Goal: Task Accomplishment & Management: Use online tool/utility

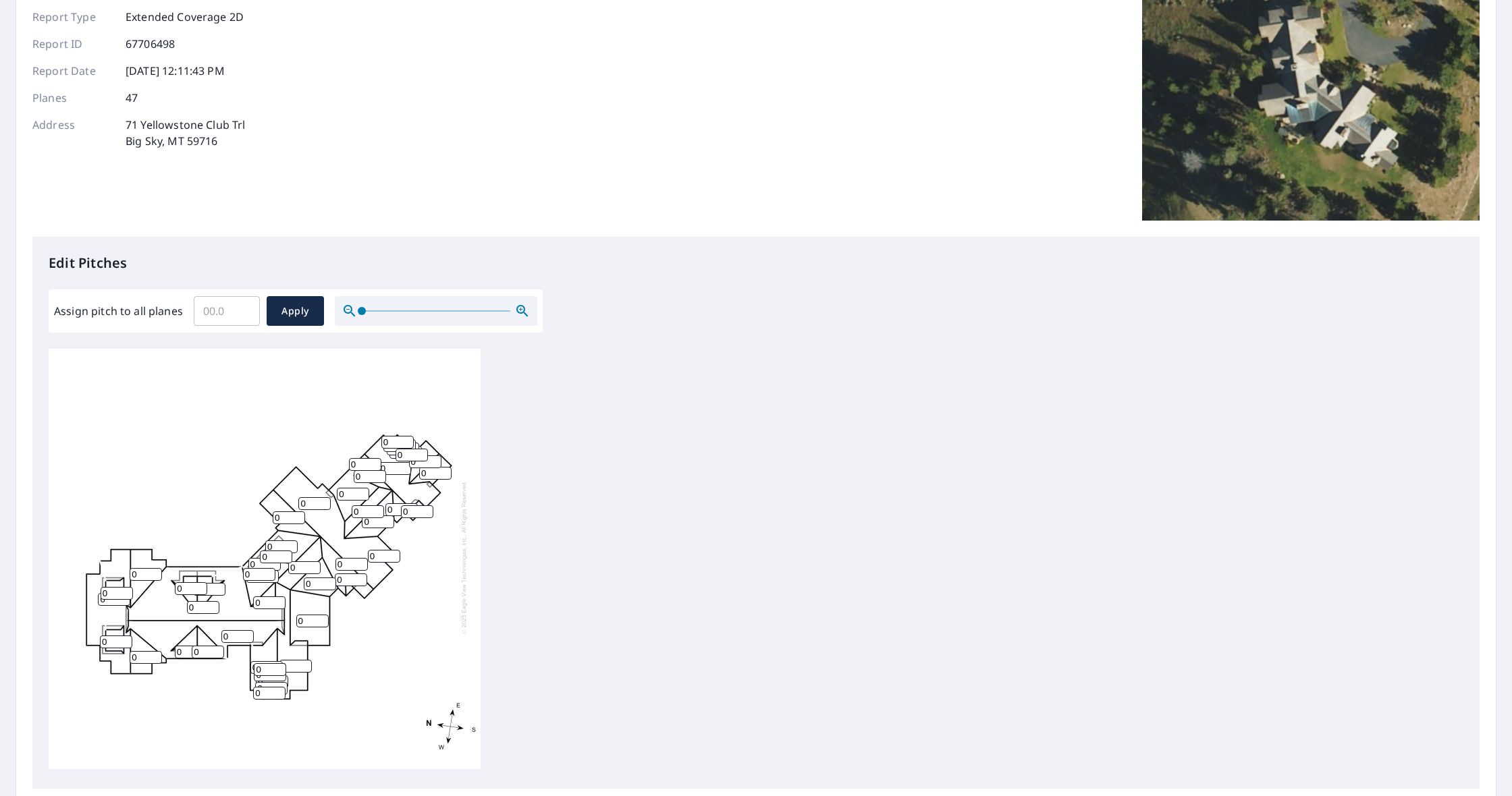
scroll to position [127, 0]
click at [220, 311] on input "Assign pitch to all planes" at bounding box center [227, 309] width 66 height 38
type input "8"
click at [694, 468] on div "0 0 0 0 0 0 0 0 0 0 0 0 0 0 0 0 0 0 0 0 0 0 0 0 0 0 0 0 0 0 0 0 0 0 0 0 0 0 0 0…" at bounding box center [756, 560] width 1415 height 424
click at [291, 309] on span "Apply" at bounding box center [295, 309] width 36 height 16
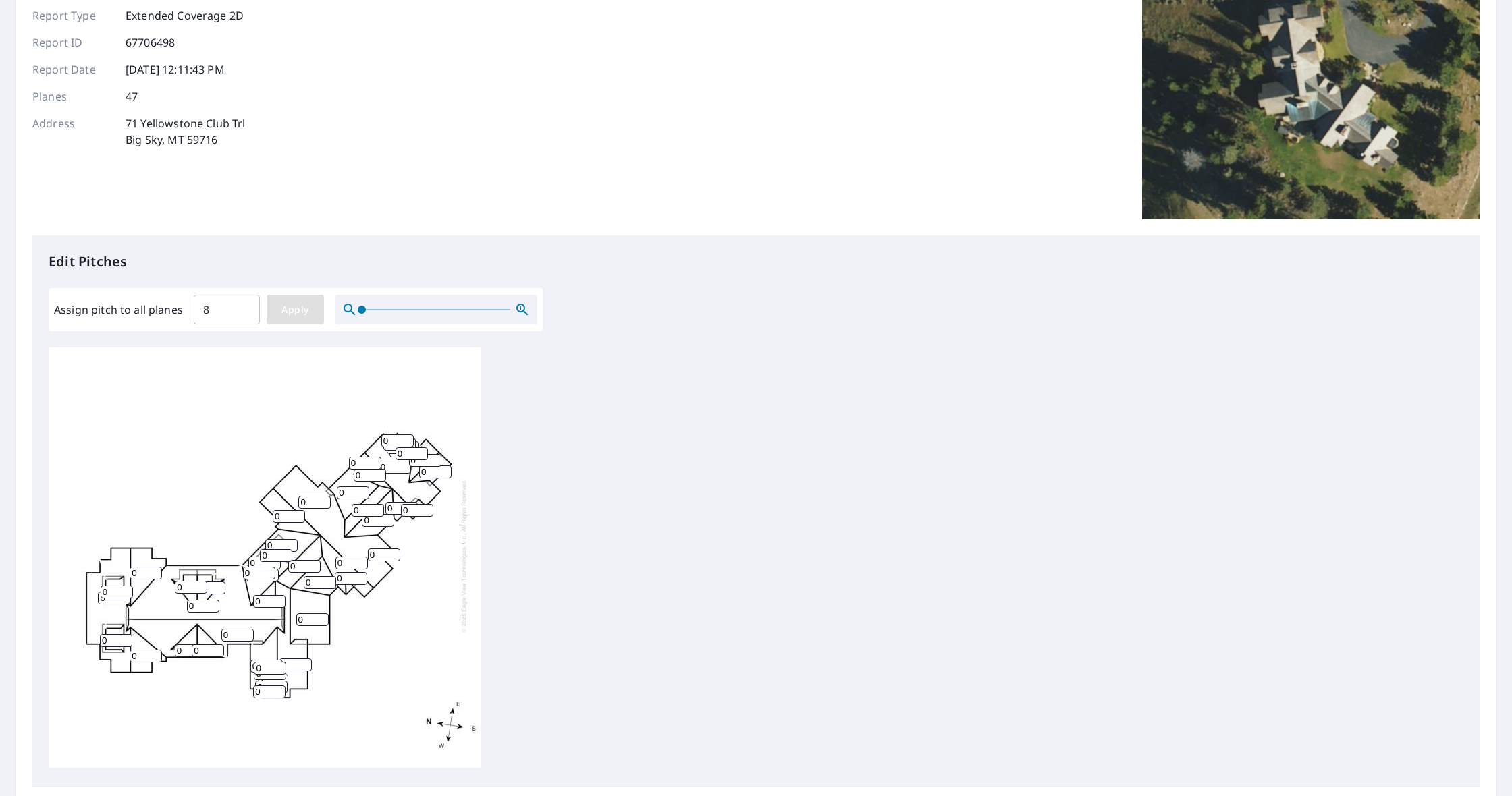
type input "8"
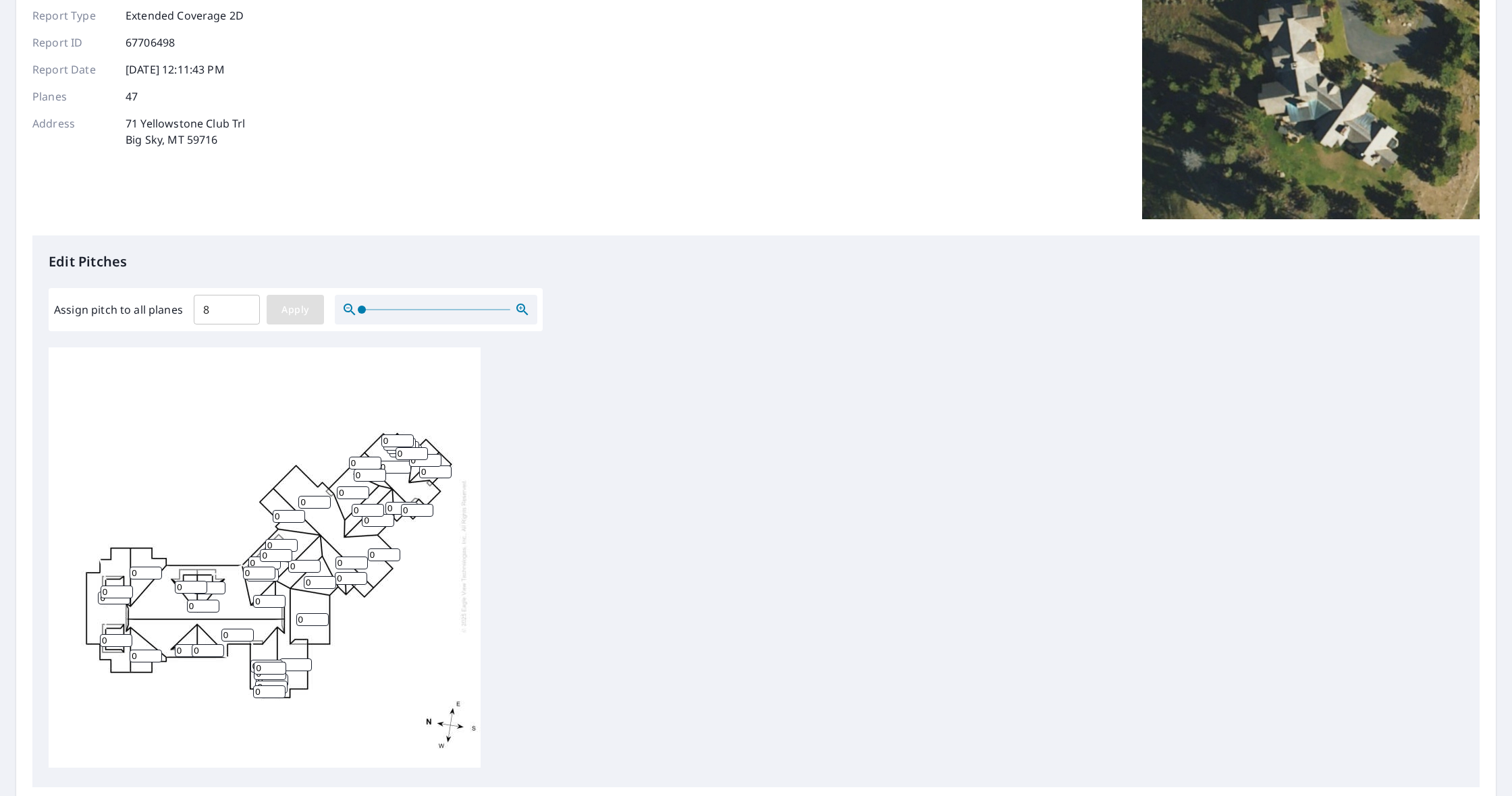
type input "8"
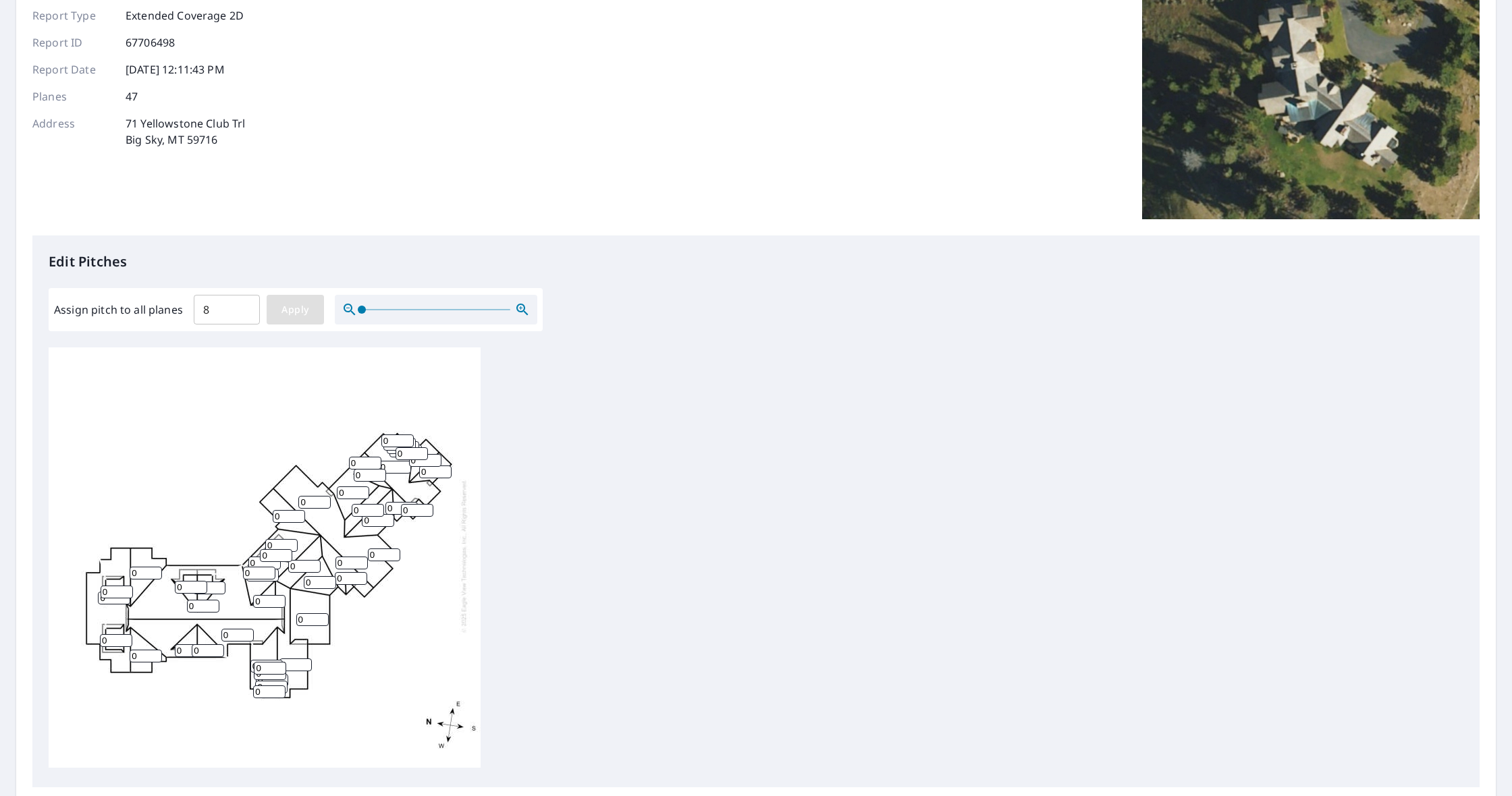
type input "8"
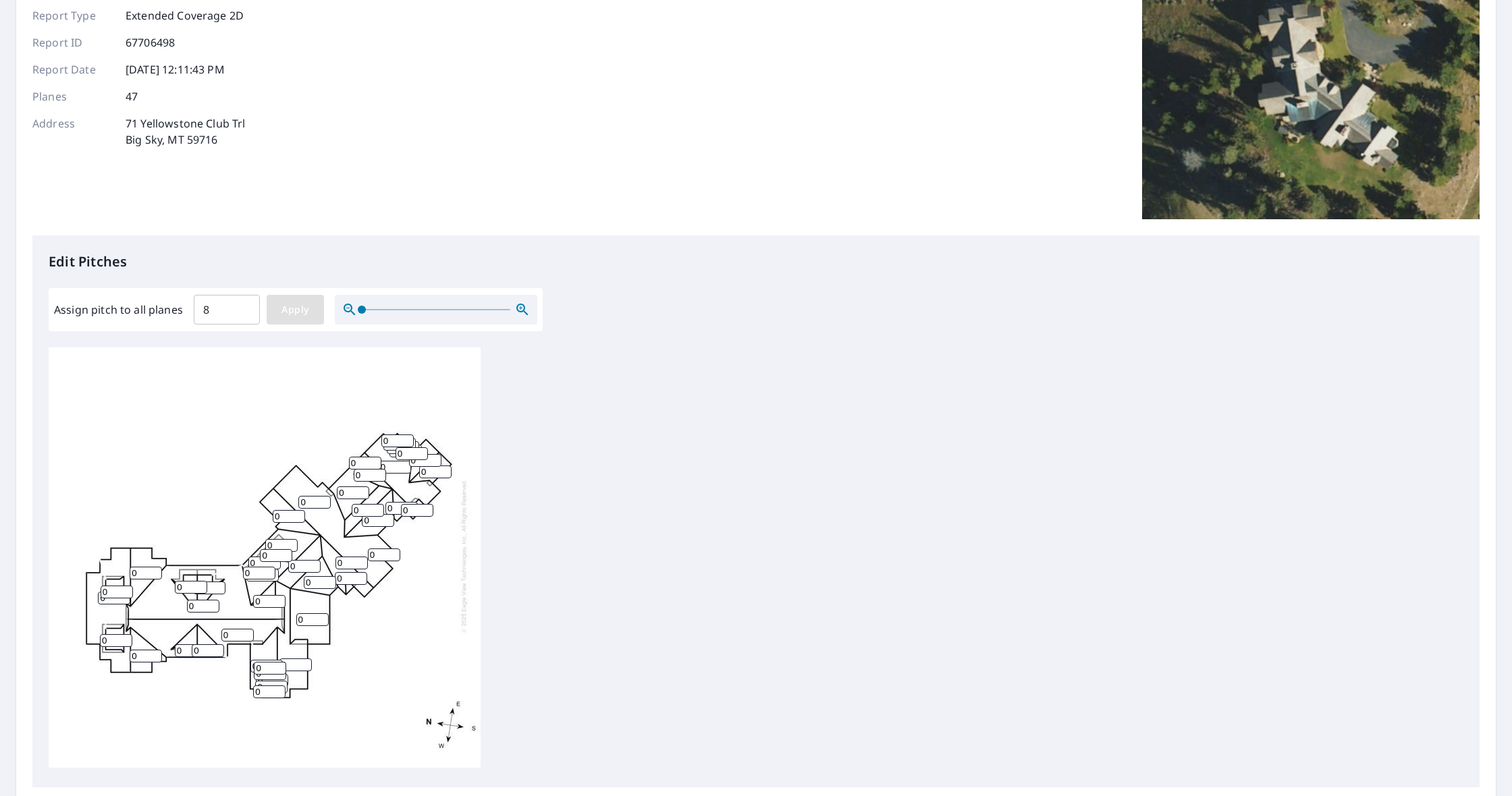
type input "8"
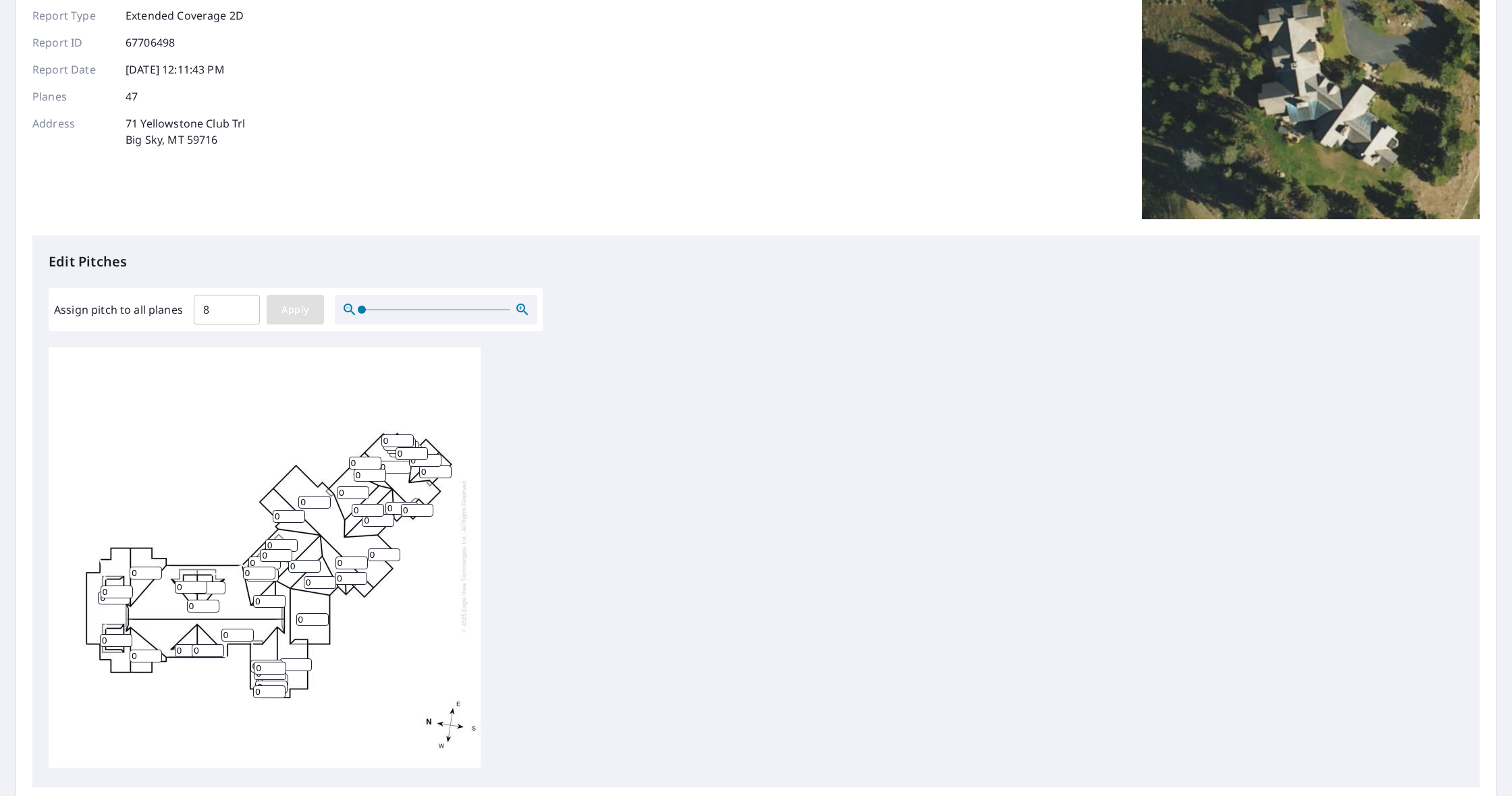
type input "8"
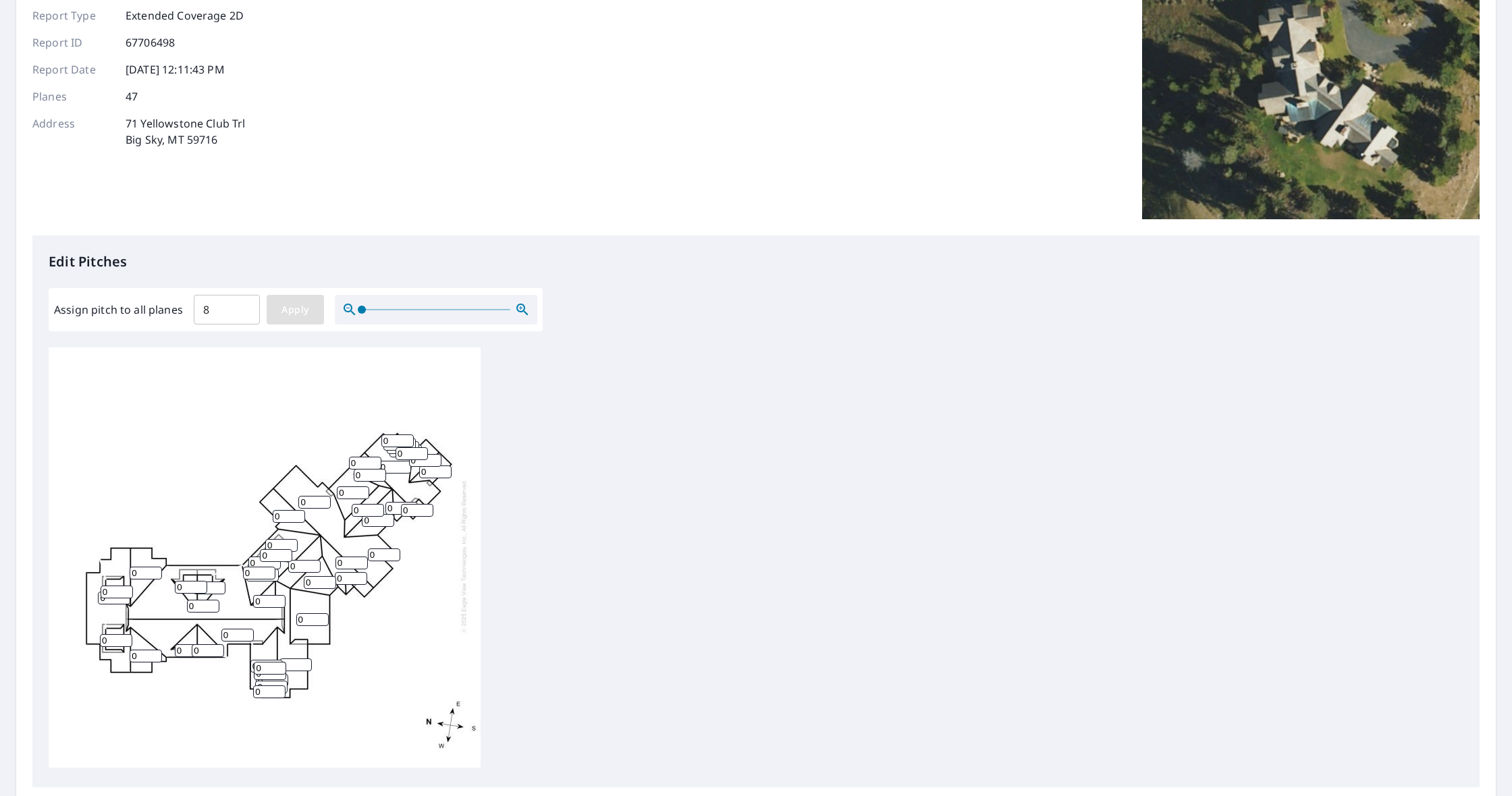
type input "8"
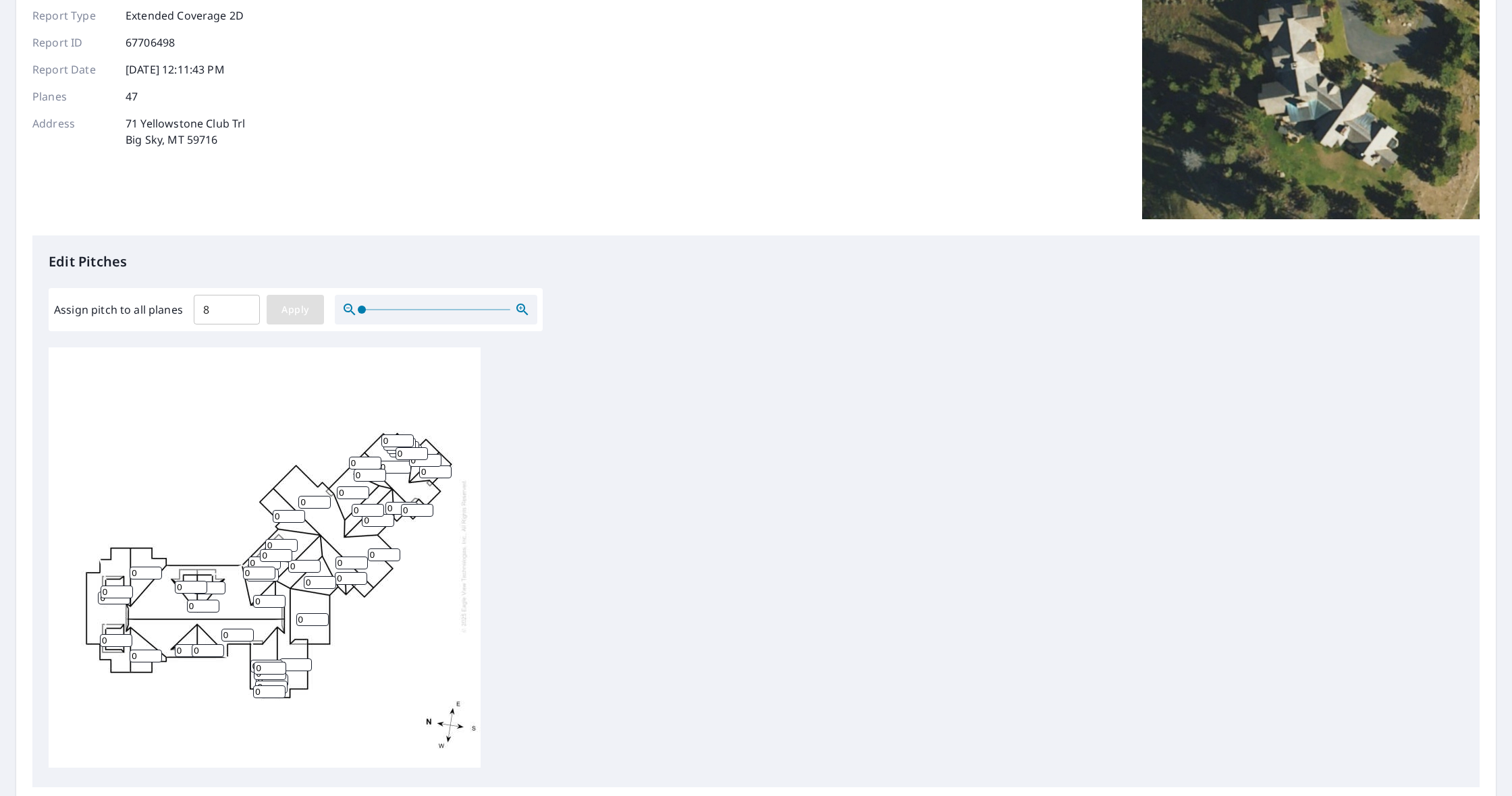
type input "8"
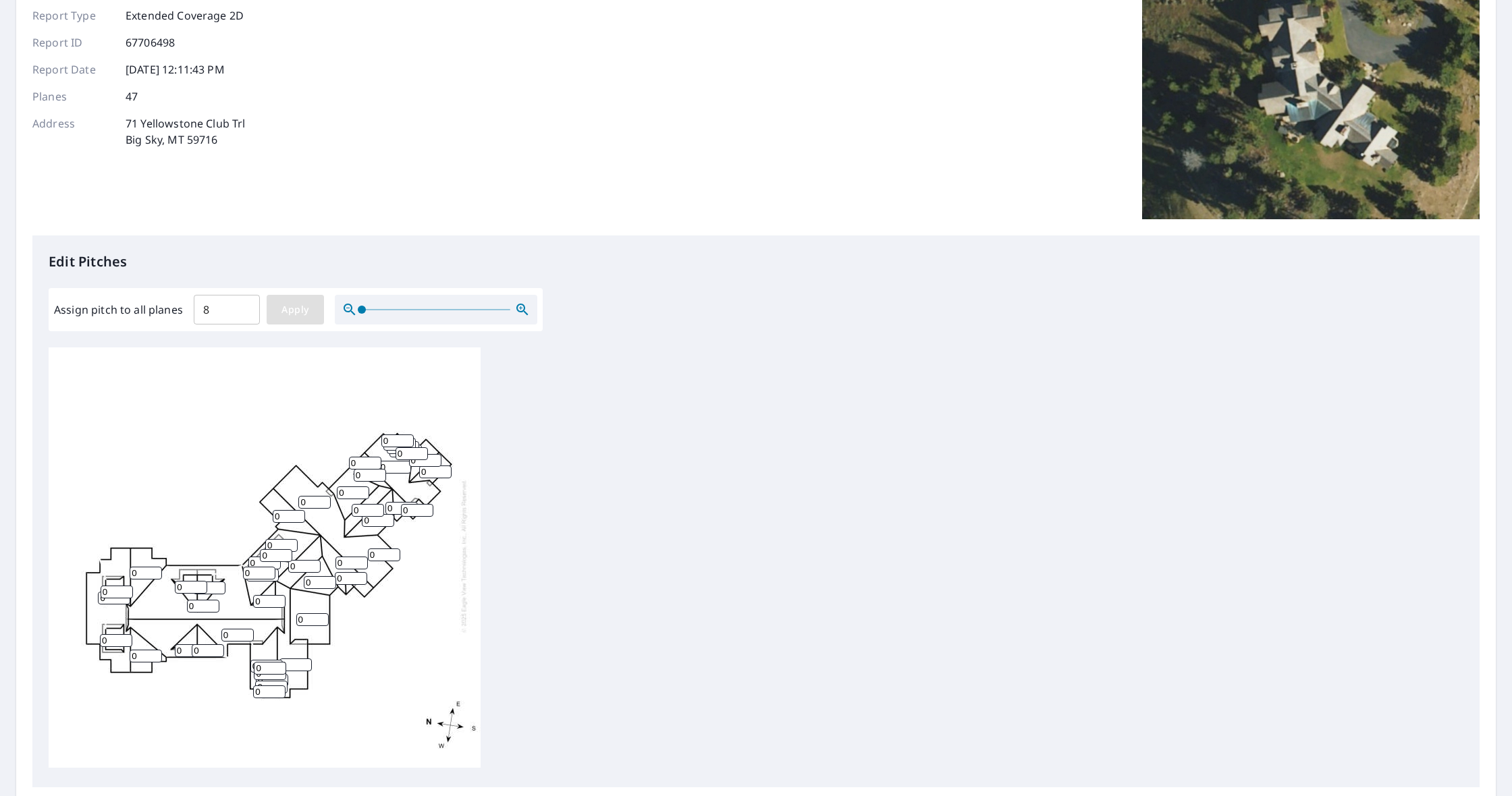
type input "8"
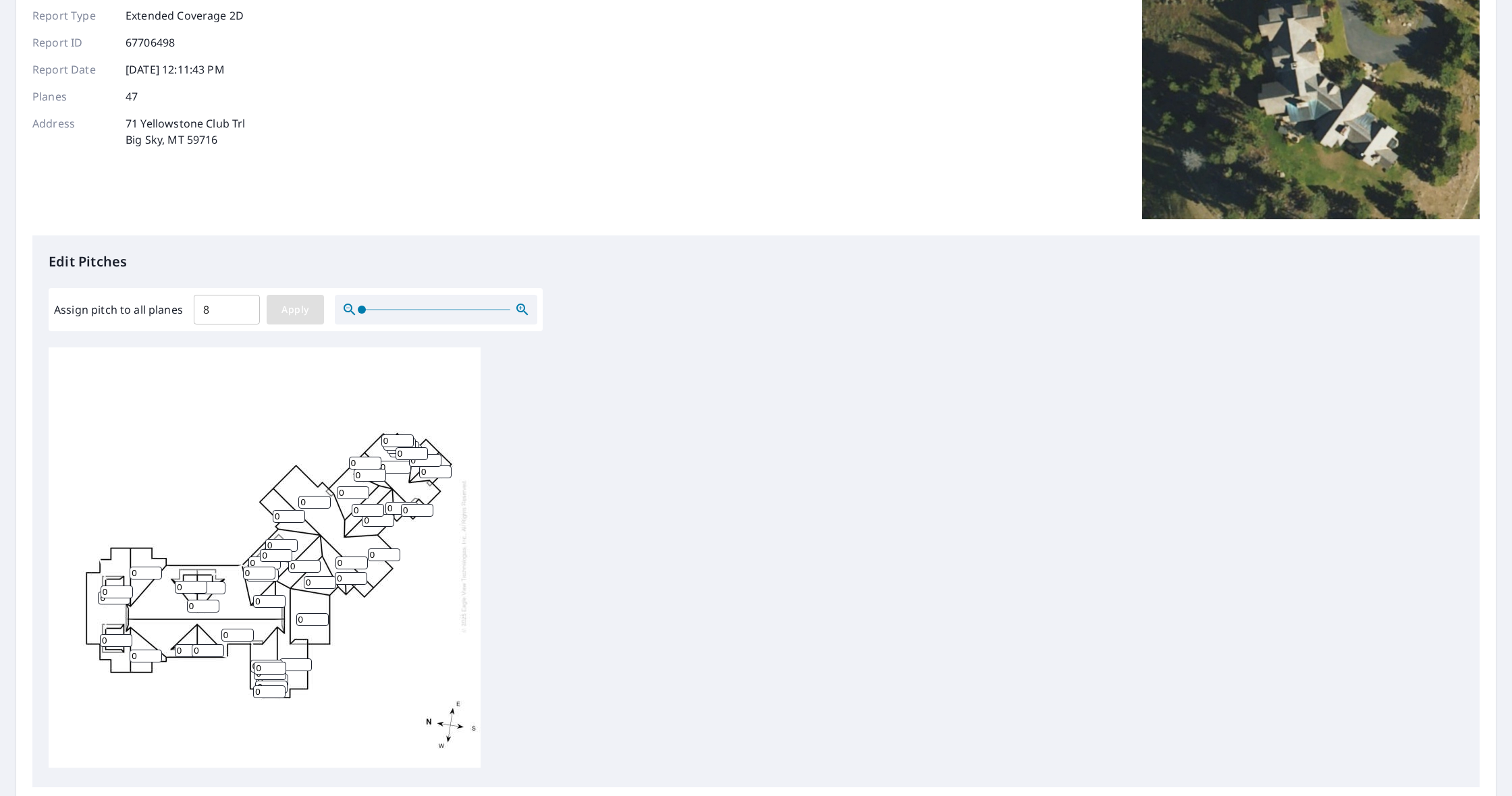
type input "8"
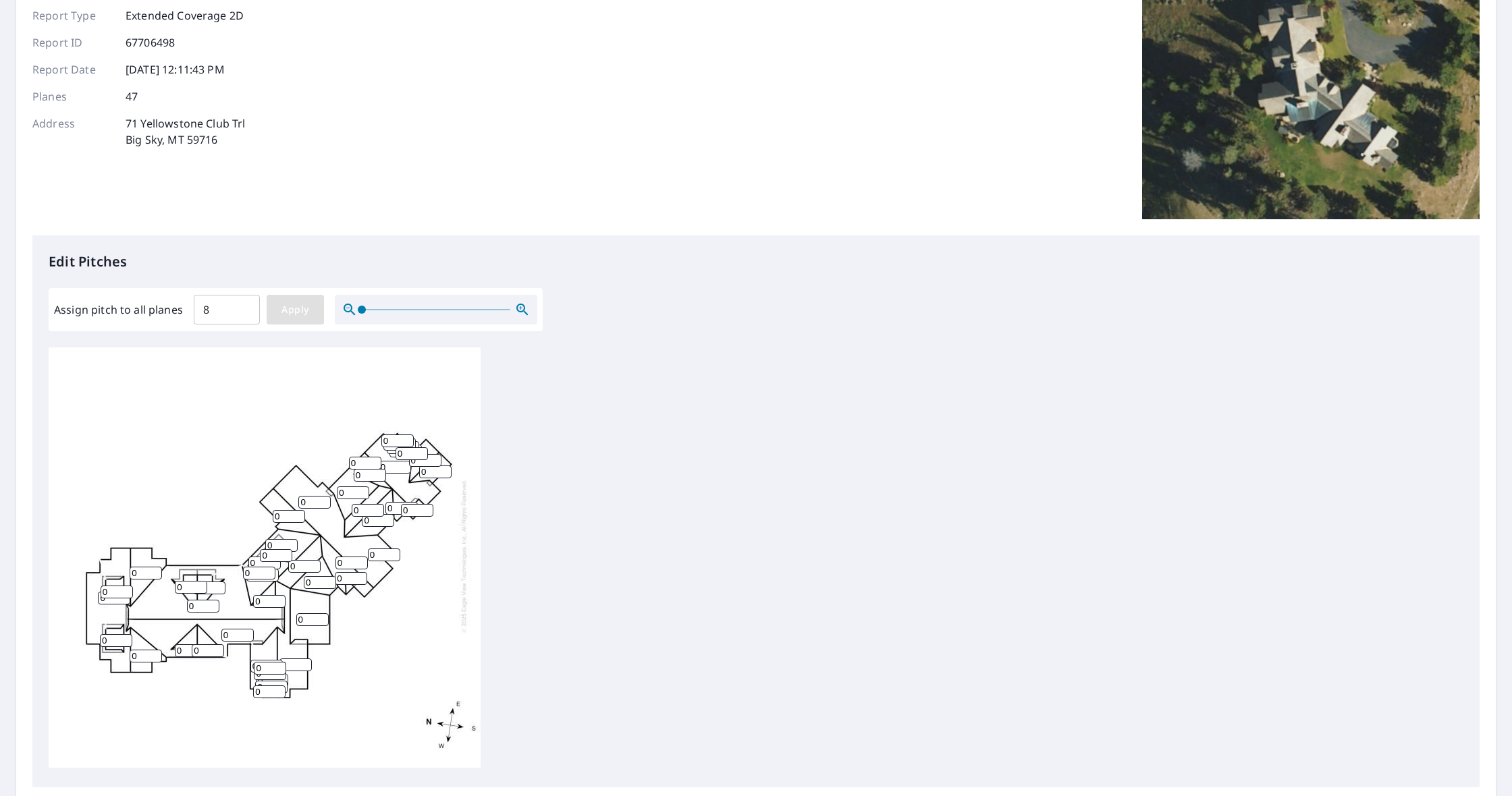
type input "8"
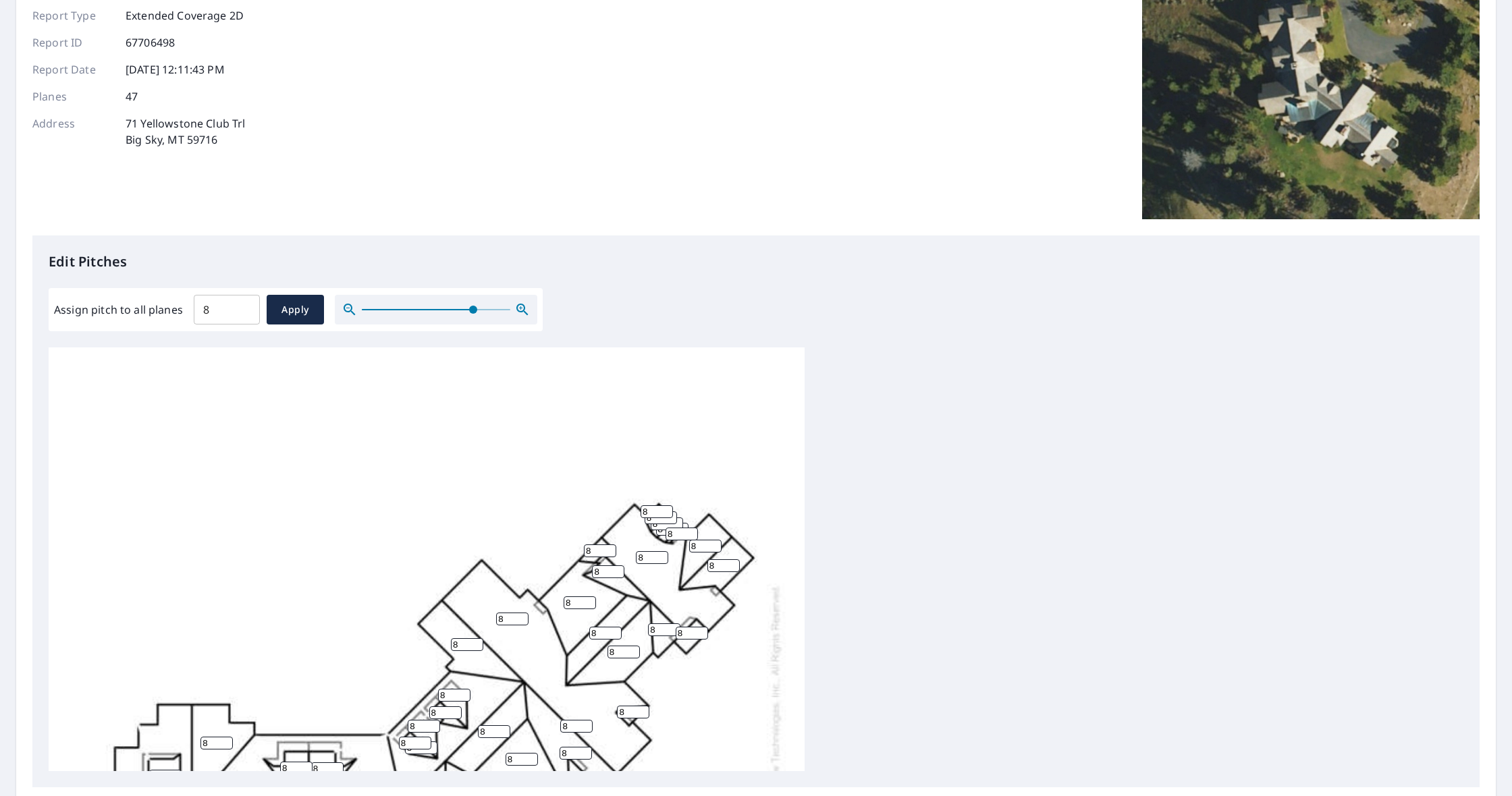
drag, startPoint x: 362, startPoint y: 305, endPoint x: 473, endPoint y: 310, distance: 111.1
click at [473, 310] on span at bounding box center [473, 309] width 8 height 8
drag, startPoint x: 525, startPoint y: 644, endPoint x: 483, endPoint y: 587, distance: 70.8
click at [483, 587] on div "8 8 8 8 8 8 8 8 8 8 8 8 8 8 8 8 8 8 8 8 8 8 8 8 8 8 8 8 8 8 8 8 8 8 8 8 8 8 8 8…" at bounding box center [427, 718] width 756 height 741
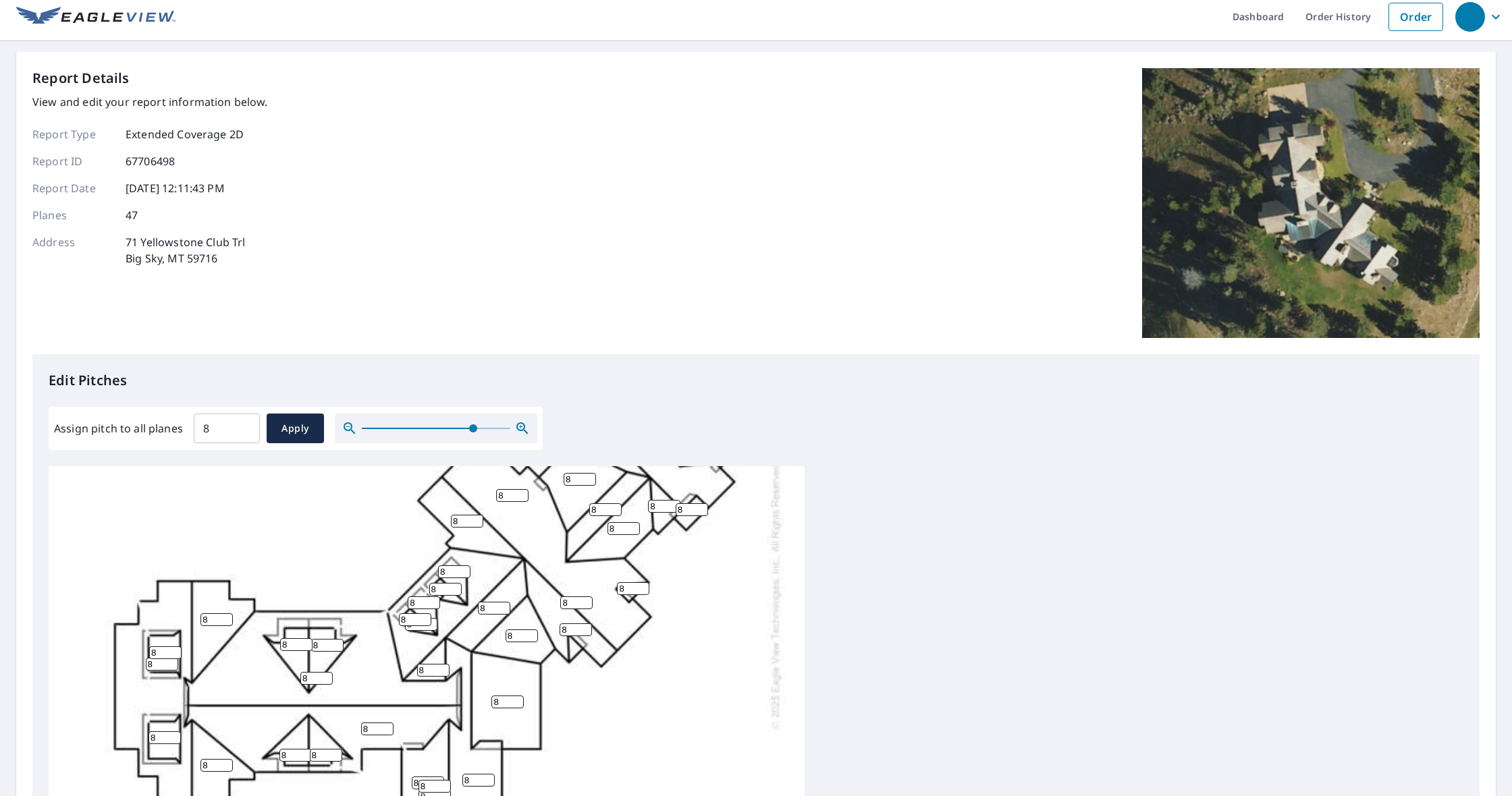
scroll to position [9, 0]
click at [228, 616] on input "9" at bounding box center [216, 619] width 32 height 13
type input "10"
click at [228, 616] on input "10" at bounding box center [216, 619] width 32 height 13
click at [176, 654] on input "7" at bounding box center [165, 652] width 32 height 13
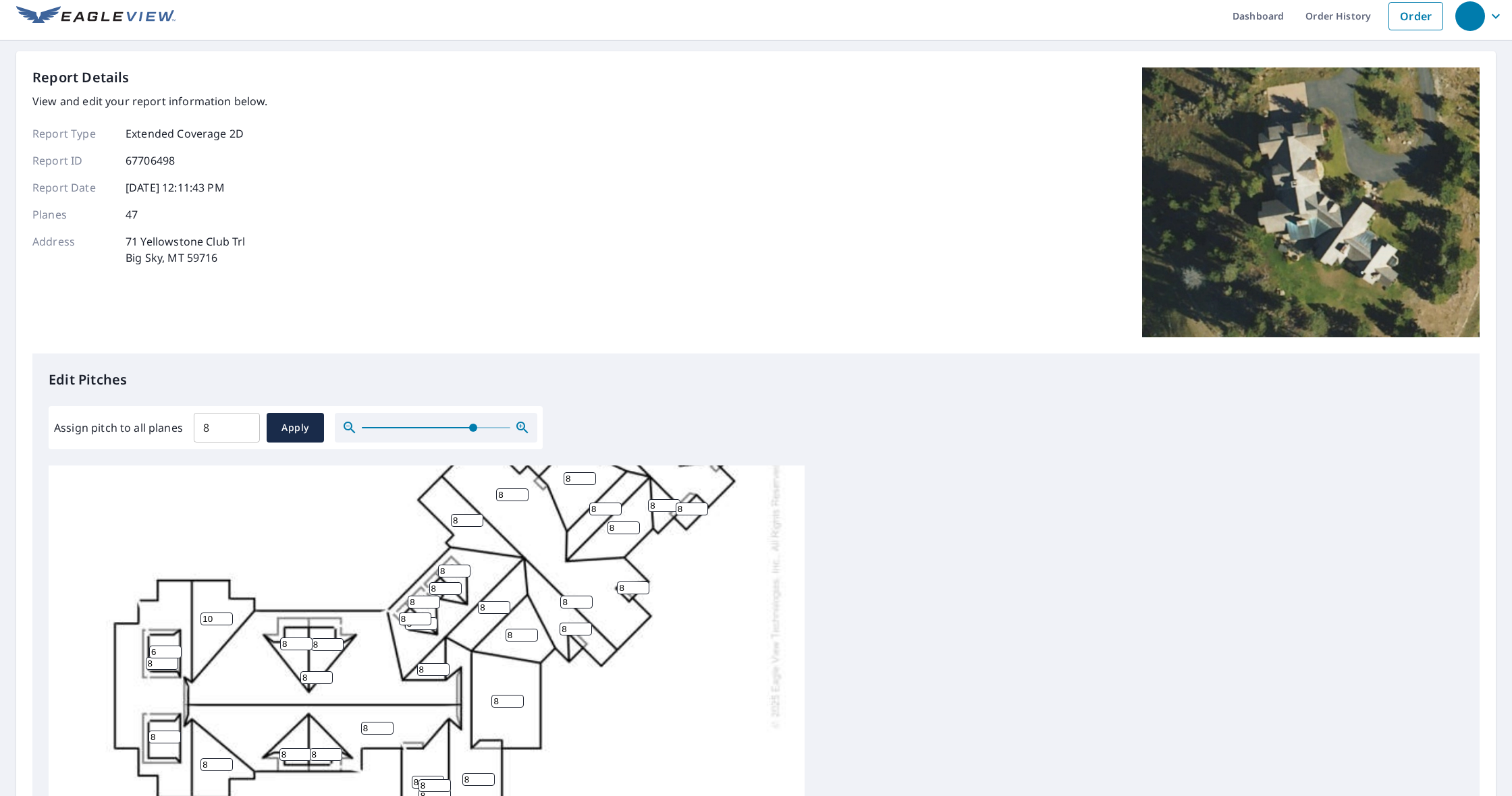
click at [176, 654] on input "6" at bounding box center [165, 652] width 32 height 13
click at [176, 654] on input "5" at bounding box center [165, 652] width 32 height 13
type input "4"
click at [176, 654] on input "4" at bounding box center [165, 652] width 32 height 13
click at [174, 666] on input "7" at bounding box center [162, 663] width 32 height 13
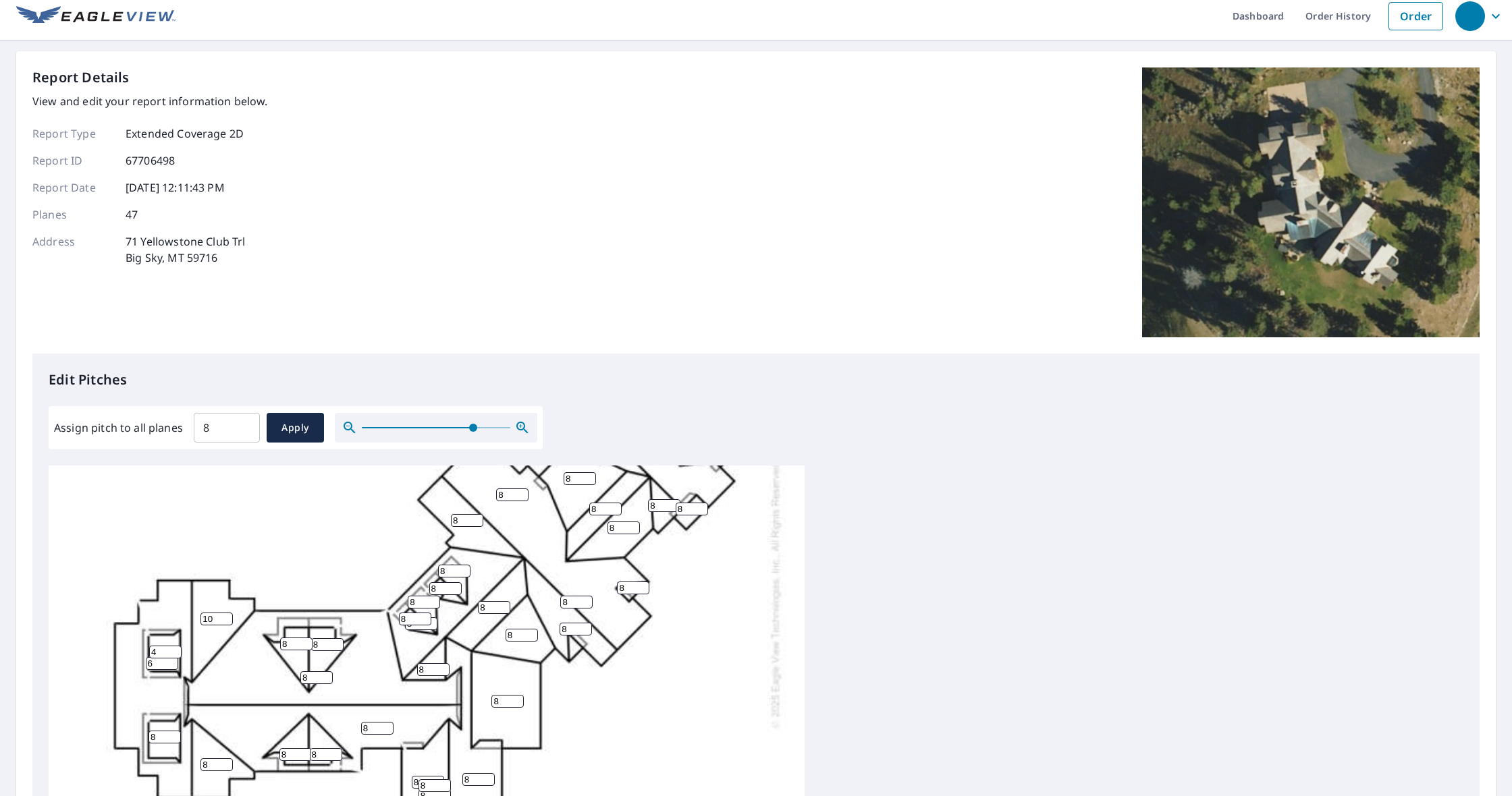
click at [174, 666] on input "6" at bounding box center [162, 663] width 32 height 13
click at [174, 666] on input "5" at bounding box center [162, 663] width 32 height 13
type input "4"
click at [174, 666] on input "4" at bounding box center [162, 663] width 32 height 13
click at [177, 738] on input "7" at bounding box center [164, 737] width 32 height 13
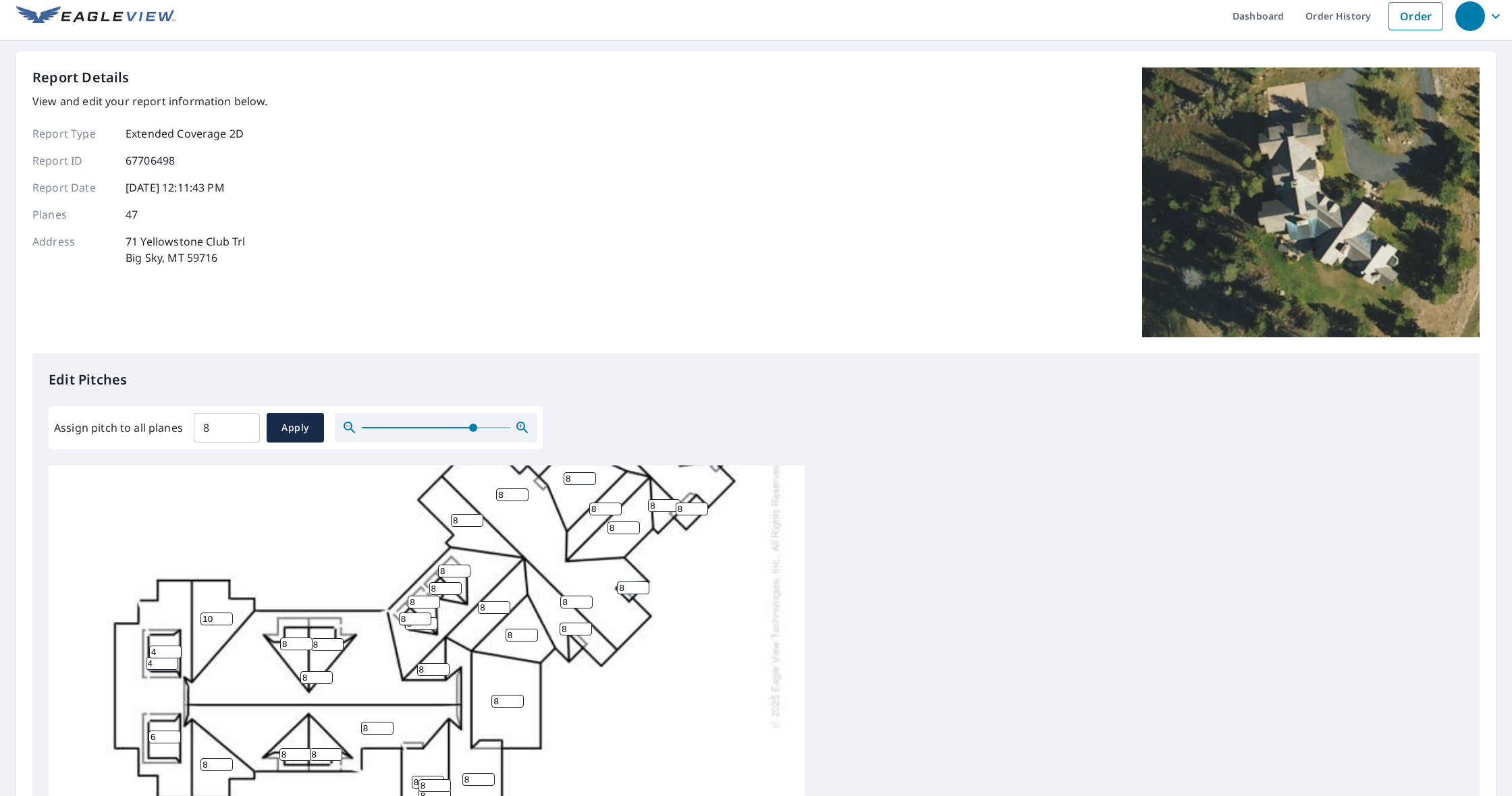
click at [177, 738] on input "6" at bounding box center [164, 737] width 32 height 13
click at [177, 738] on input "5" at bounding box center [164, 737] width 32 height 13
type input "4"
click at [177, 738] on input "4" at bounding box center [164, 737] width 32 height 13
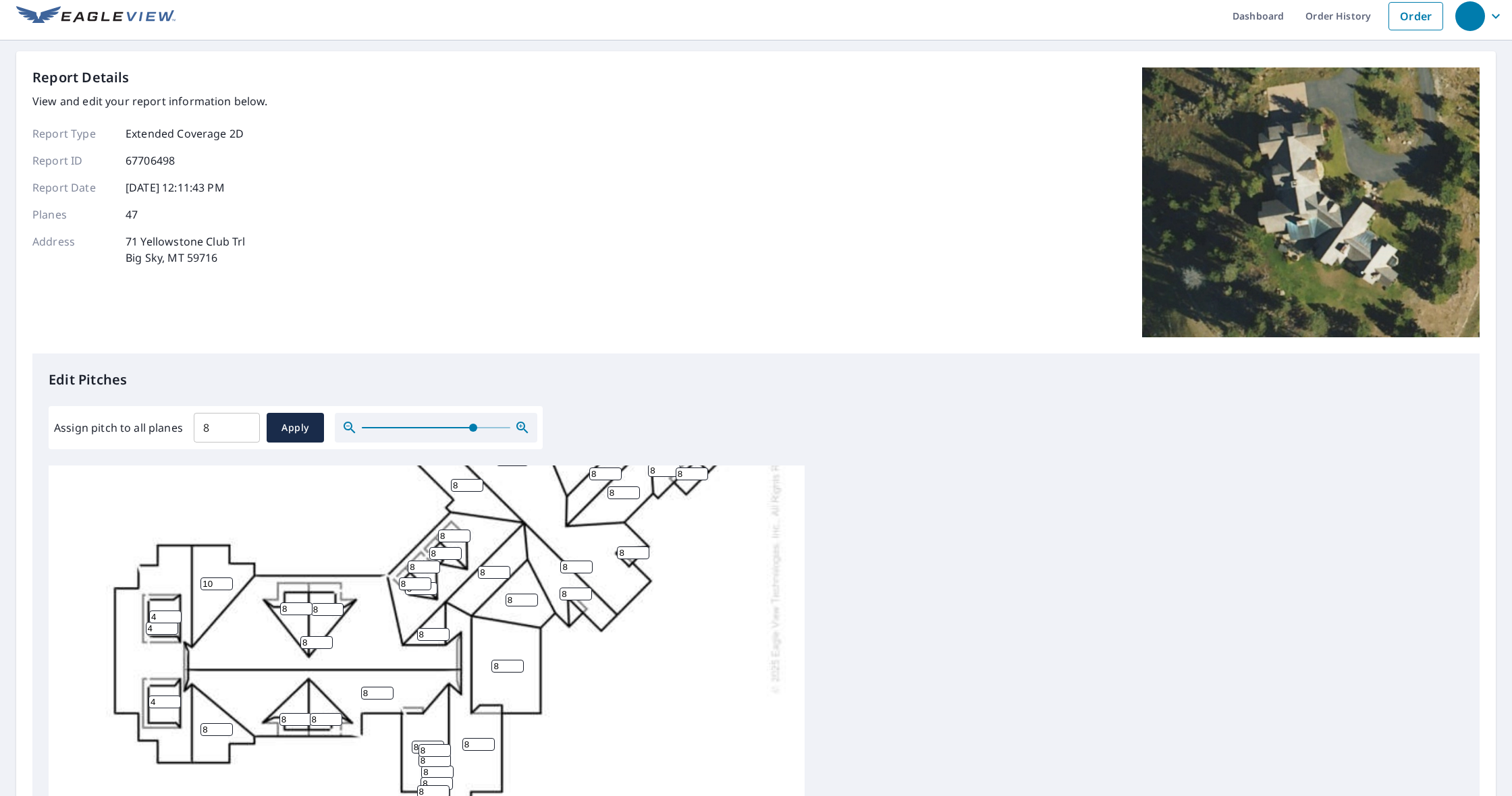
scroll to position [299, 0]
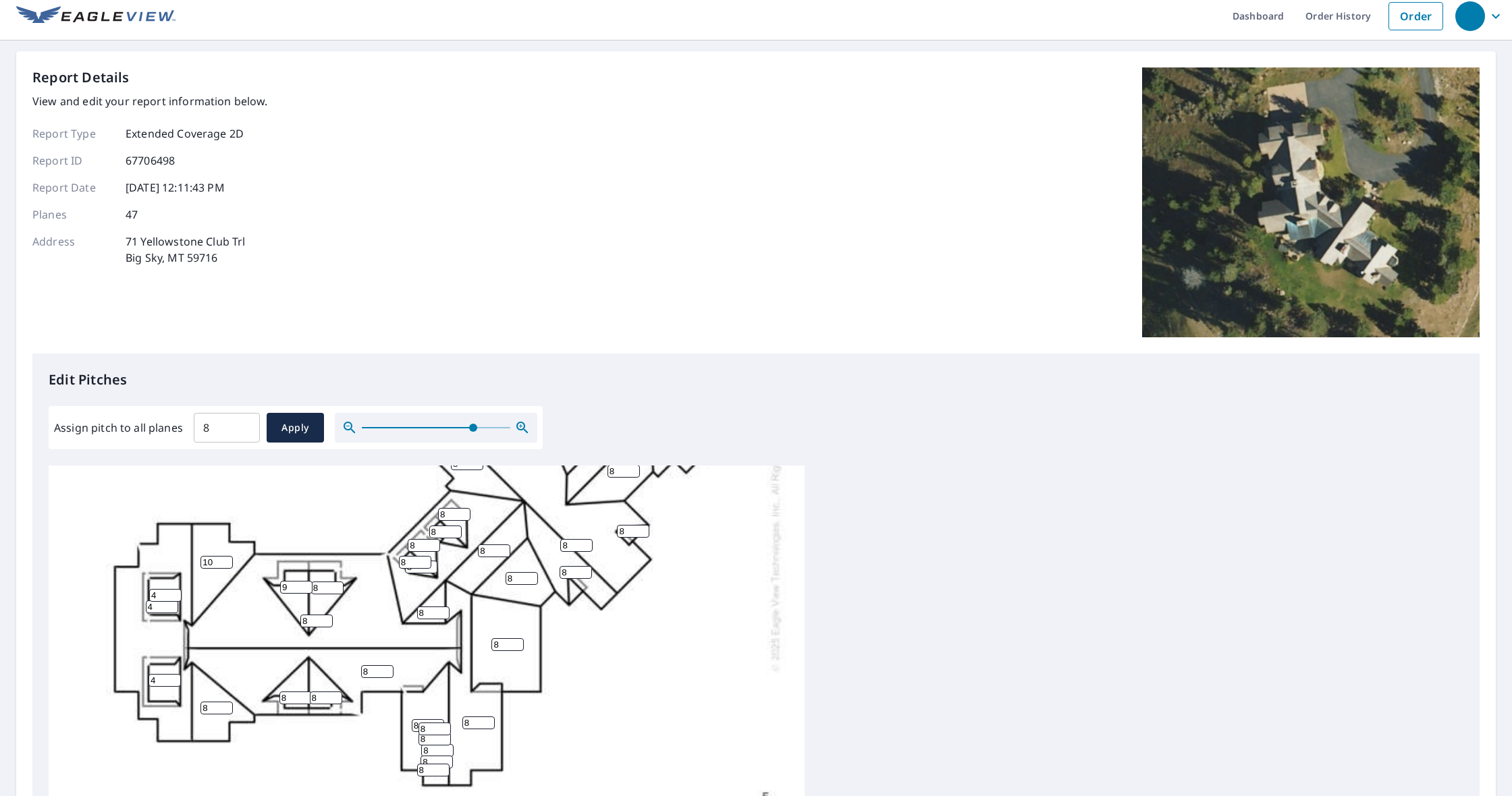
click at [306, 584] on input "9" at bounding box center [296, 587] width 32 height 13
type input "10"
click at [306, 584] on input "10" at bounding box center [296, 587] width 32 height 13
click at [339, 585] on input "9" at bounding box center [327, 588] width 32 height 13
type input "10"
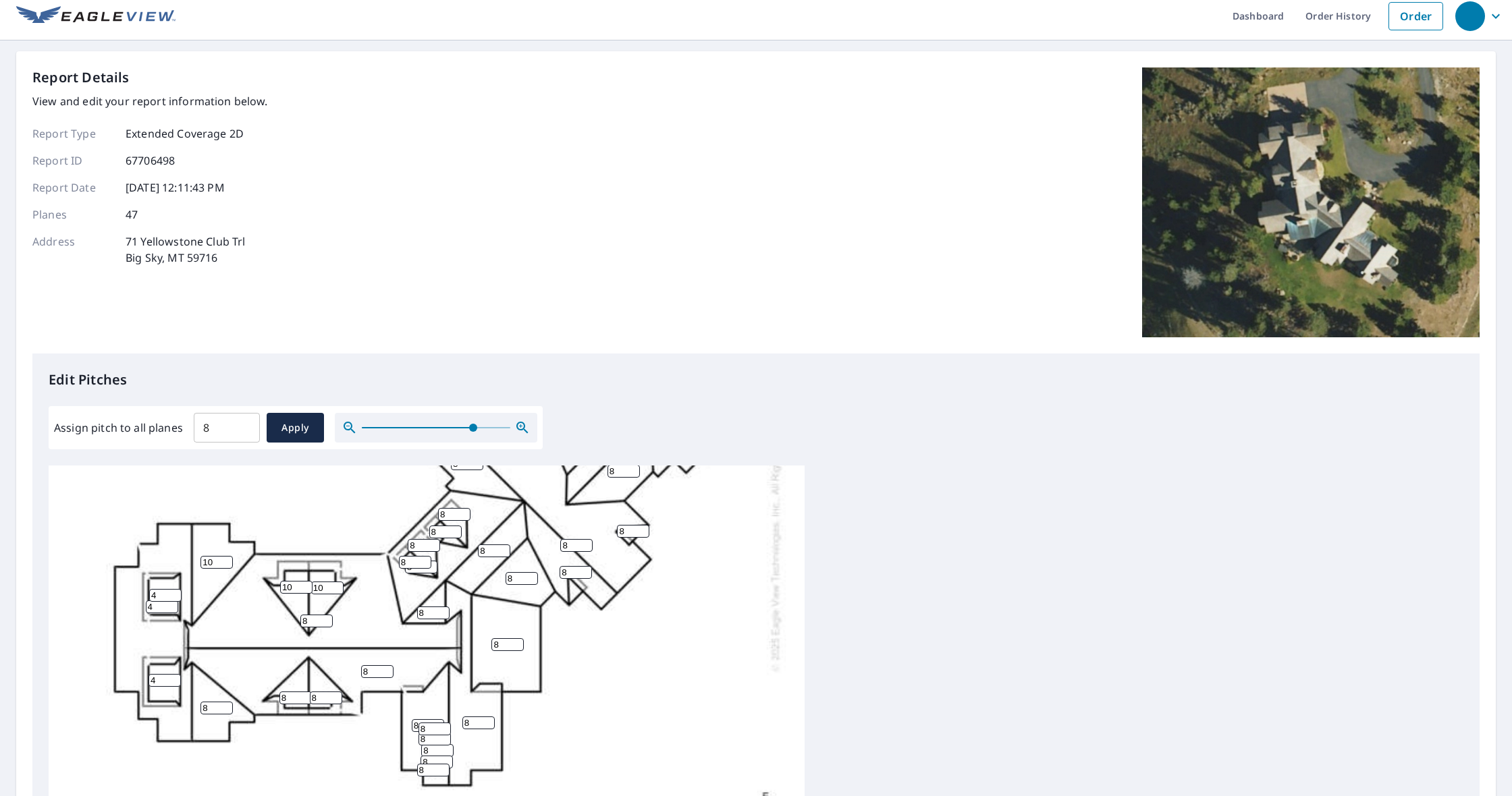
click at [339, 585] on input "10" at bounding box center [327, 588] width 32 height 13
click at [335, 695] on input "9" at bounding box center [325, 698] width 32 height 13
type input "10"
click at [335, 695] on input "10" at bounding box center [325, 698] width 32 height 13
click at [305, 695] on input "9" at bounding box center [295, 698] width 32 height 13
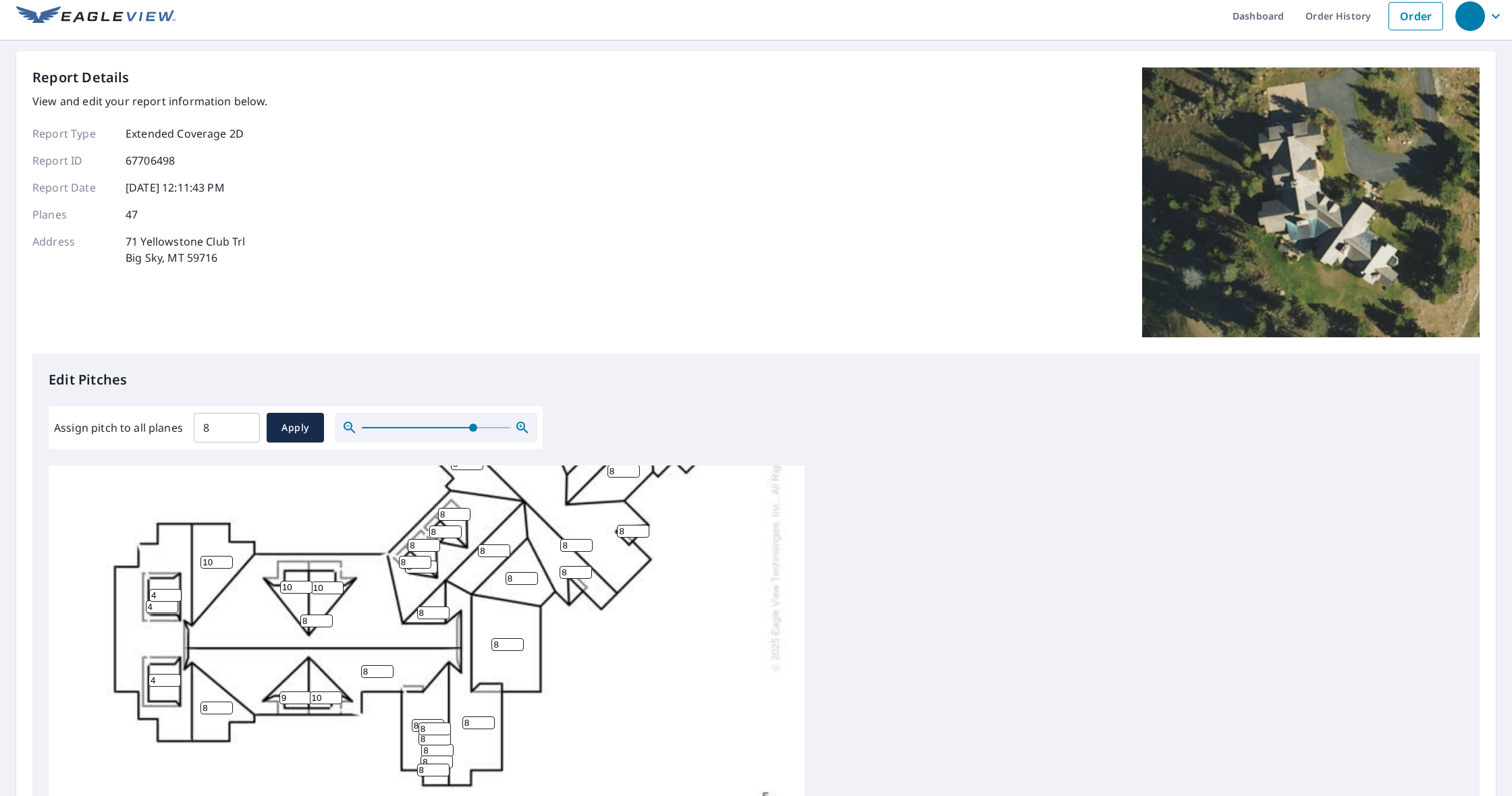
type input "10"
click at [305, 695] on input "10" at bounding box center [295, 698] width 32 height 13
click at [520, 645] on input "7" at bounding box center [507, 645] width 32 height 13
click at [520, 645] on input "6" at bounding box center [507, 641] width 32 height 13
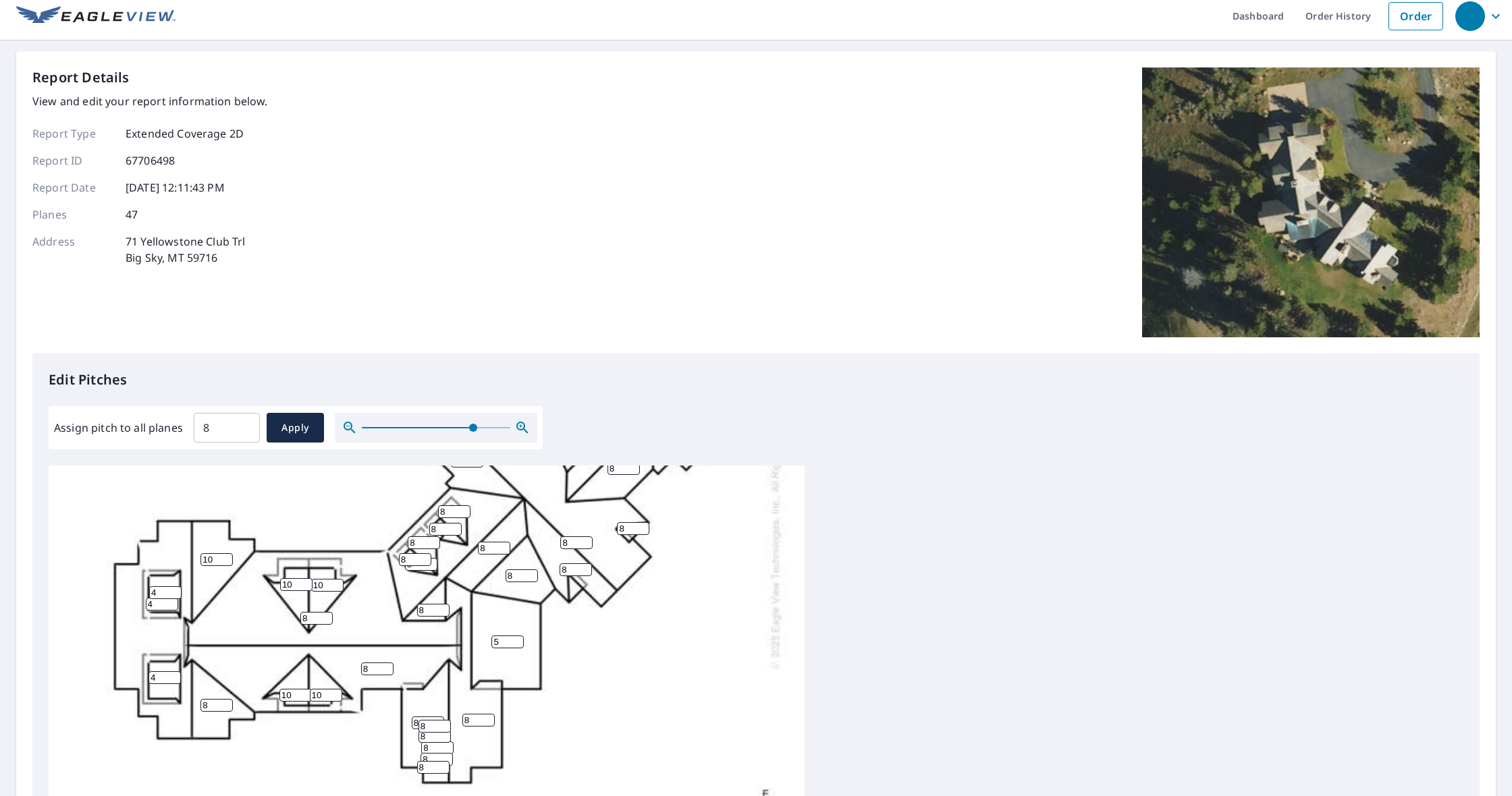
click at [520, 645] on input "5" at bounding box center [507, 641] width 32 height 13
type input "4"
click at [521, 641] on input "4" at bounding box center [507, 641] width 32 height 13
click at [427, 554] on input "9" at bounding box center [415, 559] width 32 height 13
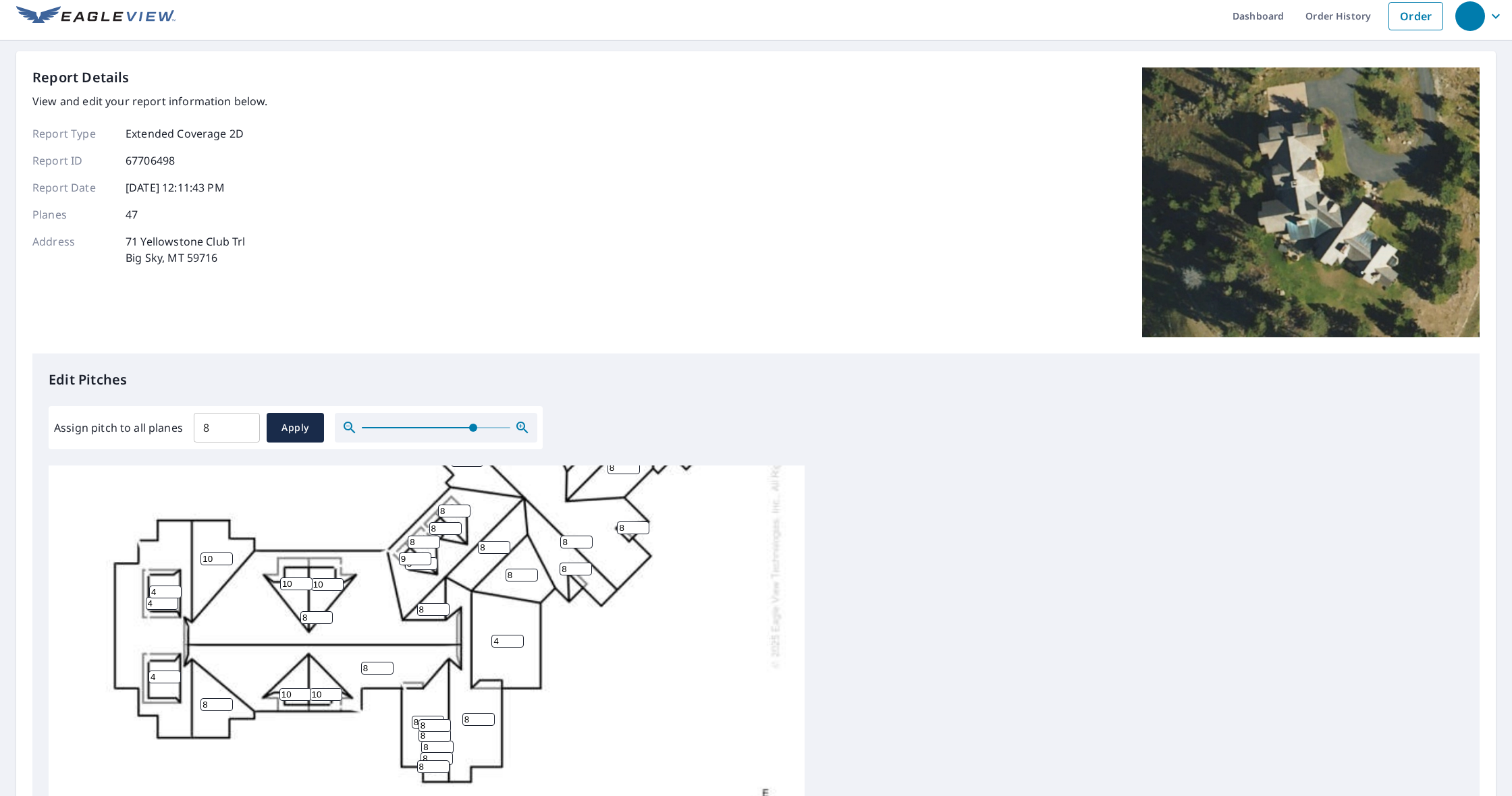
type input "10"
click at [427, 556] on input "10" at bounding box center [415, 559] width 32 height 13
click at [433, 564] on input "7" at bounding box center [421, 564] width 32 height 13
type input "6"
click at [433, 564] on input "6" at bounding box center [421, 564] width 32 height 13
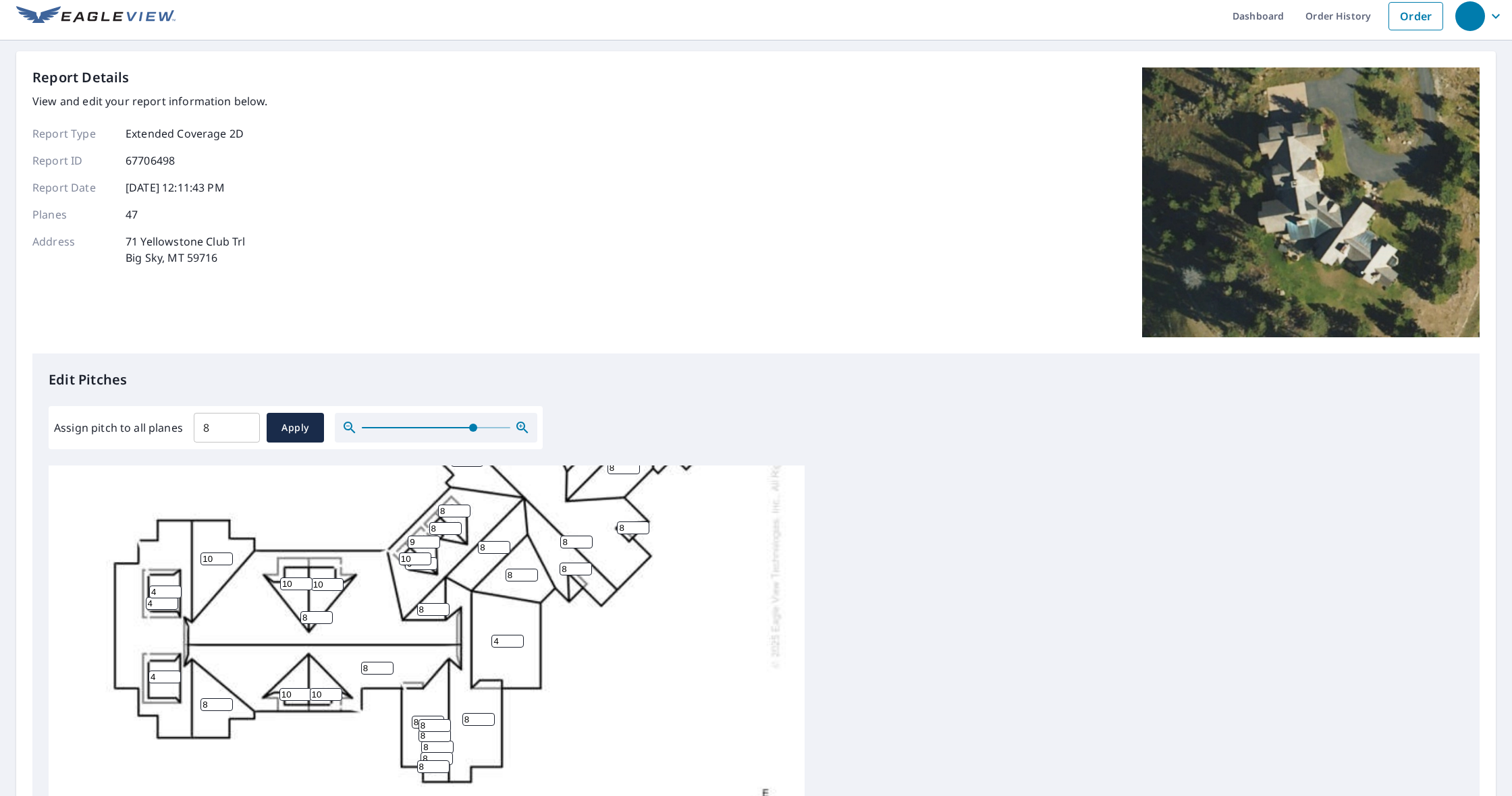
click at [434, 539] on input "9" at bounding box center [423, 542] width 32 height 13
type input "10"
click at [434, 539] on input "10" at bounding box center [423, 542] width 32 height 13
click at [456, 525] on input "9" at bounding box center [445, 528] width 32 height 13
type input "10"
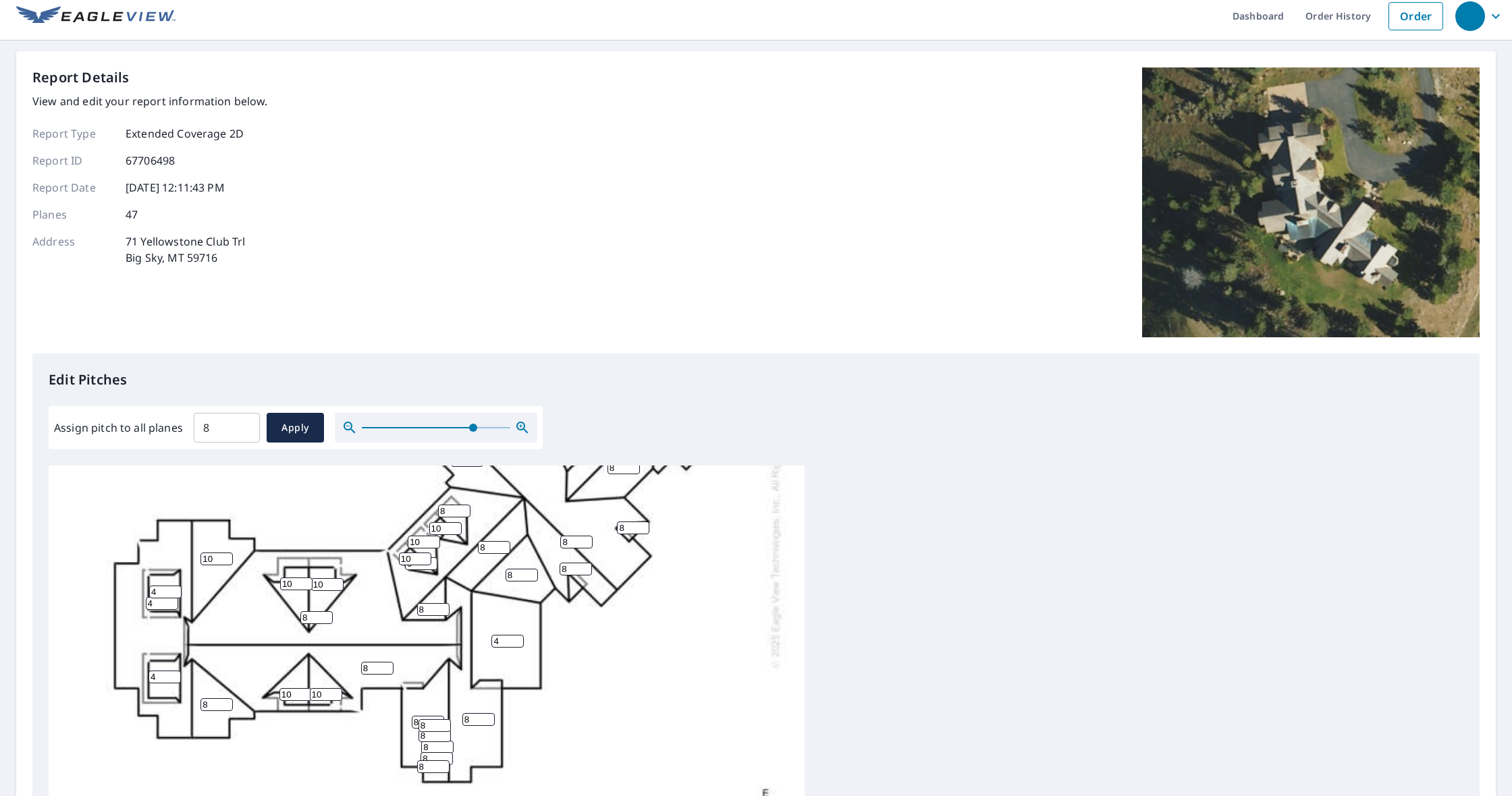
click at [456, 525] on input "10" at bounding box center [445, 528] width 32 height 13
click at [466, 507] on input "9" at bounding box center [454, 511] width 32 height 13
type input "10"
click at [466, 507] on input "10" at bounding box center [454, 511] width 32 height 13
drag, startPoint x: 569, startPoint y: 620, endPoint x: 573, endPoint y: 686, distance: 66.1
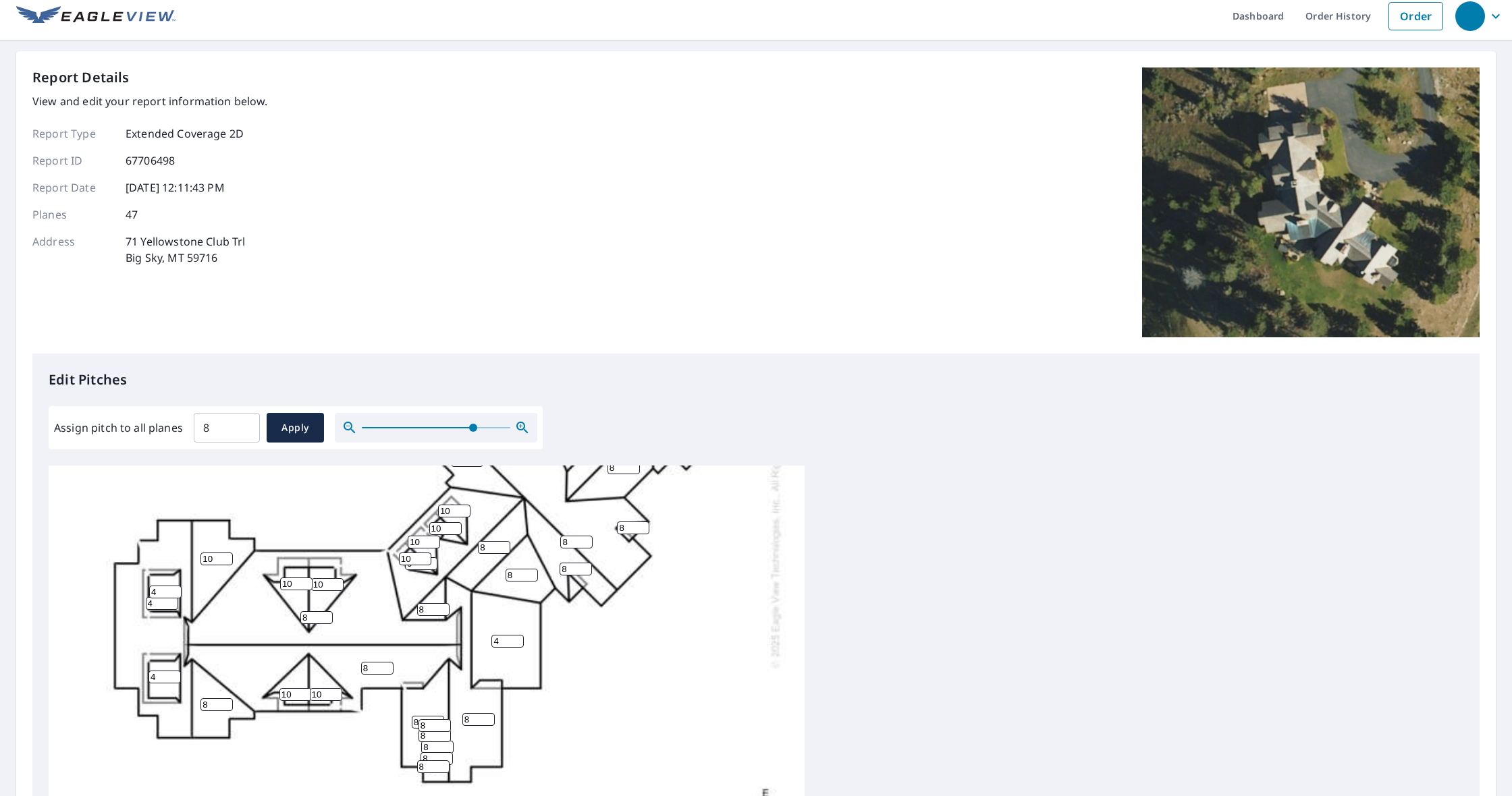
click at [573, 686] on div "8 8 8 4 8 8 4 6 8 8 10 8 8 8 8 8 8 8 10 4 10 8 4 8 10 10 8 8 8 10 10 8 10 10 8 …" at bounding box center [427, 534] width 756 height 741
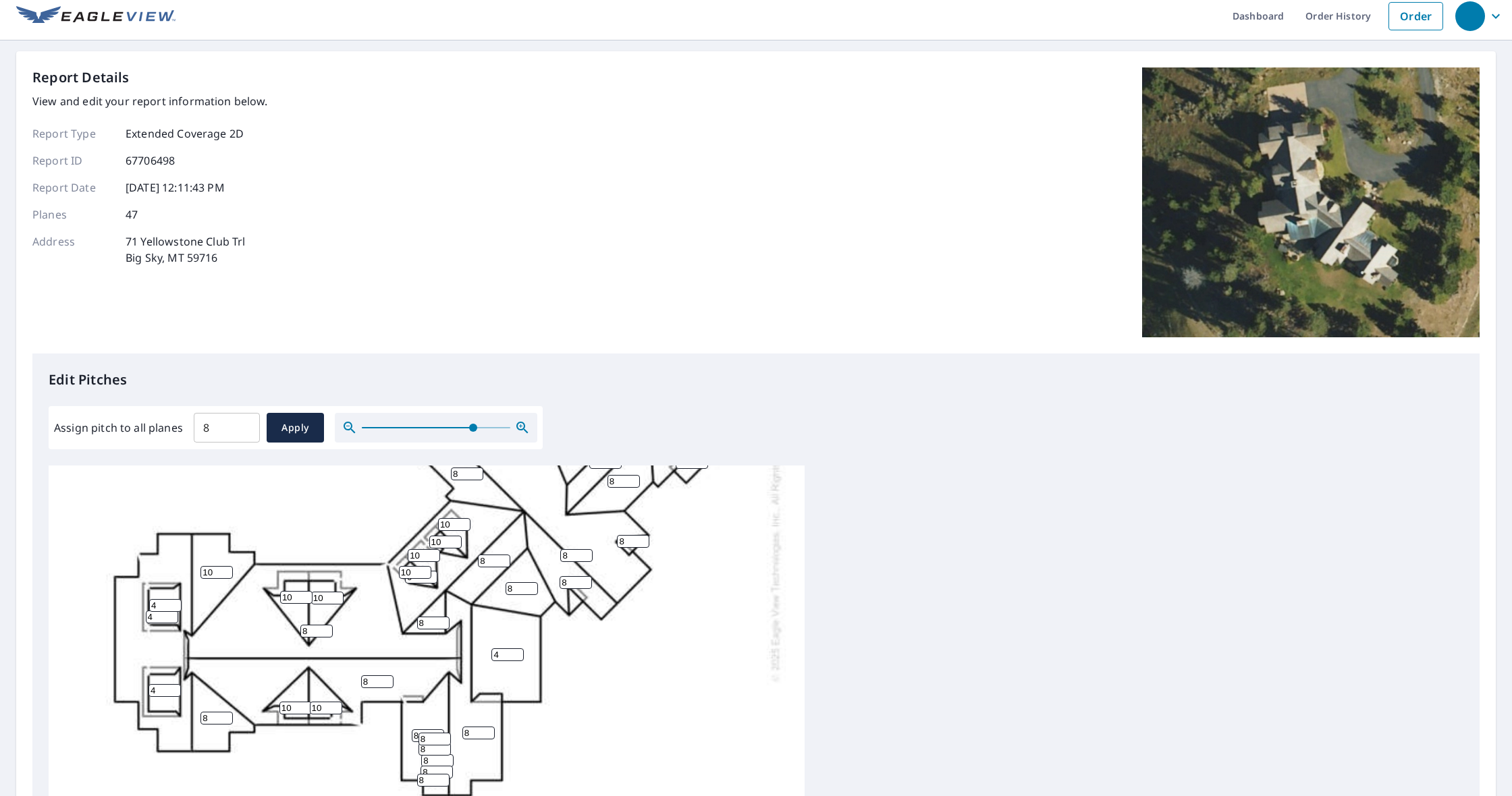
scroll to position [288, 0]
click at [531, 592] on input "7" at bounding box center [522, 586] width 32 height 13
click at [533, 591] on input "0" at bounding box center [522, 589] width 32 height 13
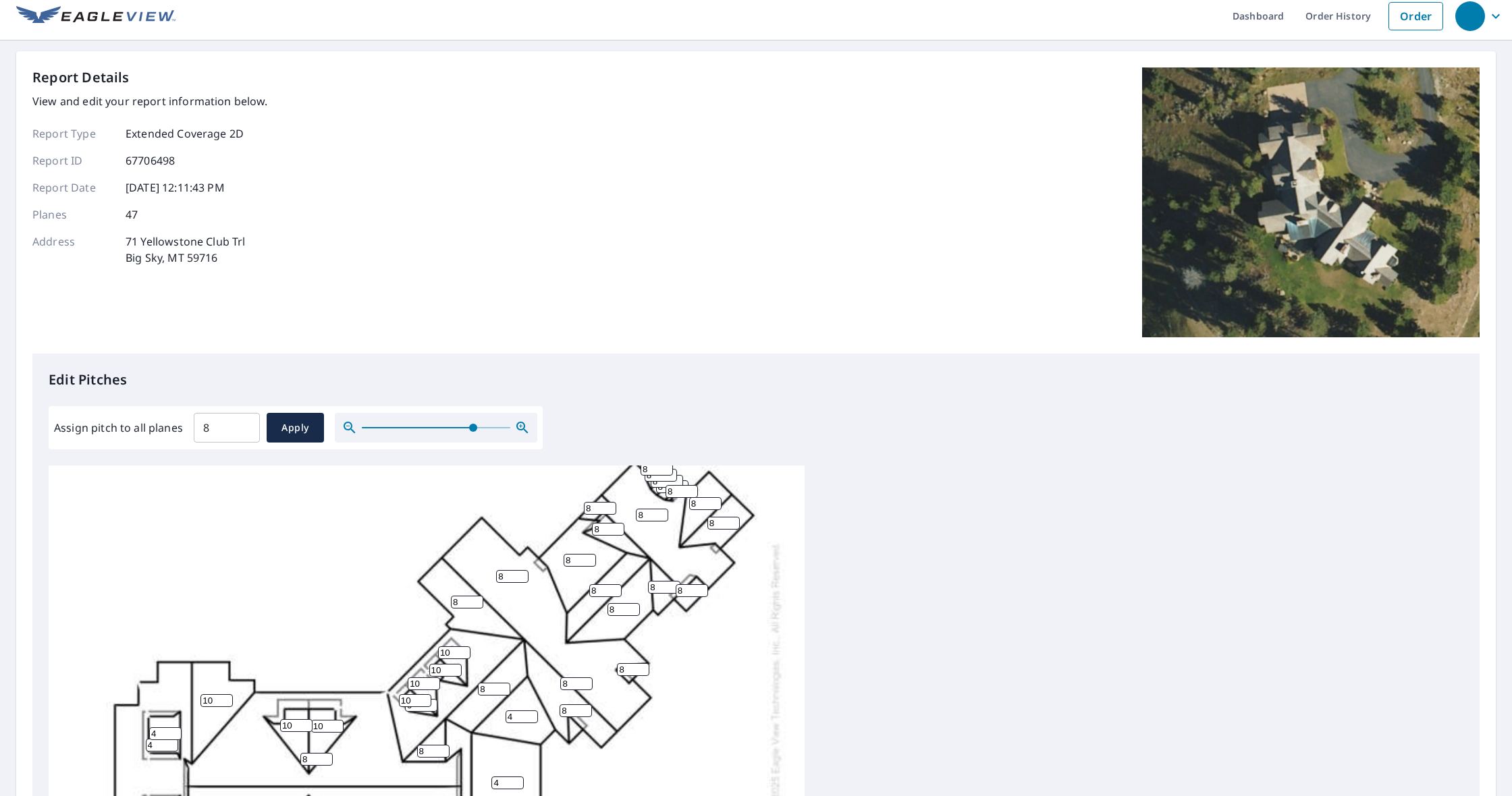
scroll to position [159, 0]
type input "4"
click at [590, 562] on input "7" at bounding box center [580, 562] width 32 height 13
click at [590, 562] on input "6" at bounding box center [580, 562] width 32 height 13
click at [590, 562] on input "5" at bounding box center [580, 562] width 32 height 13
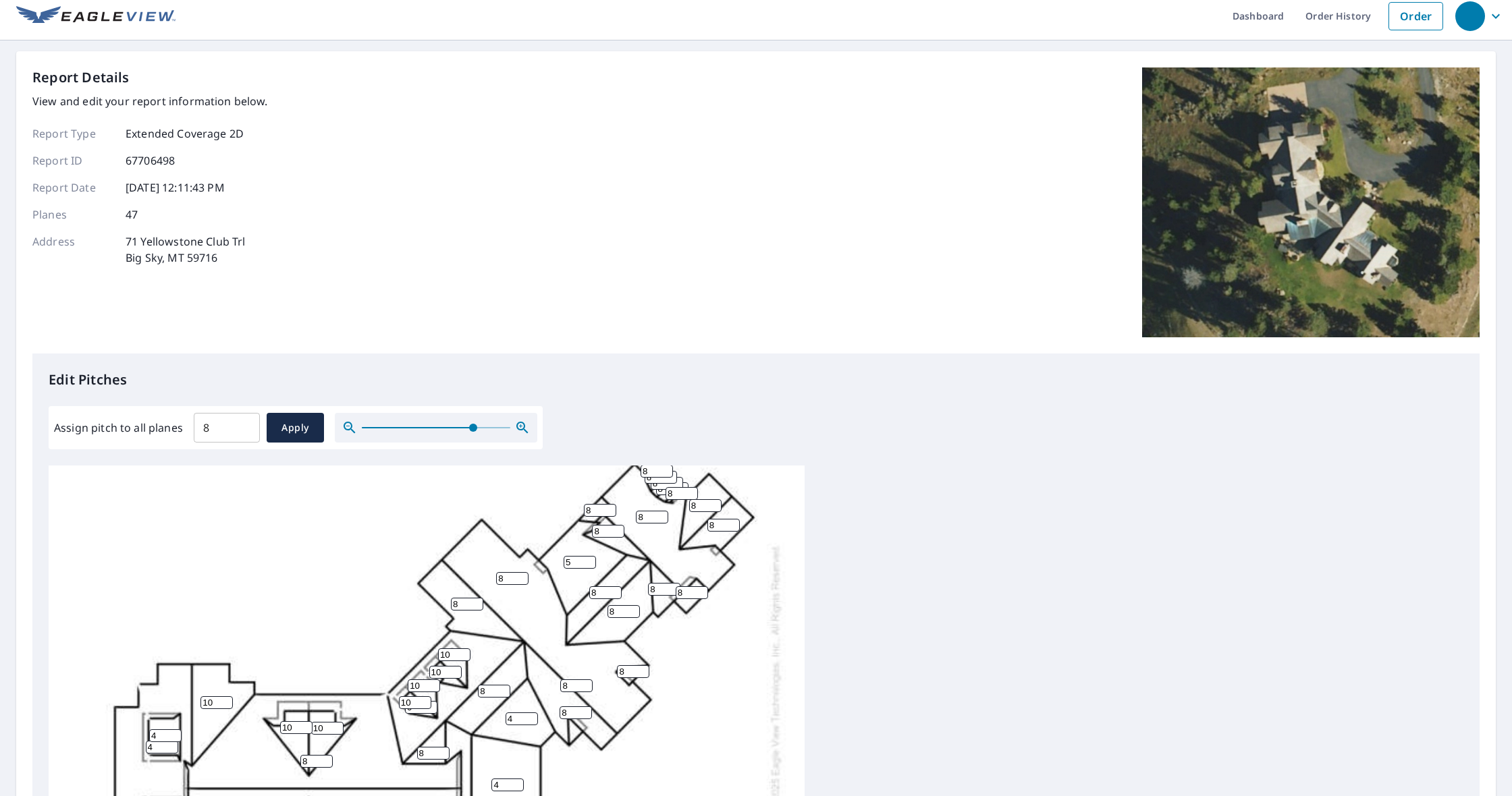
type input "4"
click at [590, 562] on input "4" at bounding box center [580, 562] width 32 height 13
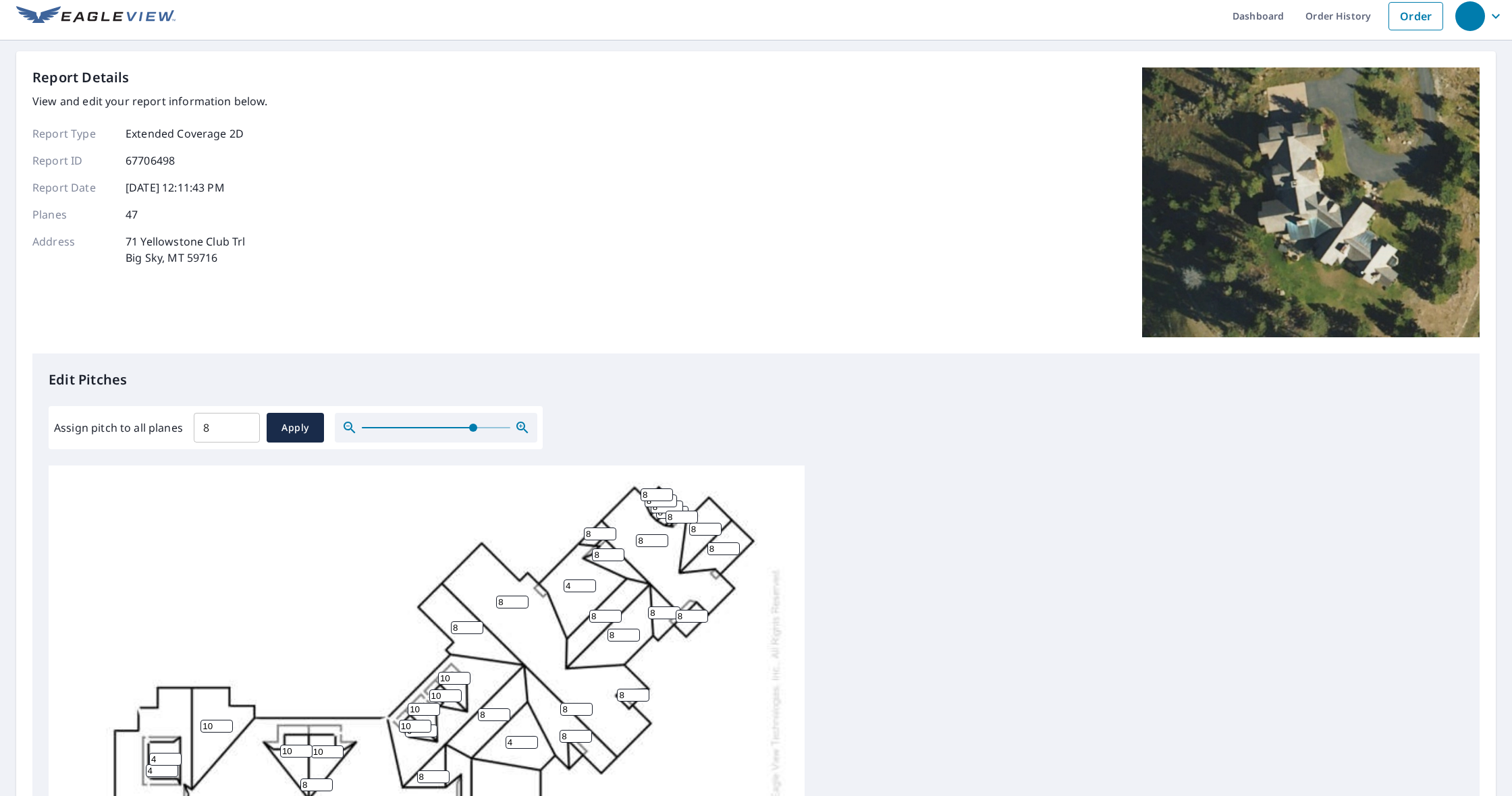
scroll to position [134, 0]
click at [415, 736] on input "6" at bounding box center [421, 732] width 32 height 13
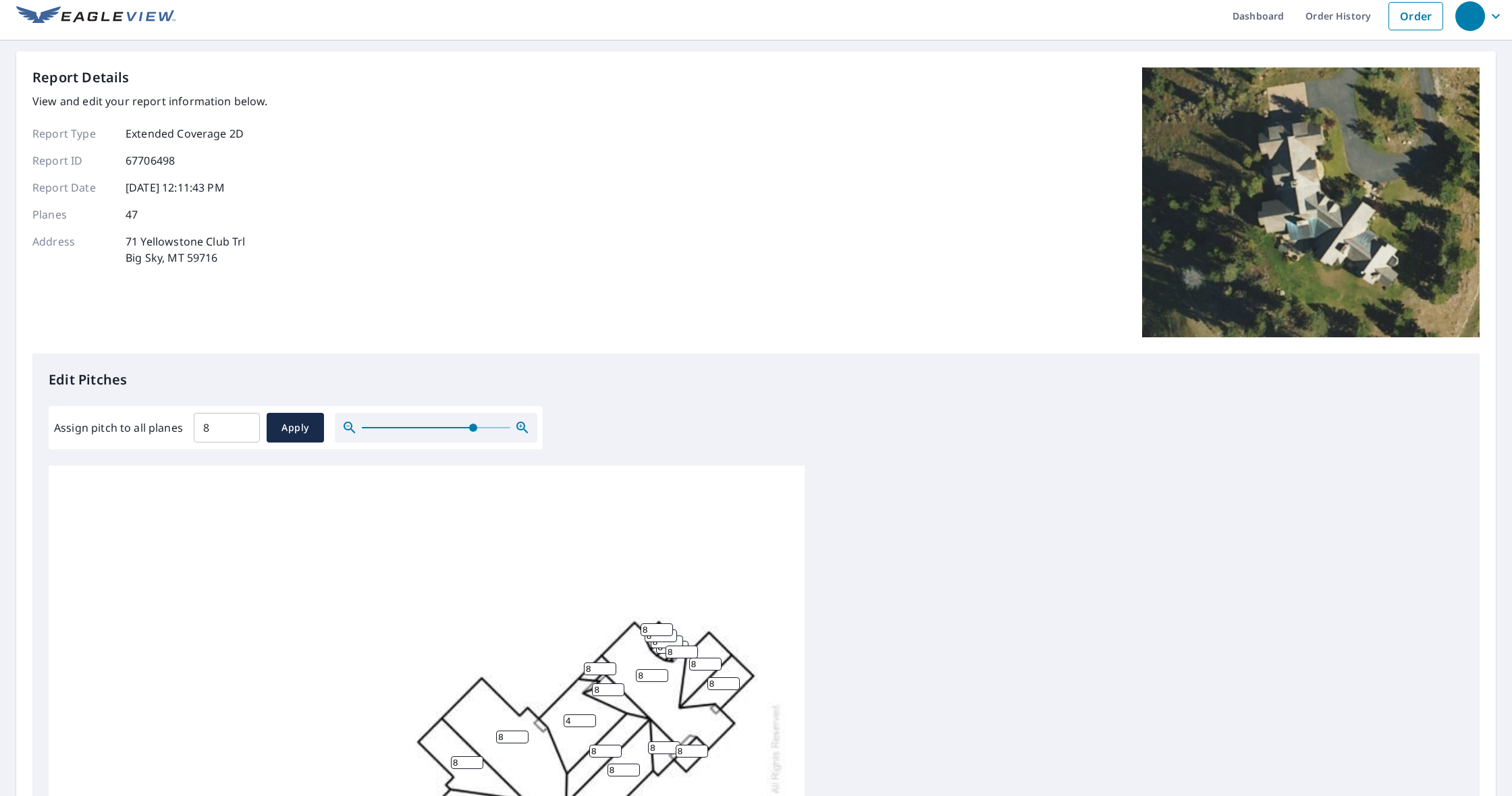
scroll to position [0, 0]
click at [297, 427] on span "Apply" at bounding box center [295, 428] width 36 height 16
type input "8"
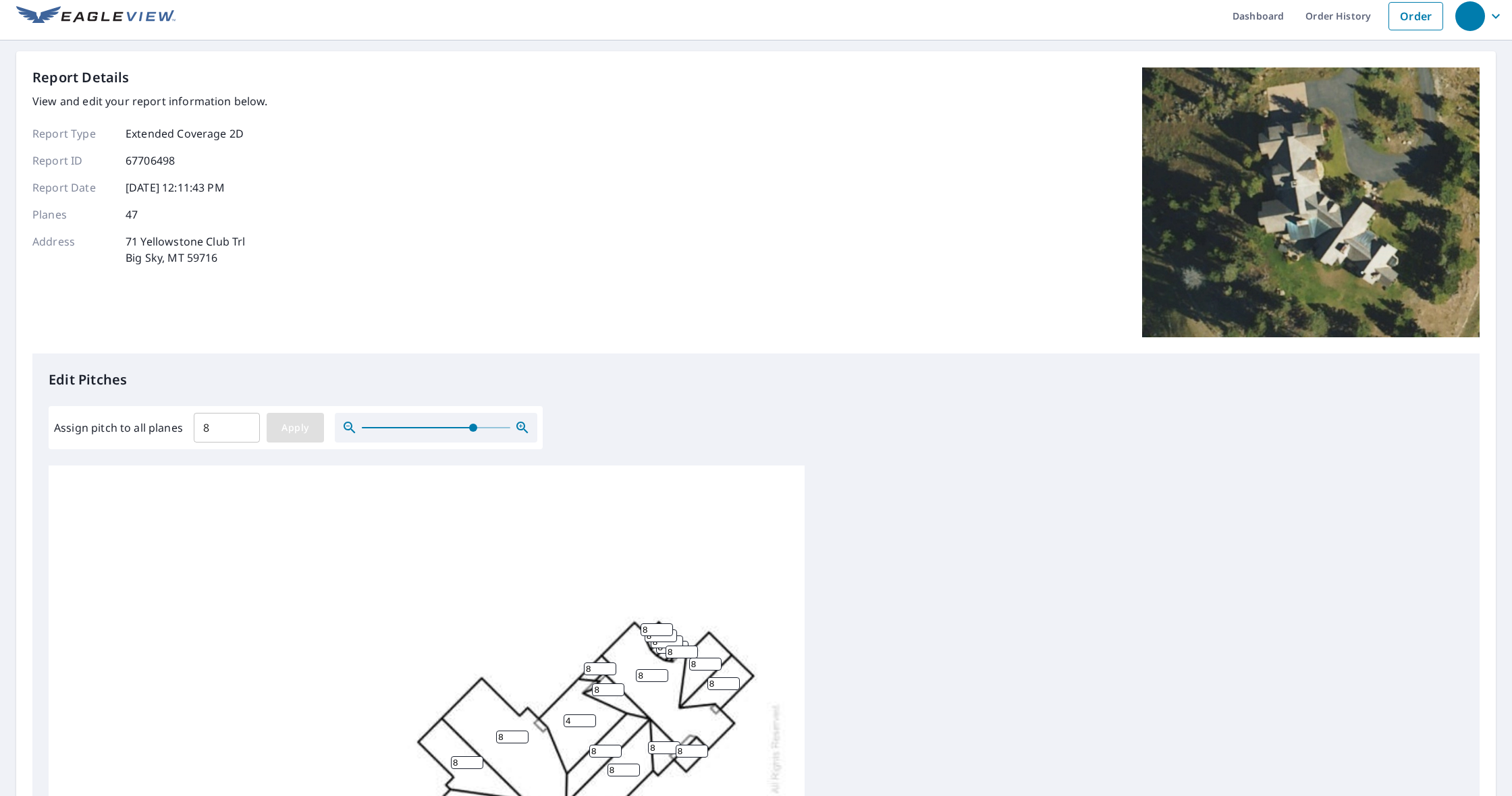
type input "8"
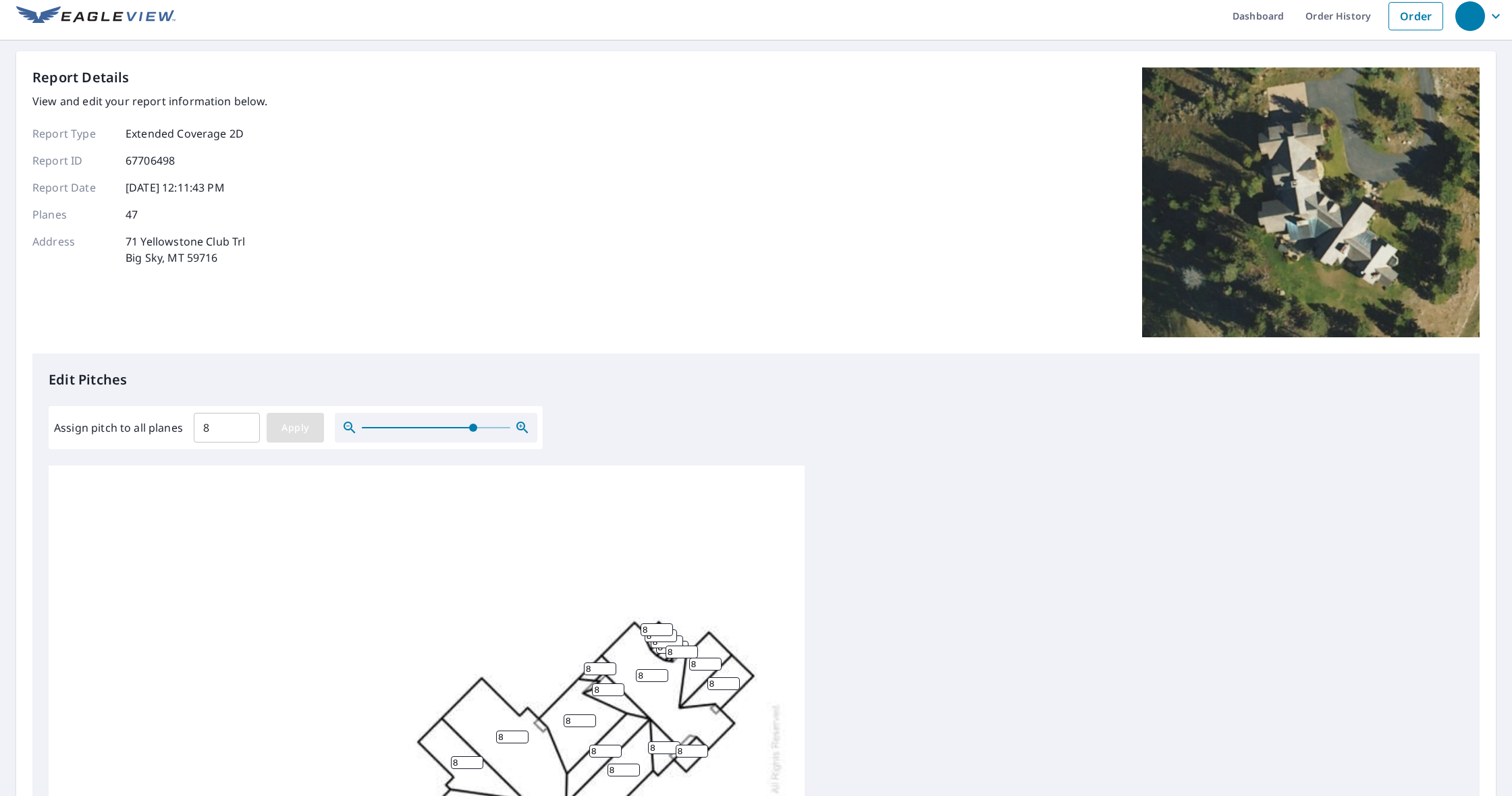
type input "8"
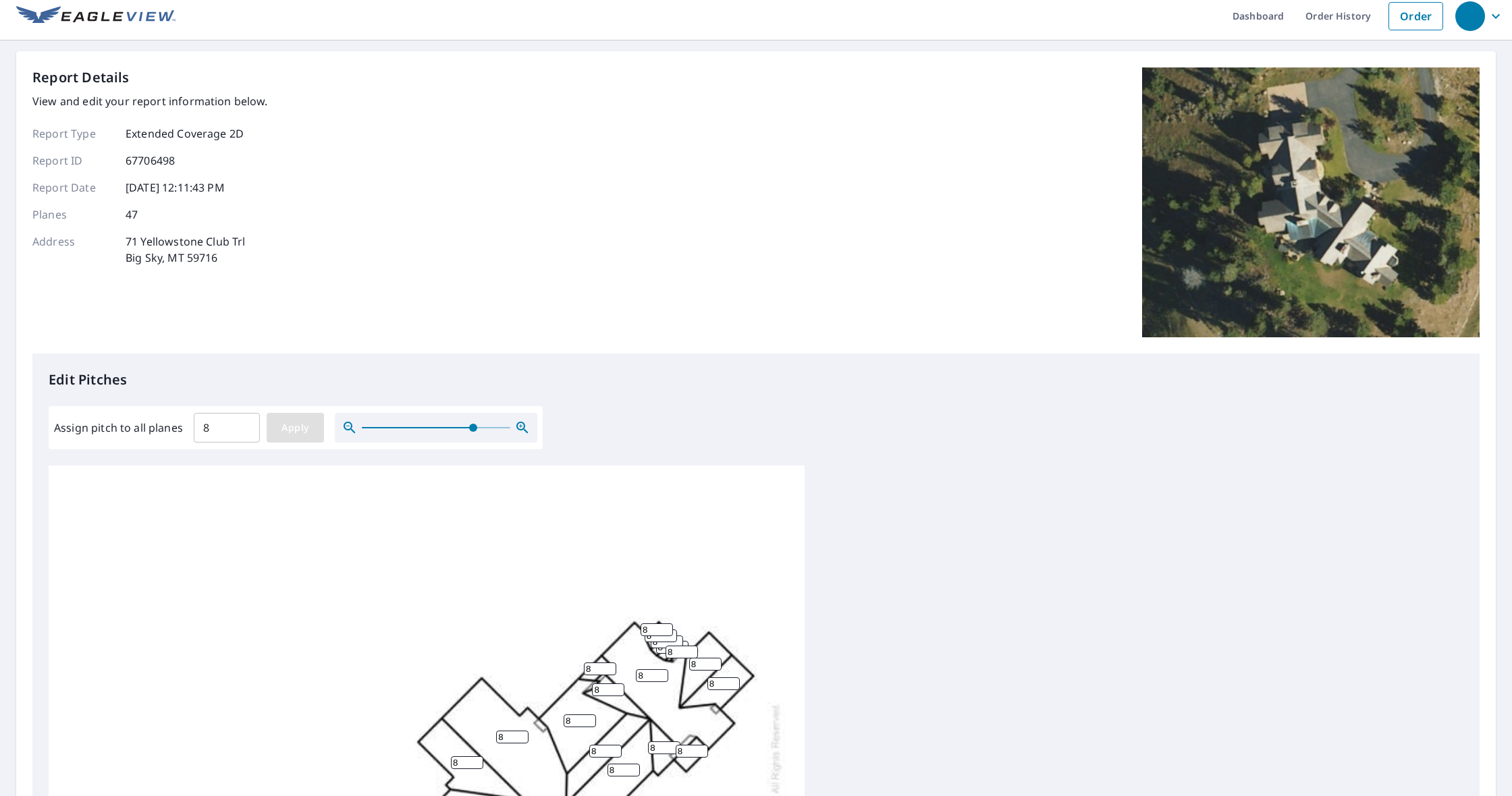
type input "8"
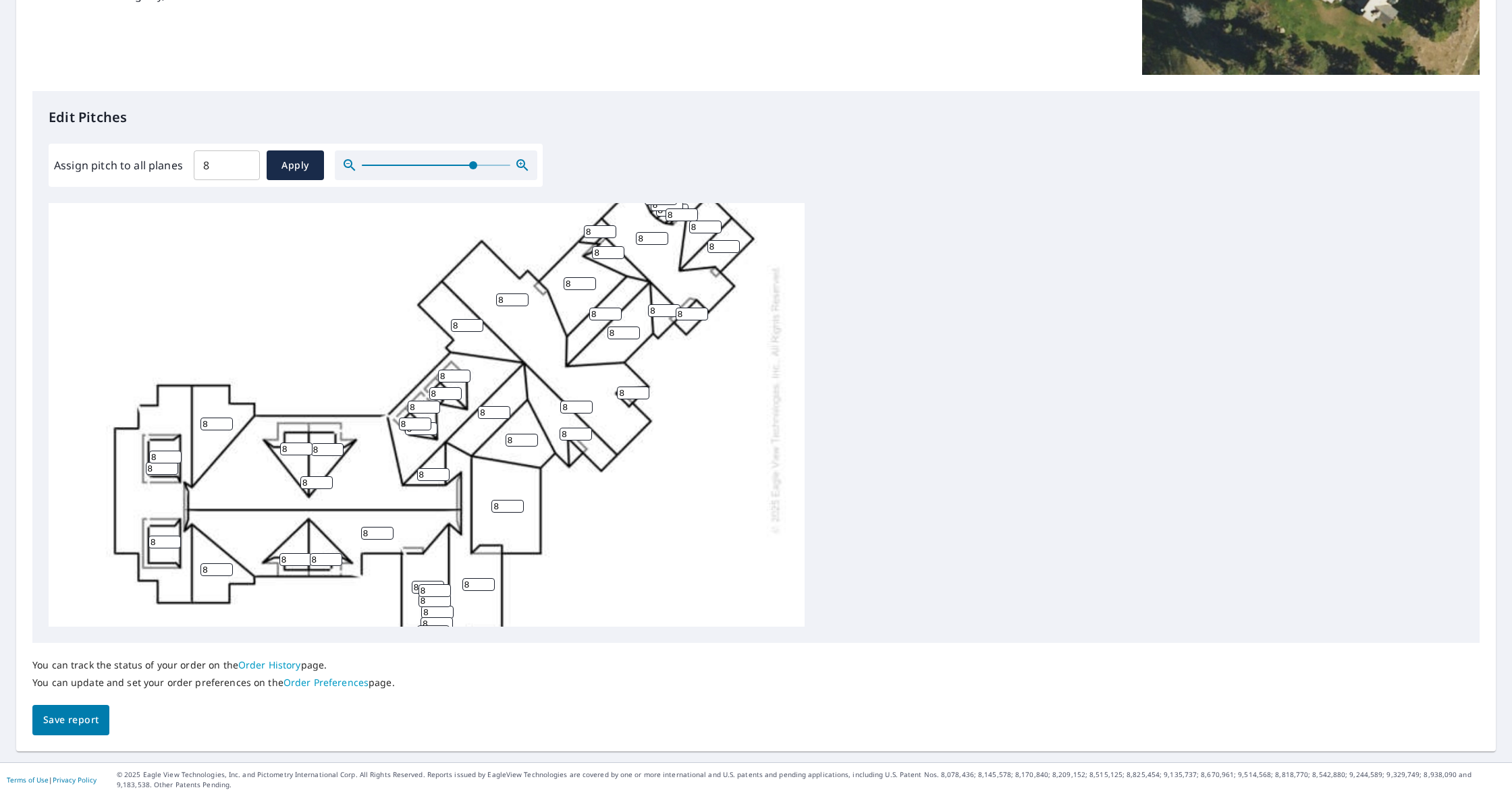
scroll to position [172, 0]
click at [229, 424] on input "9" at bounding box center [216, 426] width 32 height 13
type input "10"
click at [229, 424] on input "10" at bounding box center [216, 426] width 32 height 13
click at [229, 570] on input "9" at bounding box center [216, 572] width 32 height 13
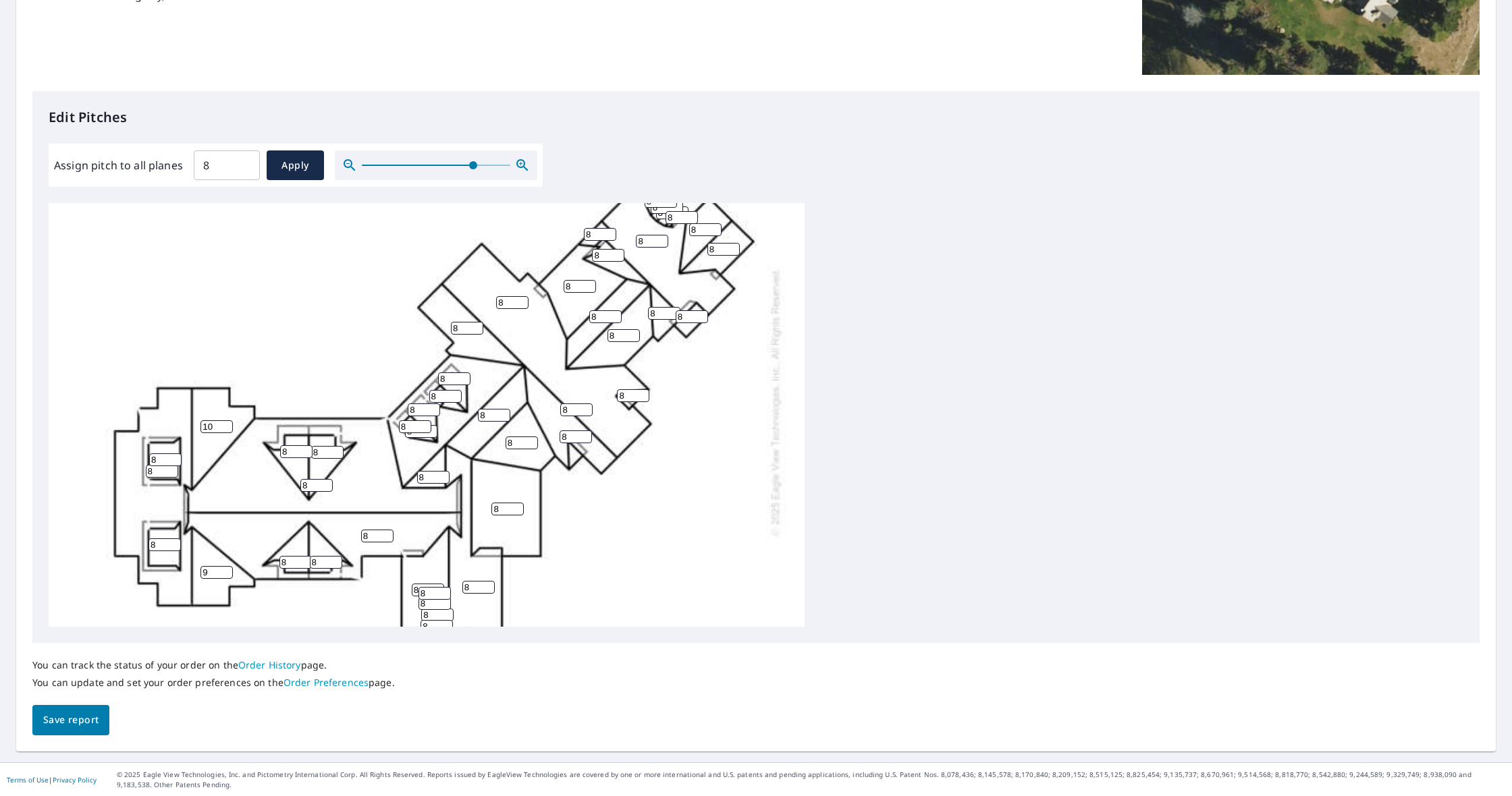
type input "10"
click at [229, 570] on input "10" at bounding box center [216, 572] width 32 height 13
click at [175, 548] on input "7" at bounding box center [164, 545] width 32 height 13
click at [175, 548] on input "6" at bounding box center [164, 545] width 32 height 13
click at [175, 548] on input "5" at bounding box center [164, 545] width 32 height 13
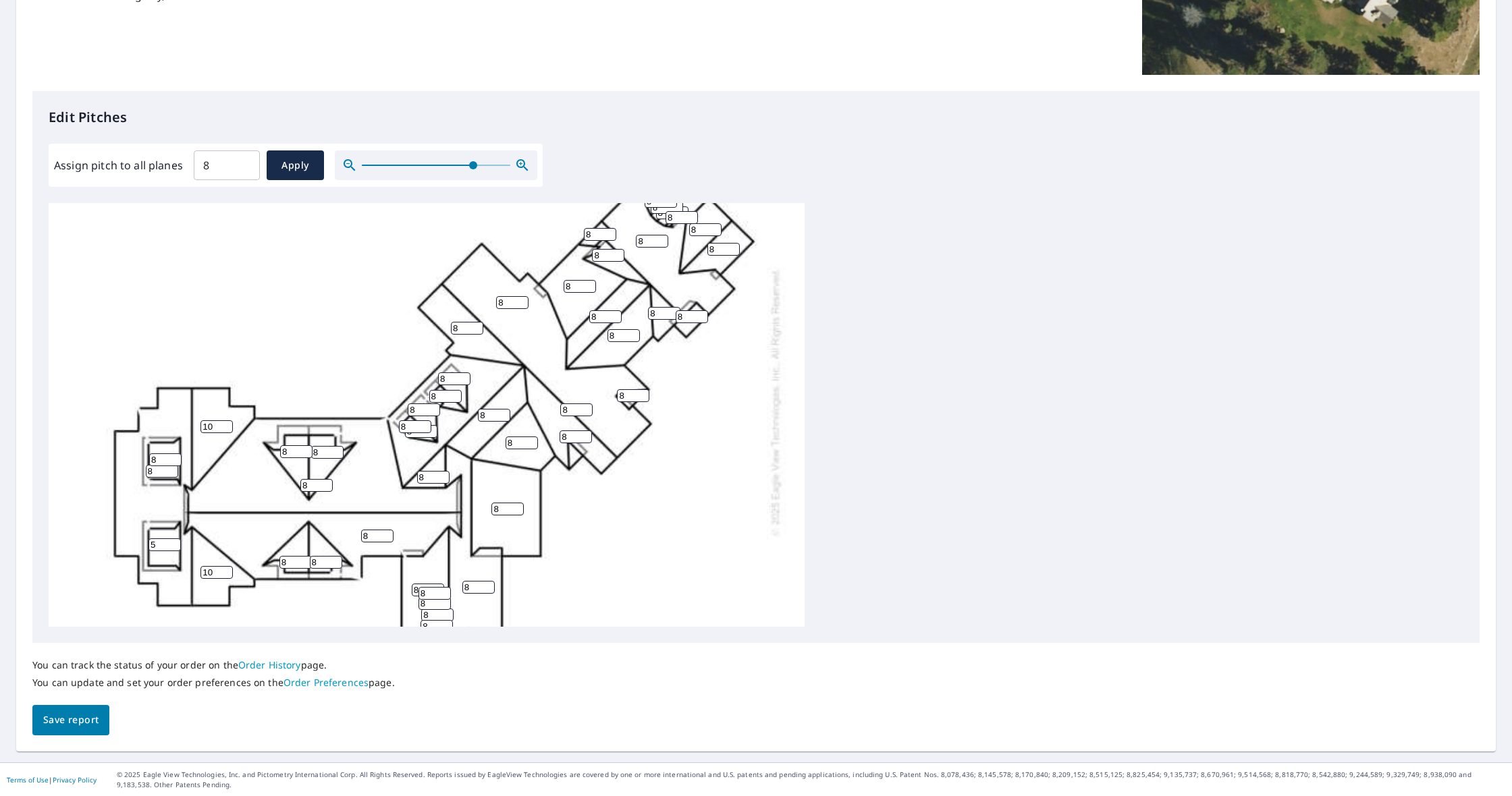
type input "4"
click at [175, 548] on input "4" at bounding box center [164, 545] width 32 height 13
click at [176, 463] on input "7" at bounding box center [165, 459] width 32 height 13
type input "8"
click at [178, 458] on input "8" at bounding box center [165, 459] width 32 height 13
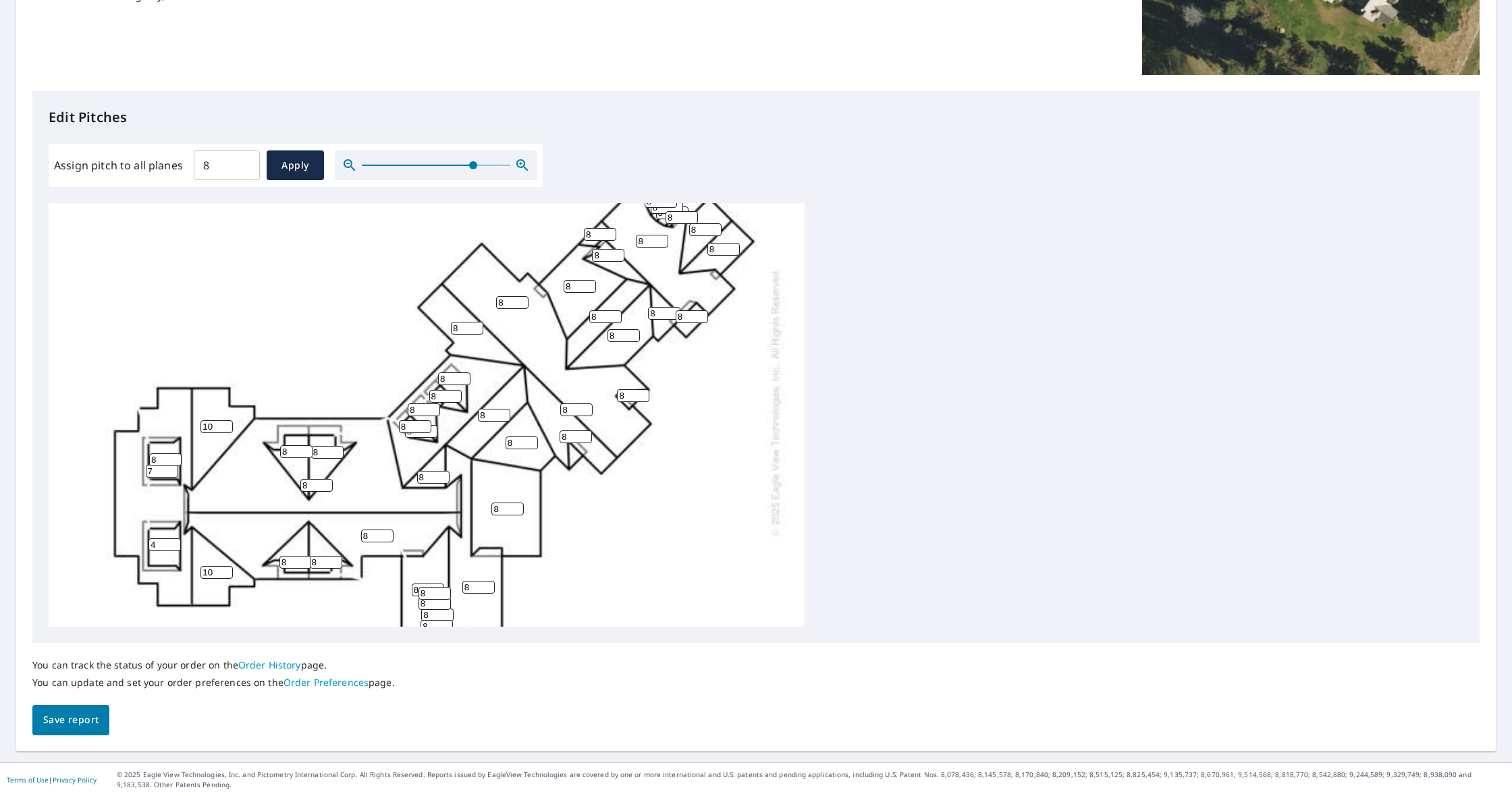
click at [172, 476] on input "7" at bounding box center [162, 471] width 32 height 13
click at [172, 473] on input "6" at bounding box center [162, 471] width 32 height 13
click at [172, 473] on input "5" at bounding box center [162, 471] width 32 height 13
type input "4"
click at [172, 473] on input "4" at bounding box center [162, 471] width 32 height 13
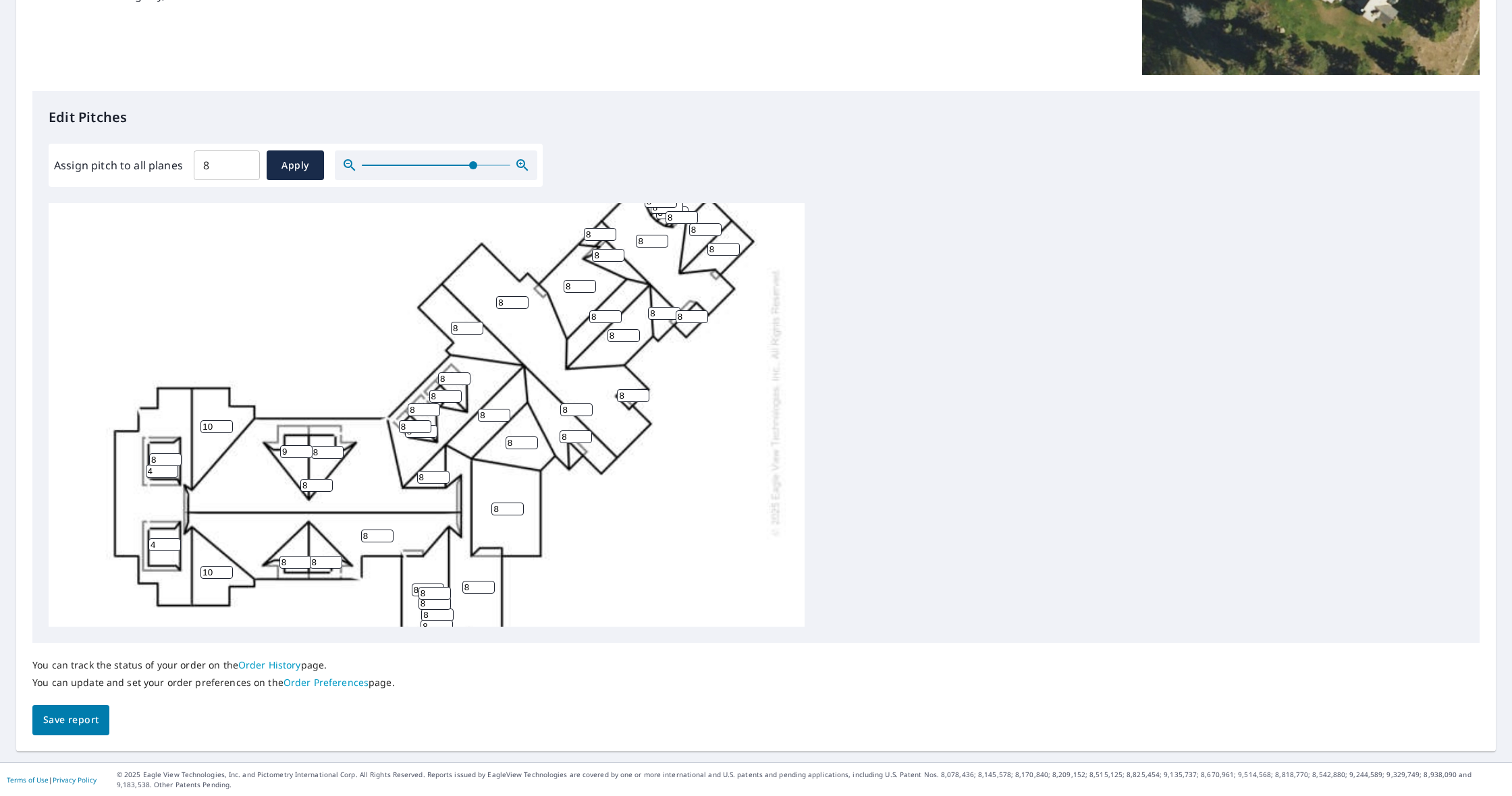
click at [306, 448] on input "9" at bounding box center [296, 451] width 32 height 13
type input "10"
click at [306, 448] on input "10" at bounding box center [296, 451] width 32 height 13
click at [340, 449] on input "9" at bounding box center [327, 452] width 32 height 13
type input "10"
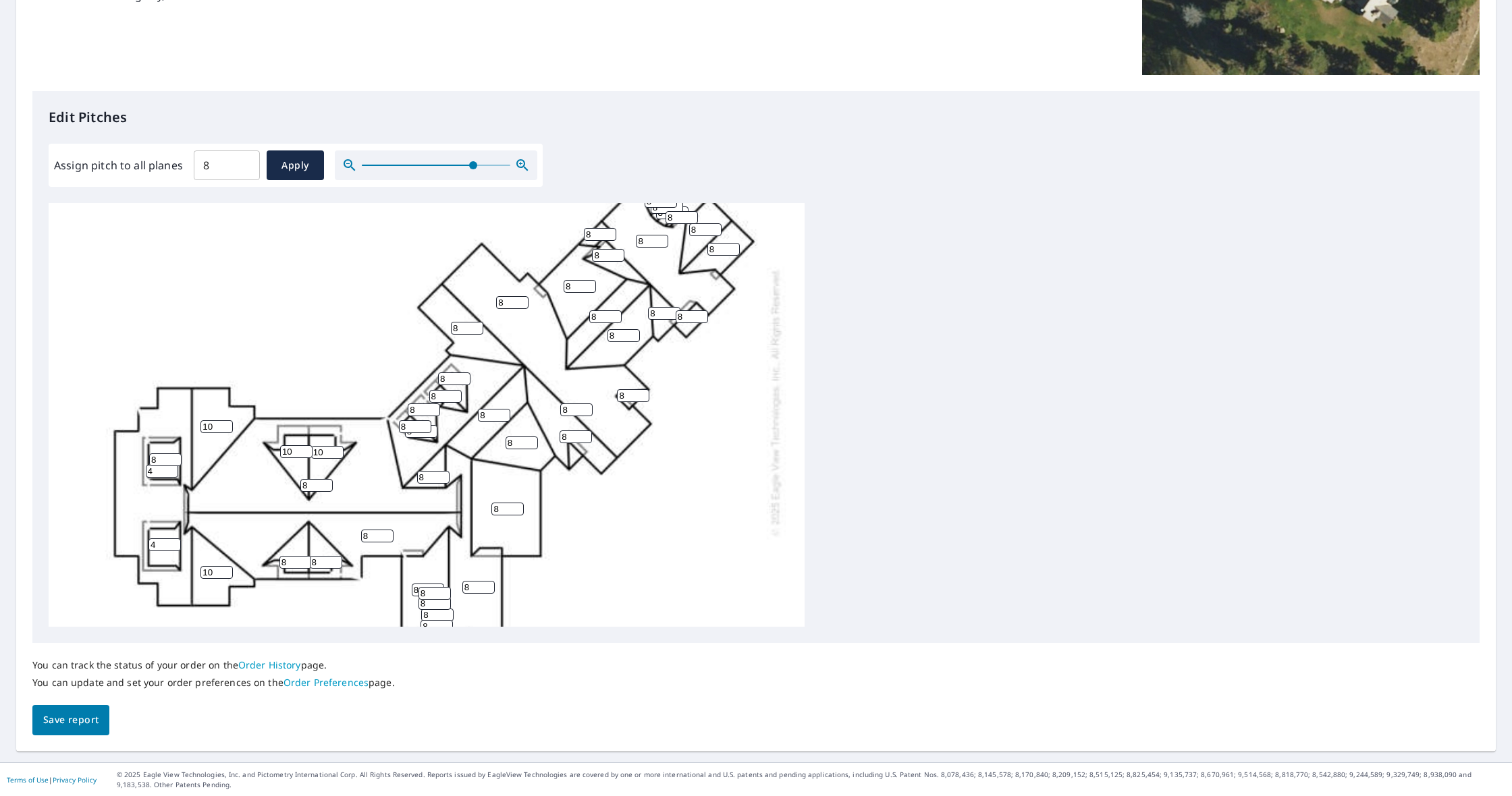
click at [340, 449] on input "10" at bounding box center [327, 452] width 32 height 13
click at [534, 447] on input "7" at bounding box center [522, 443] width 32 height 13
click at [534, 447] on input "6" at bounding box center [522, 443] width 32 height 13
click at [534, 447] on input "5" at bounding box center [522, 443] width 32 height 13
type input "4"
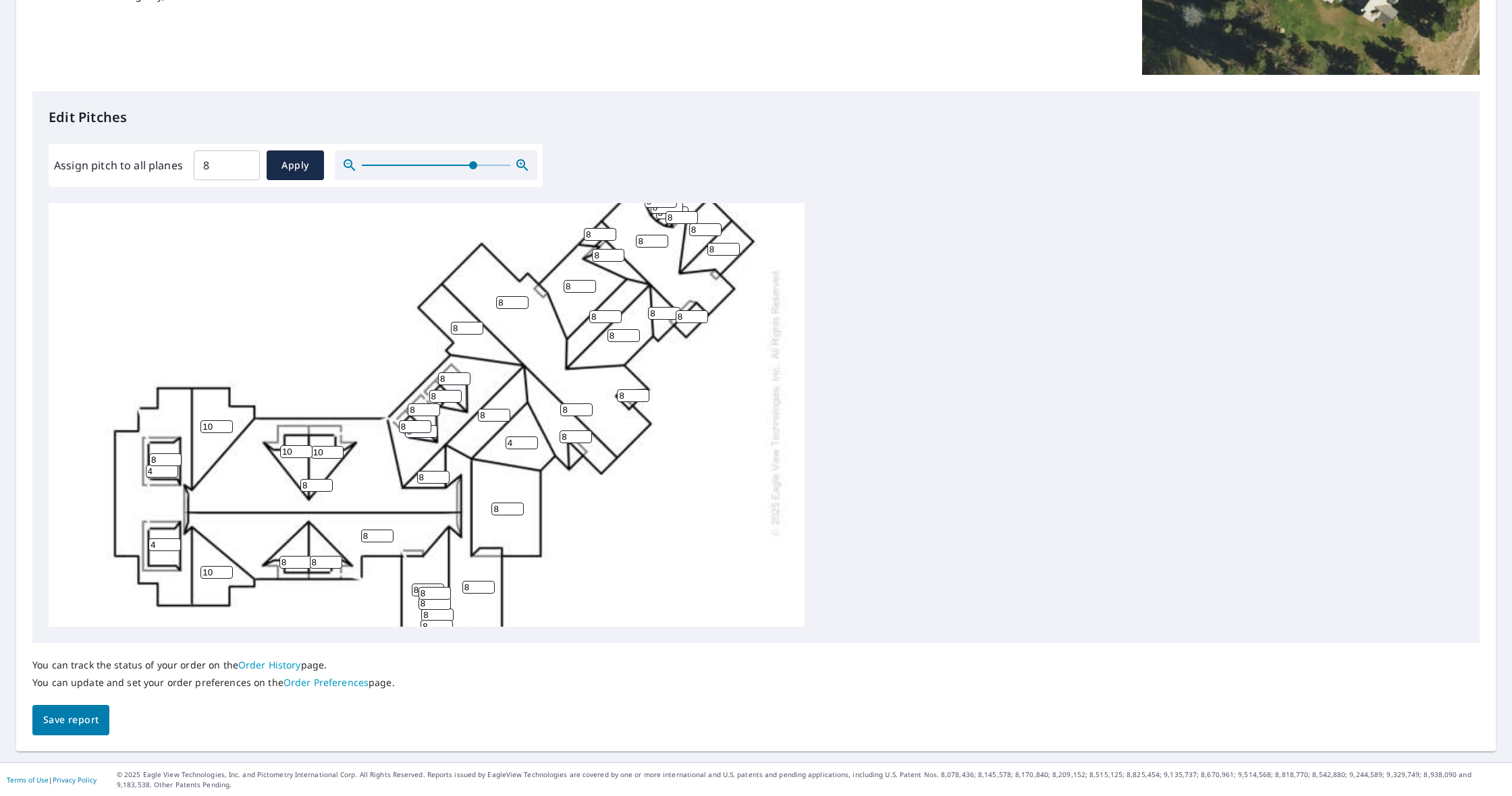
click at [534, 447] on input "4" at bounding box center [522, 443] width 32 height 13
click at [519, 511] on input "7" at bounding box center [507, 509] width 32 height 13
click at [519, 511] on input "6" at bounding box center [507, 509] width 32 height 13
click at [519, 511] on input "5" at bounding box center [507, 509] width 32 height 13
type input "4"
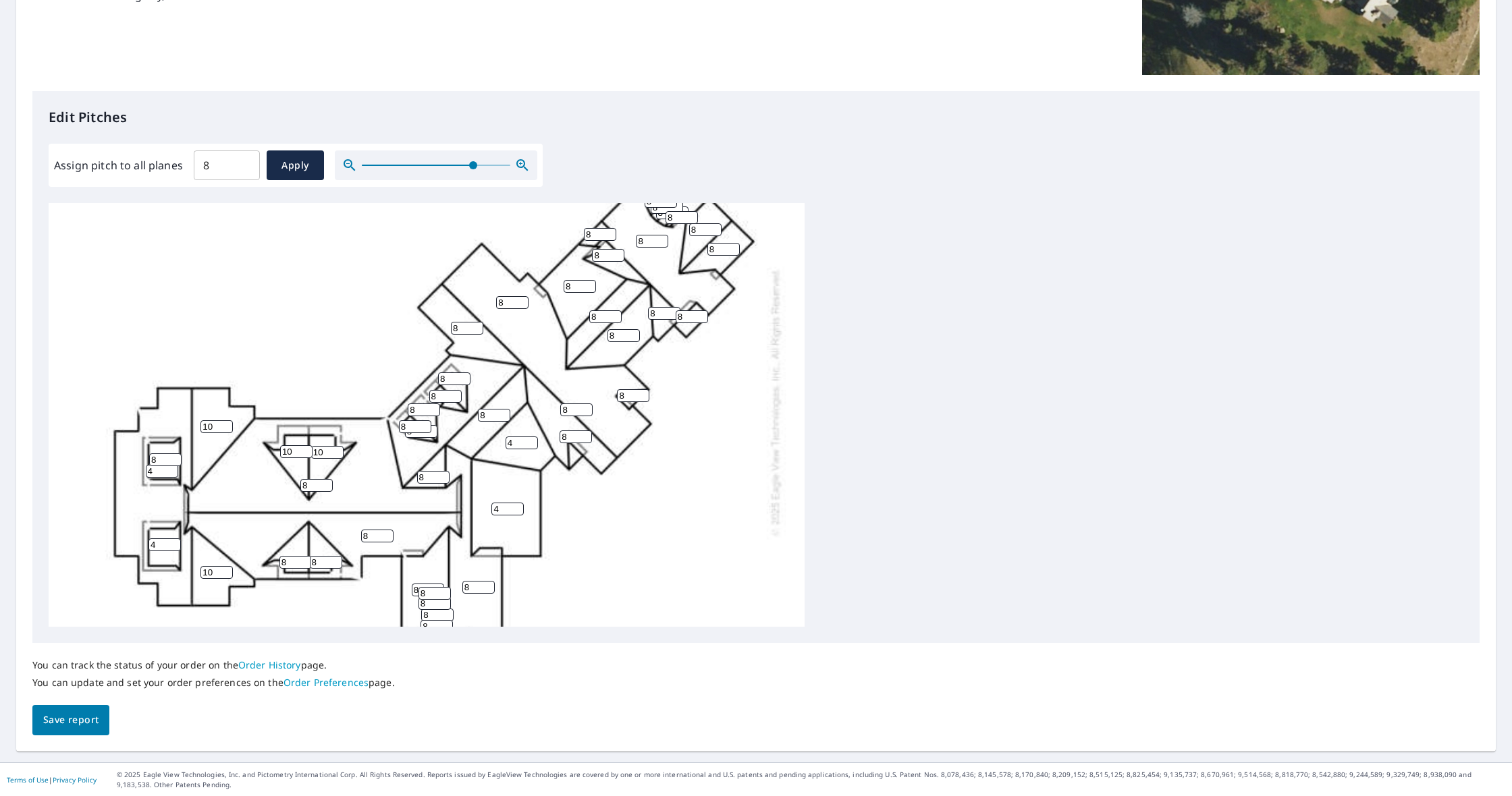
click at [519, 511] on input "4" at bounding box center [507, 509] width 32 height 13
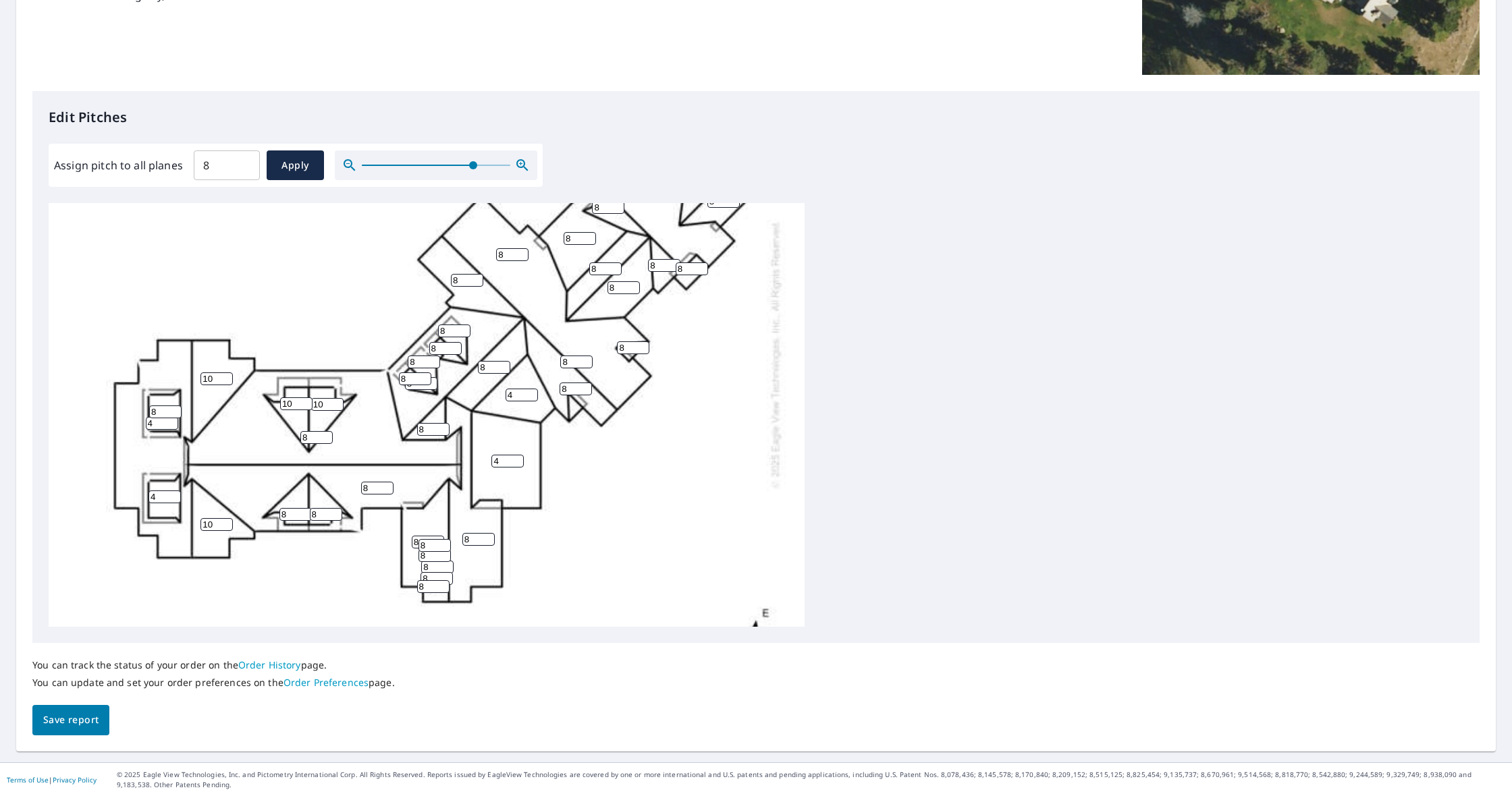
scroll to position [222, 0]
click at [490, 535] on input "9" at bounding box center [478, 537] width 32 height 13
type input "10"
click at [490, 535] on input "10" at bounding box center [478, 537] width 32 height 13
click at [439, 536] on input "9" at bounding box center [427, 540] width 32 height 13
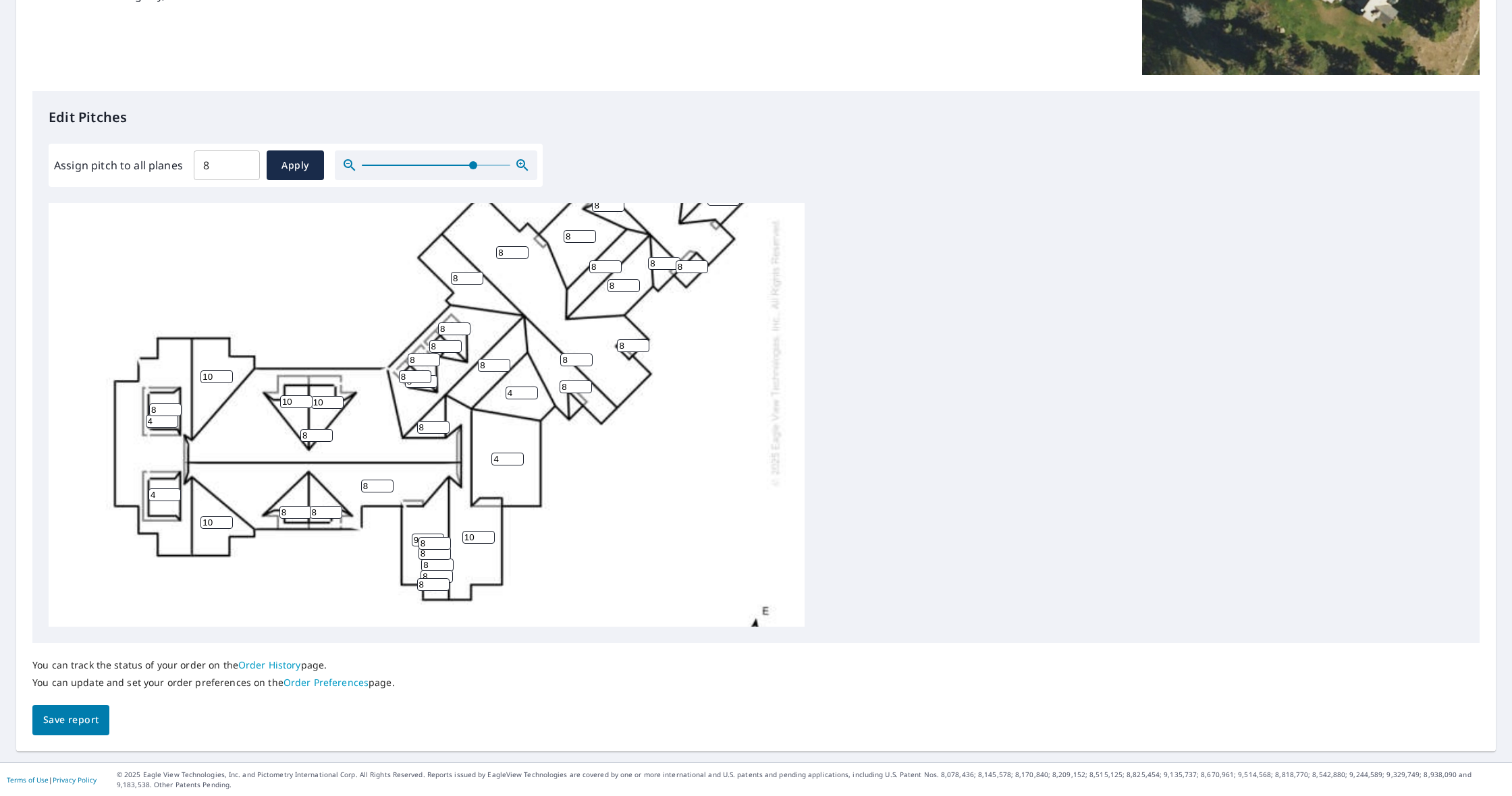
type input "10"
click at [439, 536] on input "10" at bounding box center [427, 540] width 32 height 13
click at [445, 539] on input "9" at bounding box center [434, 543] width 32 height 13
type input "10"
click at [445, 539] on input "10" at bounding box center [434, 543] width 32 height 13
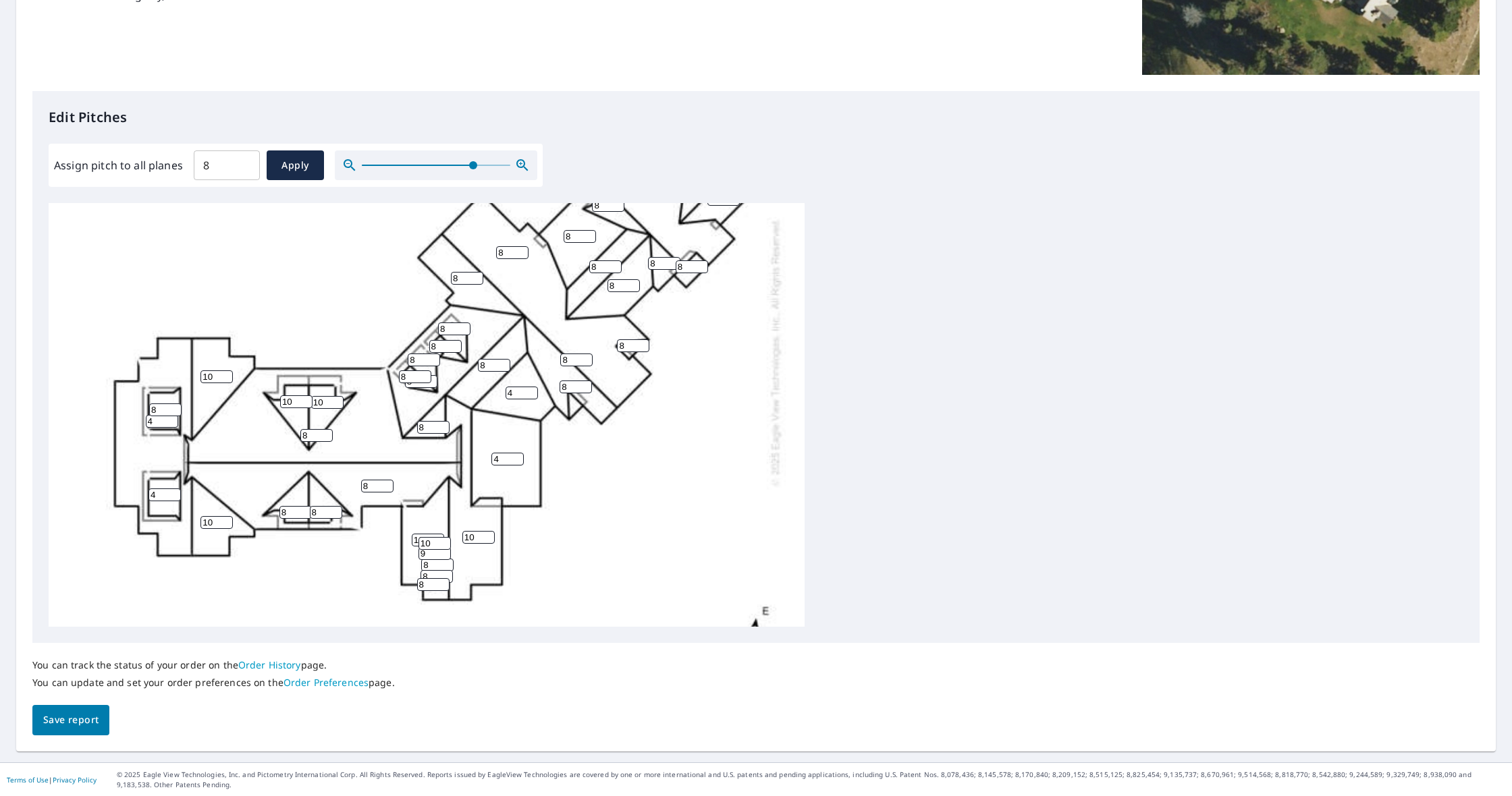
click at [448, 553] on input "9" at bounding box center [434, 553] width 32 height 13
type input "10"
click at [448, 553] on input "10" at bounding box center [434, 553] width 32 height 13
click at [449, 564] on input "9" at bounding box center [437, 565] width 32 height 13
type input "10"
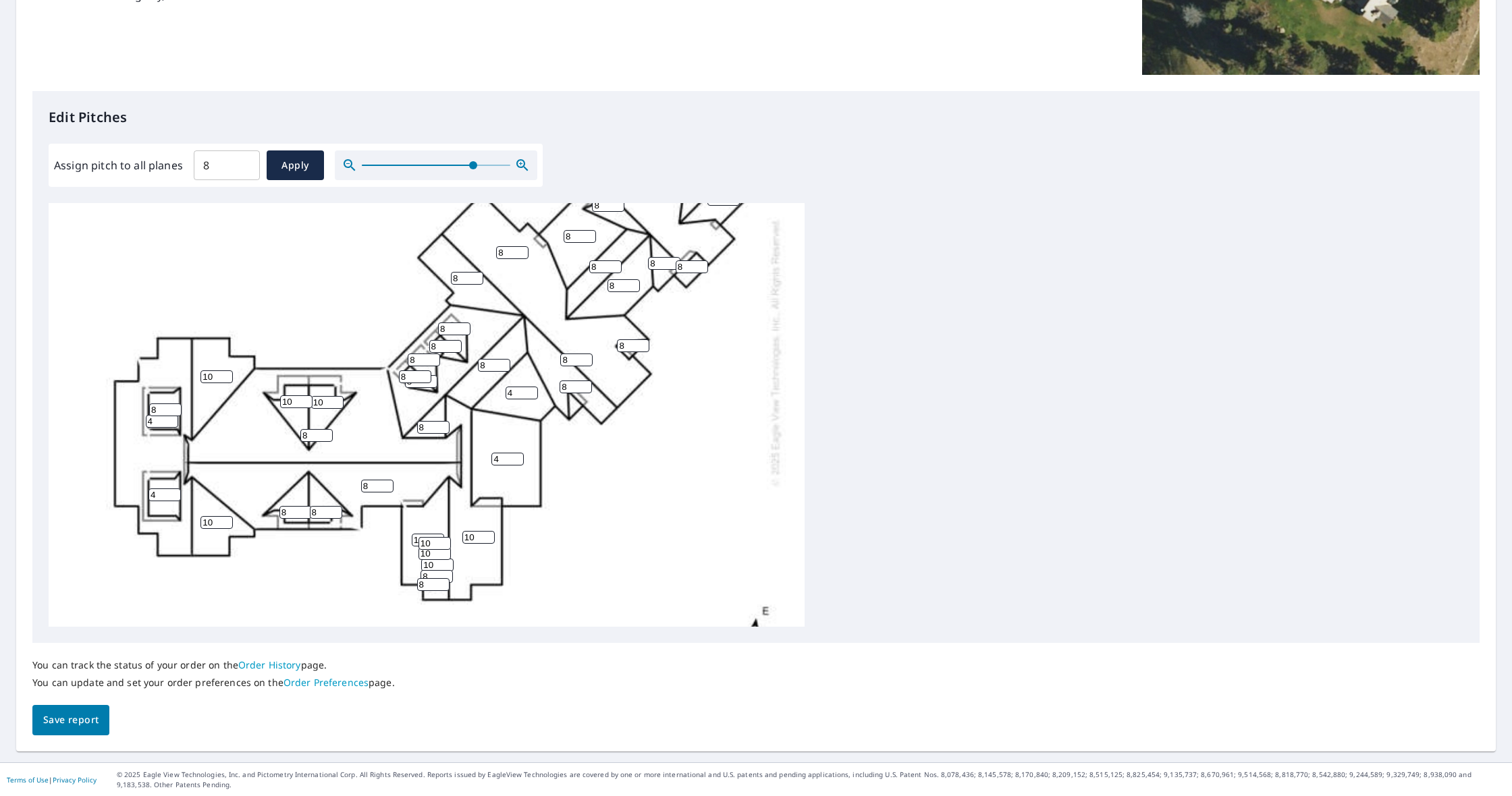
click at [449, 564] on input "10" at bounding box center [437, 565] width 32 height 13
click at [447, 573] on input "9" at bounding box center [436, 576] width 32 height 13
type input "10"
click at [447, 573] on input "10" at bounding box center [436, 576] width 32 height 13
click at [445, 582] on input "9" at bounding box center [433, 584] width 32 height 13
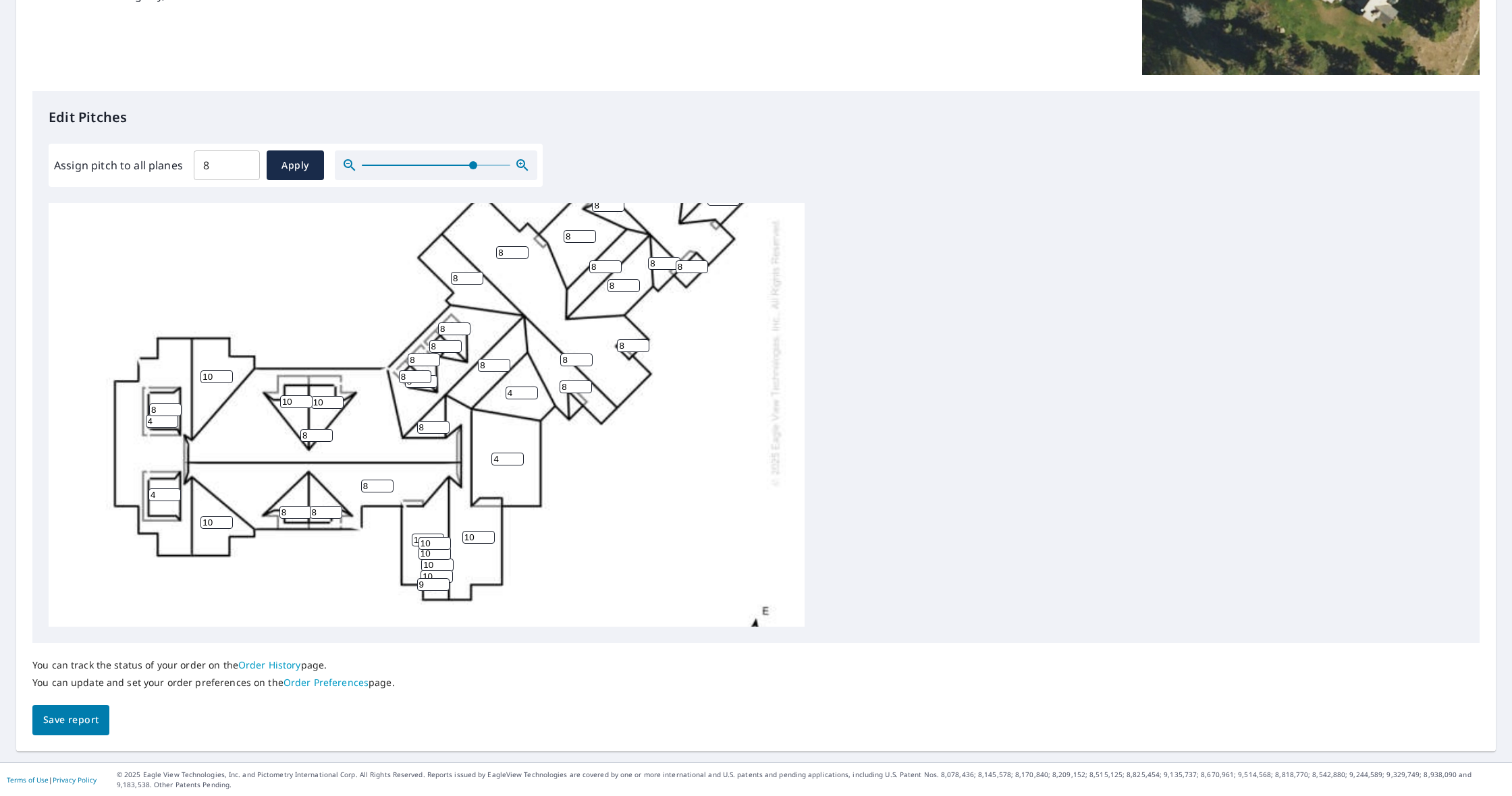
type input "10"
click at [445, 582] on input "10" at bounding box center [433, 584] width 32 height 13
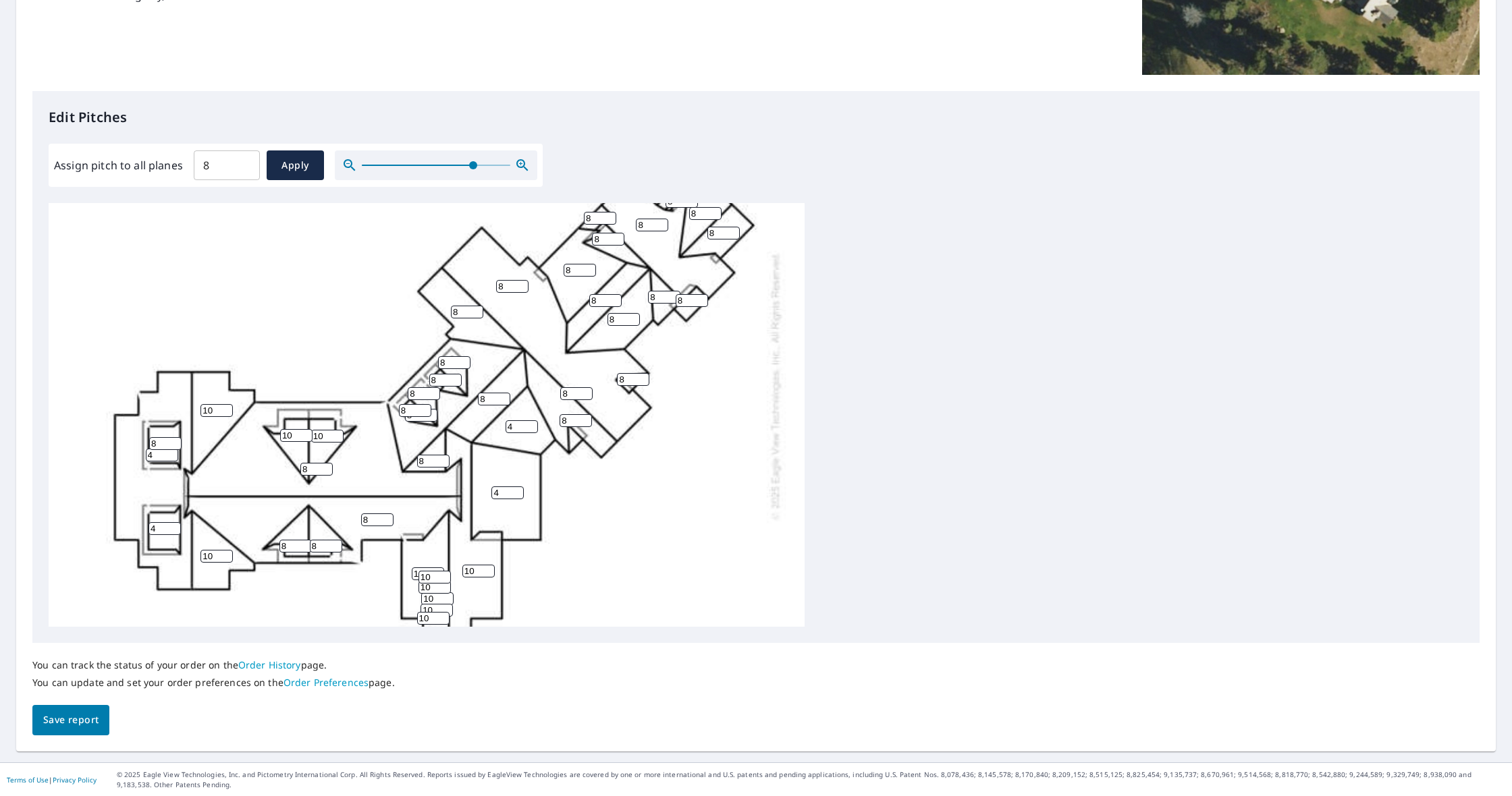
scroll to position [184, 0]
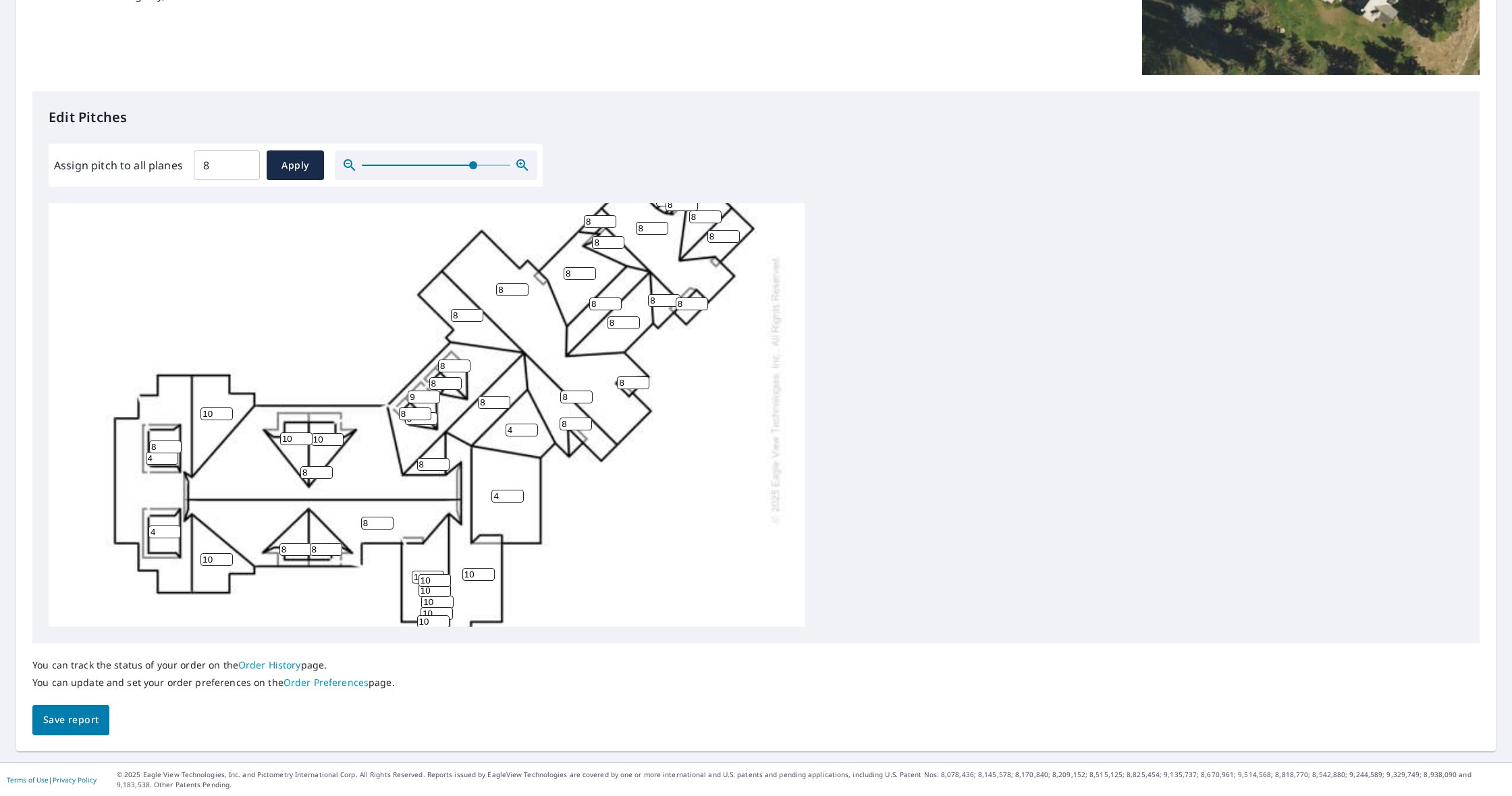
click at [437, 396] on input "9" at bounding box center [423, 397] width 32 height 13
type input "10"
click at [437, 396] on input "10" at bounding box center [423, 397] width 32 height 13
click at [425, 410] on input "9" at bounding box center [415, 414] width 32 height 13
type input "10"
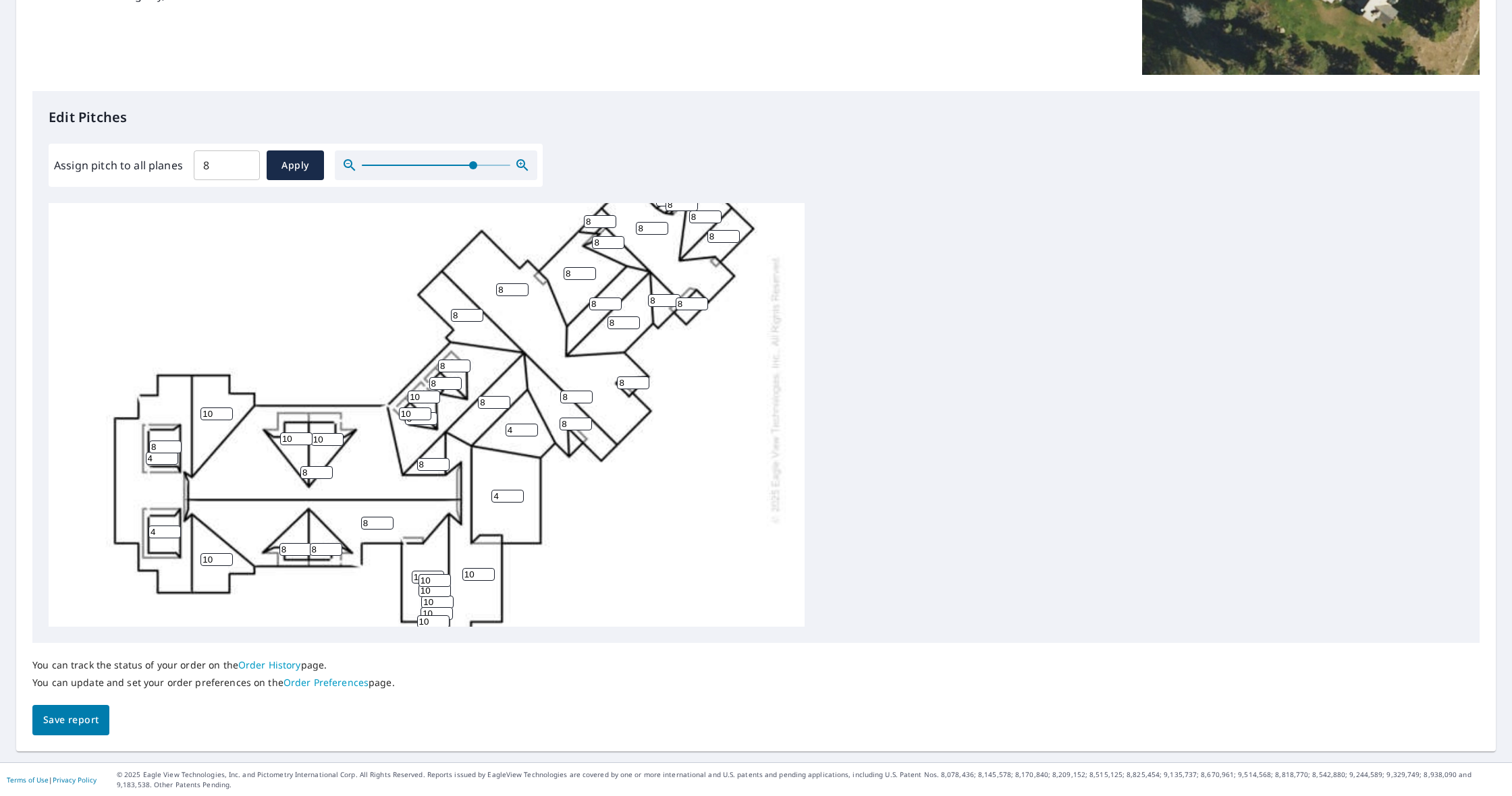
click at [425, 410] on input "10" at bounding box center [415, 414] width 32 height 13
click at [455, 381] on input "9" at bounding box center [445, 383] width 32 height 13
type input "10"
click at [455, 381] on input "10" at bounding box center [445, 383] width 32 height 13
click at [466, 362] on input "9" at bounding box center [454, 366] width 32 height 13
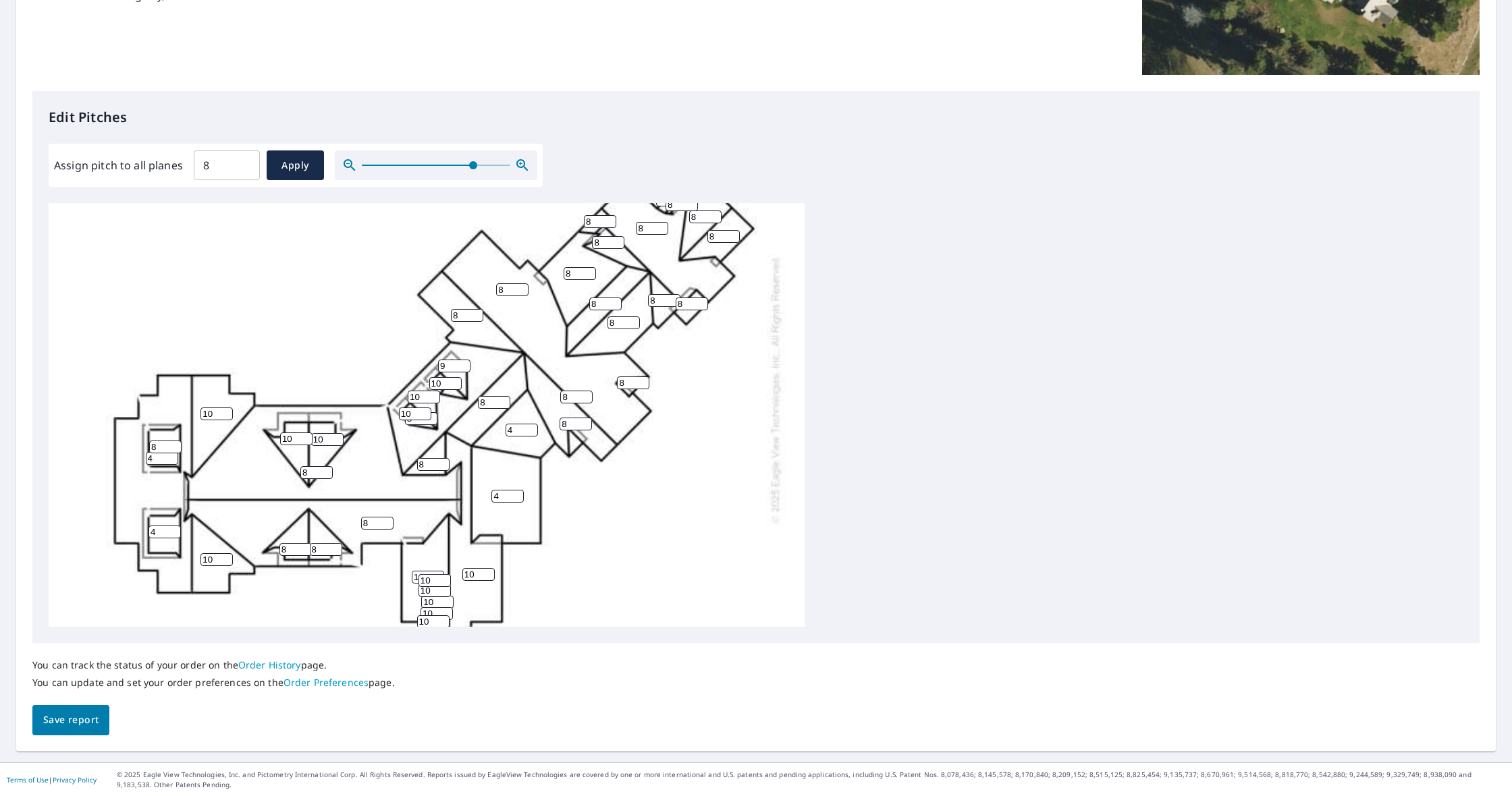
type input "10"
click at [466, 362] on input "10" at bounding box center [454, 366] width 32 height 13
click at [478, 312] on input "9" at bounding box center [467, 316] width 32 height 13
type input "10"
click at [478, 312] on input "10" at bounding box center [467, 316] width 32 height 13
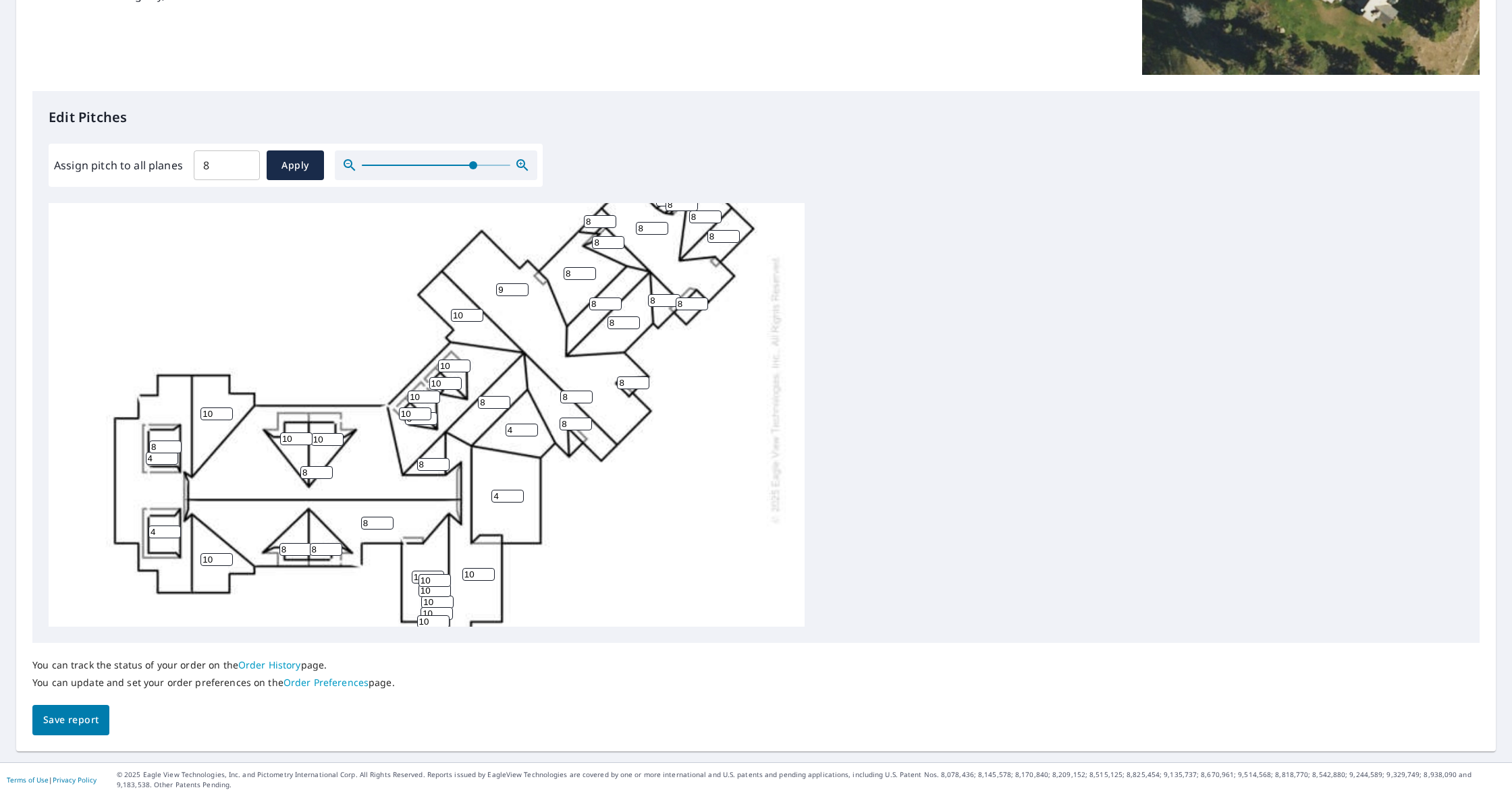
click at [522, 287] on input "9" at bounding box center [512, 290] width 32 height 13
type input "10"
click at [522, 287] on input "10" at bounding box center [512, 290] width 32 height 13
click at [588, 420] on input "9" at bounding box center [575, 424] width 32 height 13
type input "10"
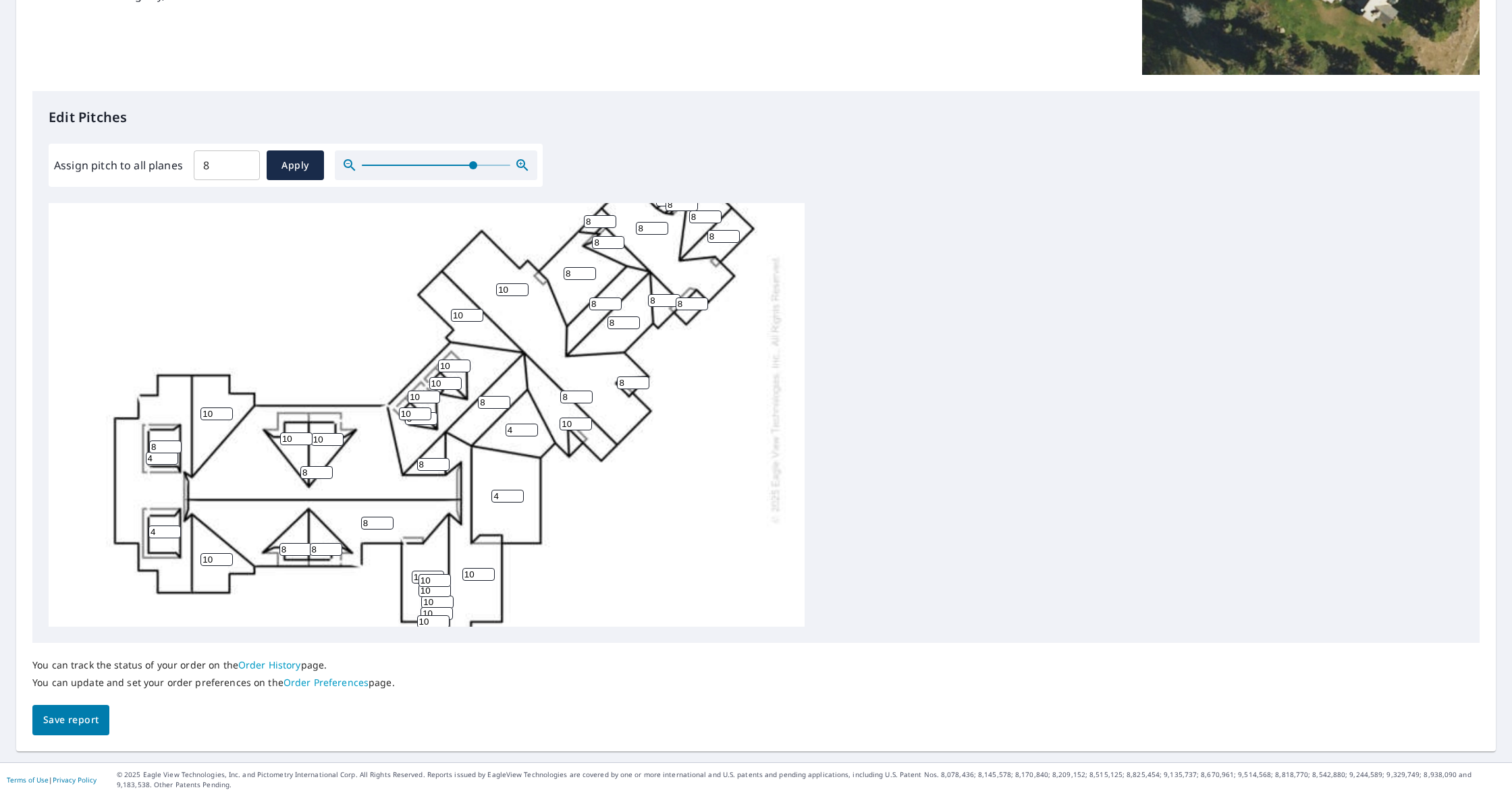
click at [588, 420] on input "10" at bounding box center [575, 424] width 32 height 13
click at [588, 392] on input "9" at bounding box center [576, 397] width 32 height 13
type input "10"
click at [588, 392] on input "10" at bounding box center [576, 397] width 32 height 13
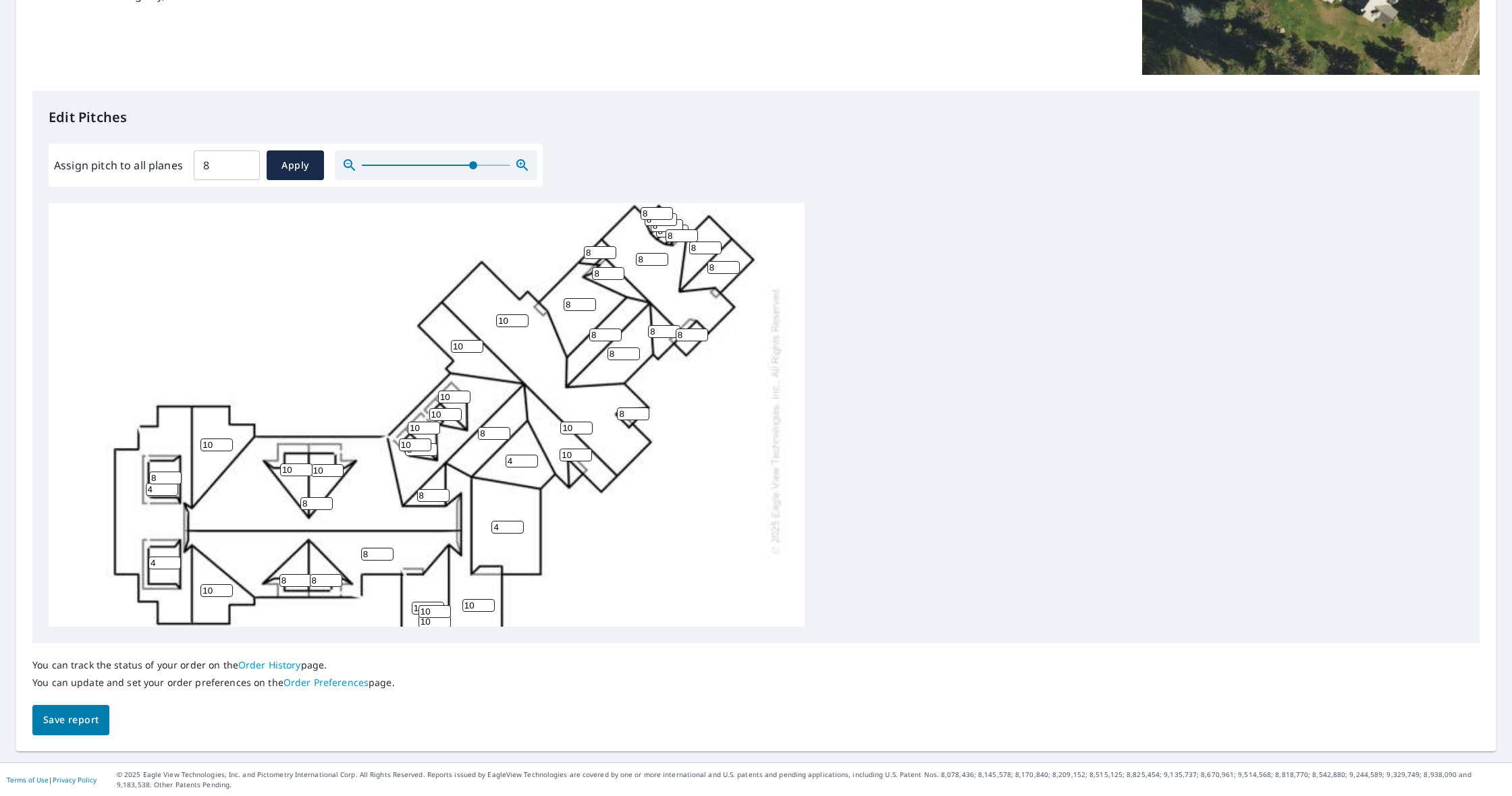
scroll to position [153, 0]
click at [591, 308] on input "7" at bounding box center [580, 305] width 32 height 13
click at [591, 308] on input "6" at bounding box center [580, 305] width 32 height 13
click at [591, 308] on input "5" at bounding box center [580, 305] width 32 height 13
type input "4"
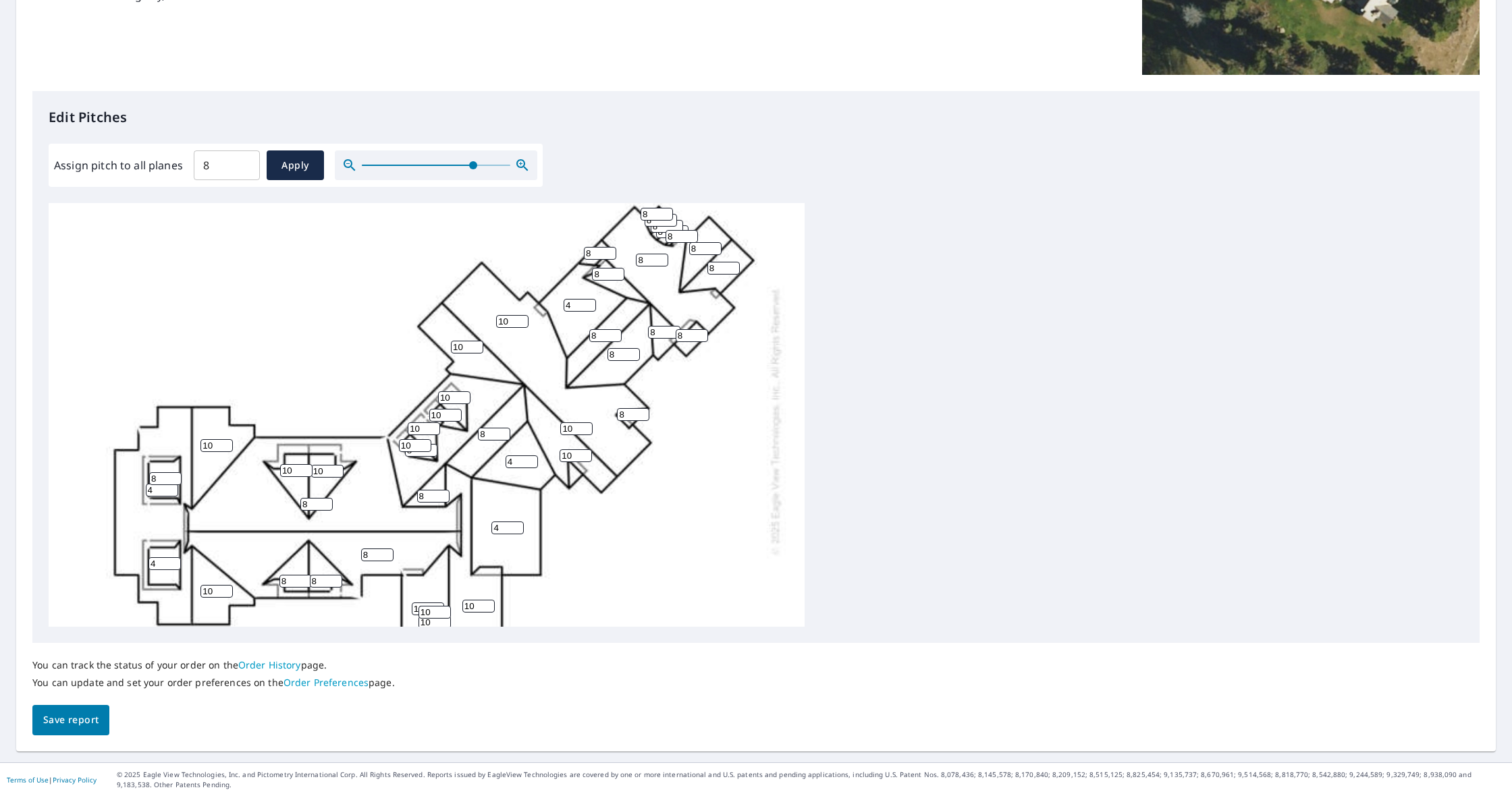
click at [591, 308] on input "4" at bounding box center [580, 305] width 32 height 13
click at [610, 256] on input "7" at bounding box center [599, 254] width 32 height 13
click at [610, 256] on input "6" at bounding box center [599, 254] width 32 height 13
click at [610, 256] on input "5" at bounding box center [599, 254] width 32 height 13
type input "4"
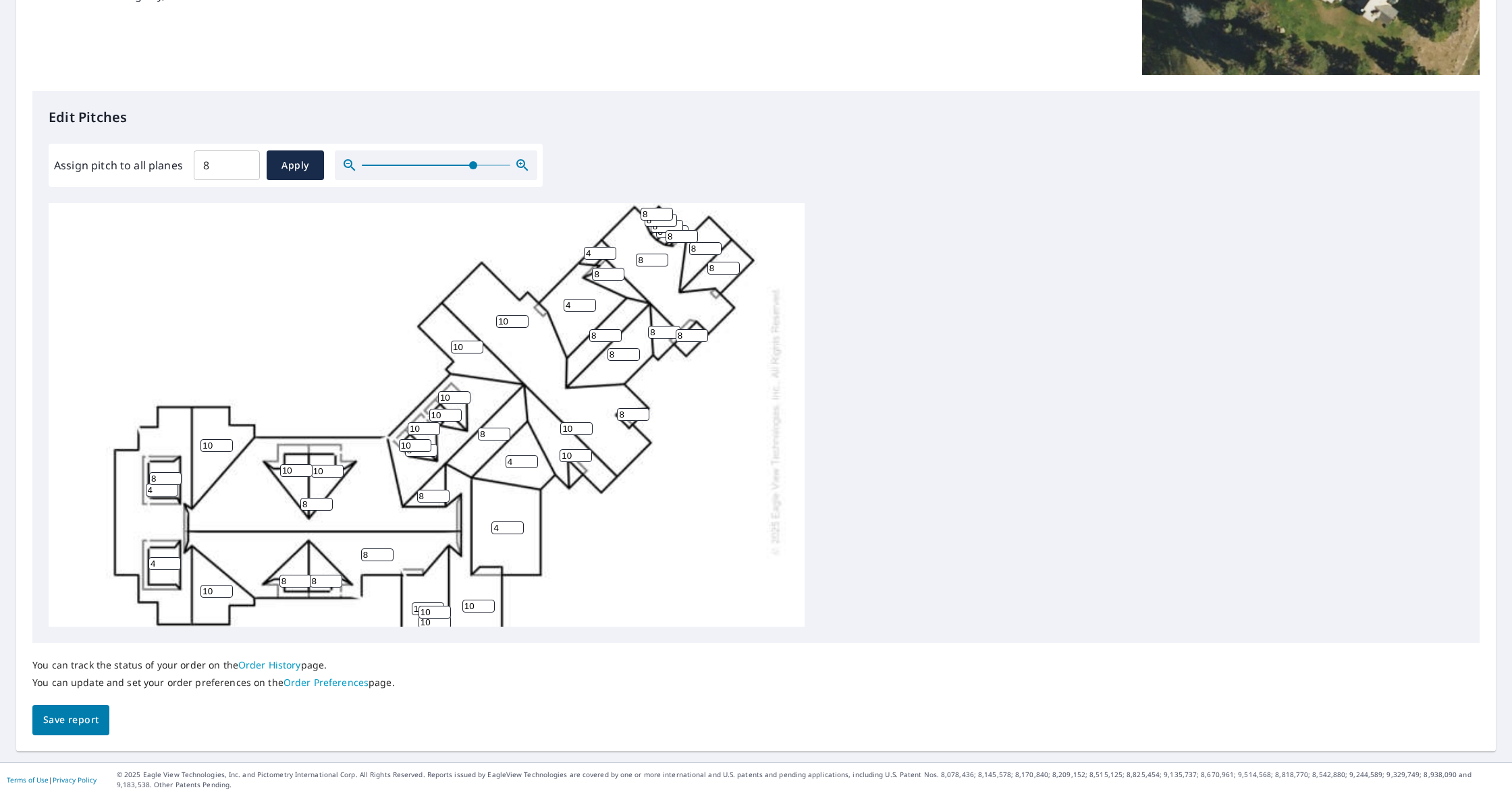
click at [610, 256] on input "4" at bounding box center [599, 254] width 32 height 13
click at [64, 721] on span "Save report" at bounding box center [71, 720] width 55 height 16
click at [730, 265] on input "9" at bounding box center [723, 268] width 32 height 13
type input "10"
click at [730, 265] on input "10" at bounding box center [723, 268] width 32 height 13
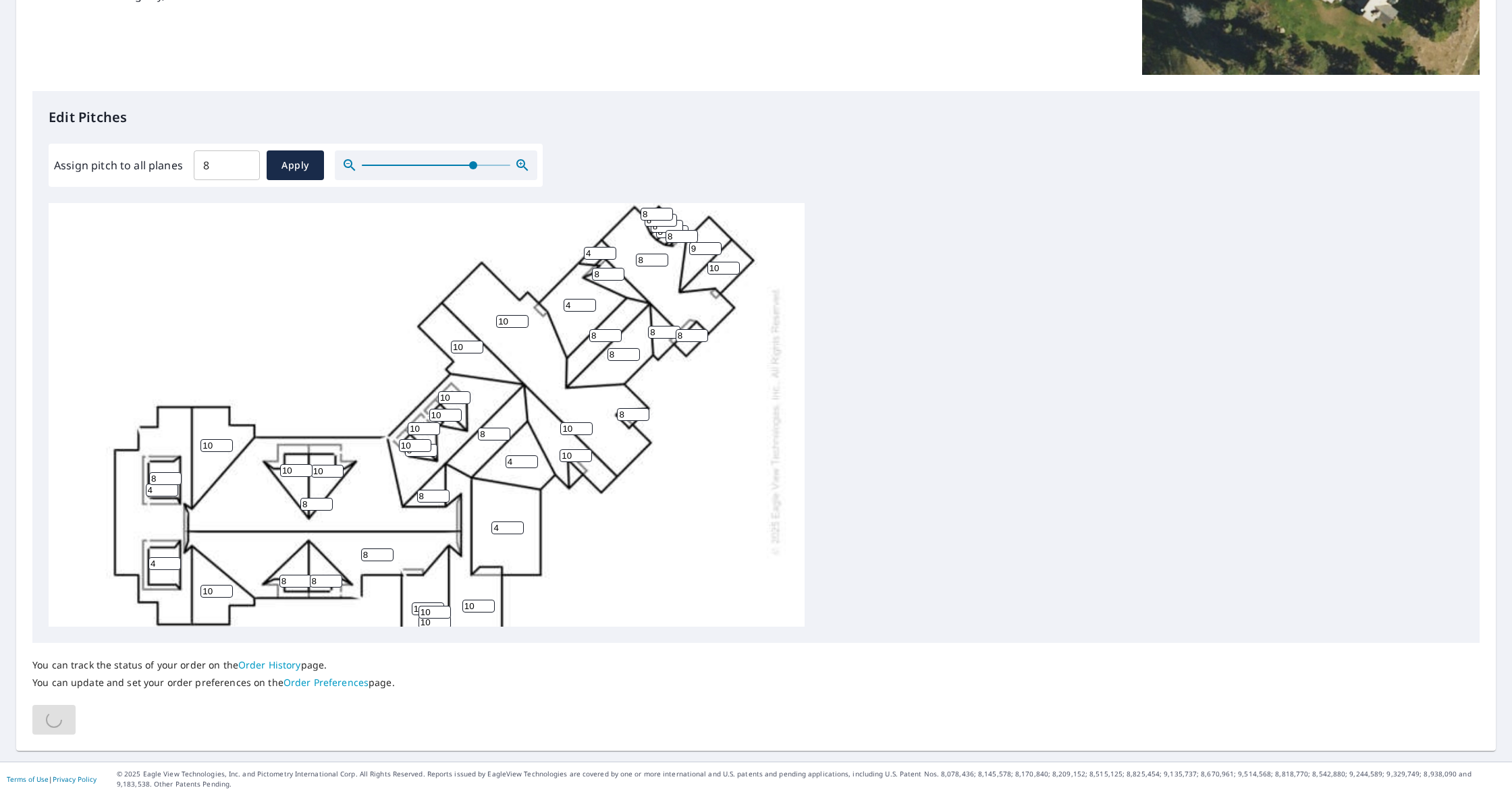
click at [716, 245] on input "9" at bounding box center [705, 249] width 32 height 13
type input "10"
click at [716, 245] on input "10" at bounding box center [705, 249] width 32 height 13
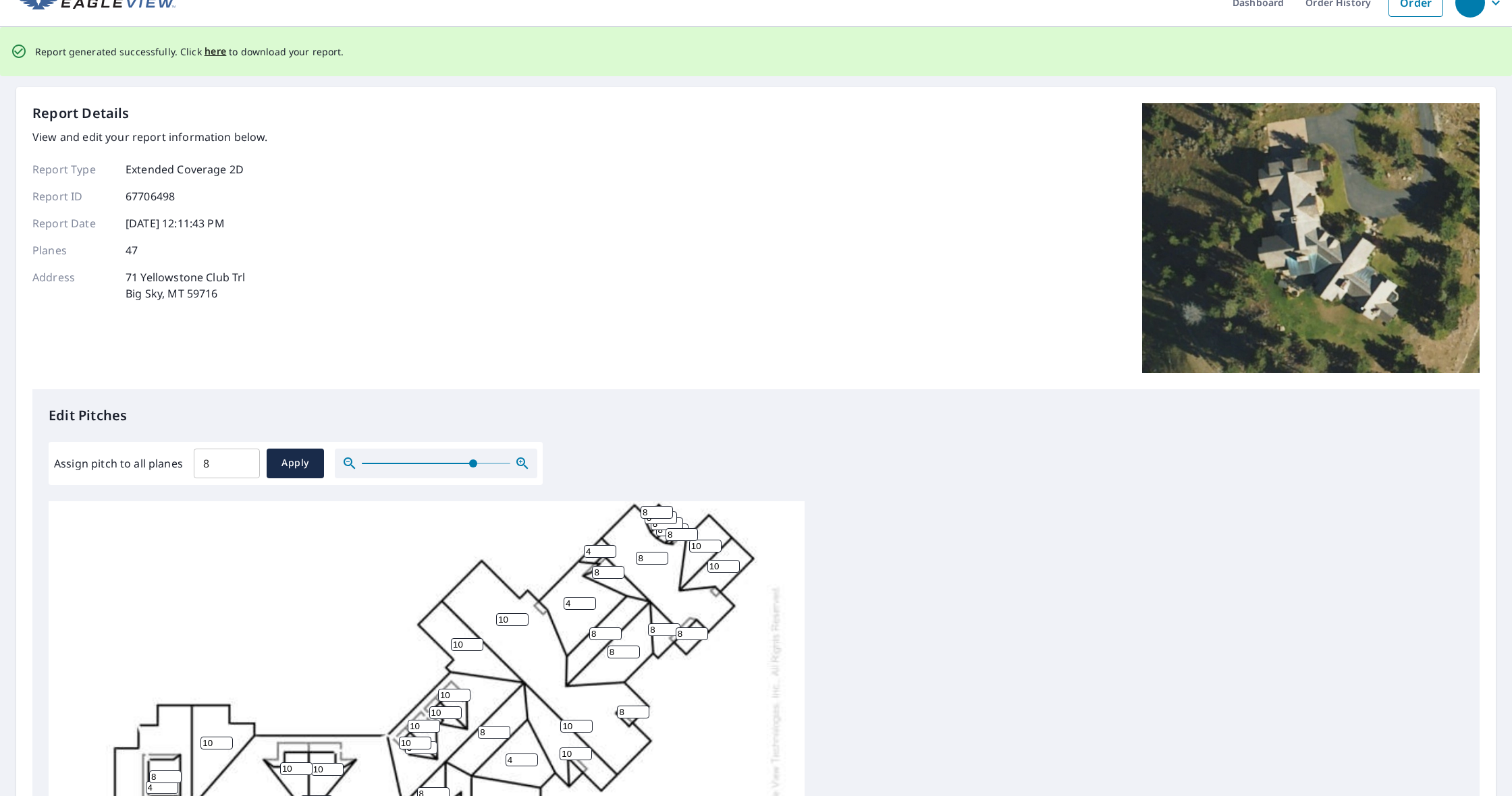
scroll to position [0, 0]
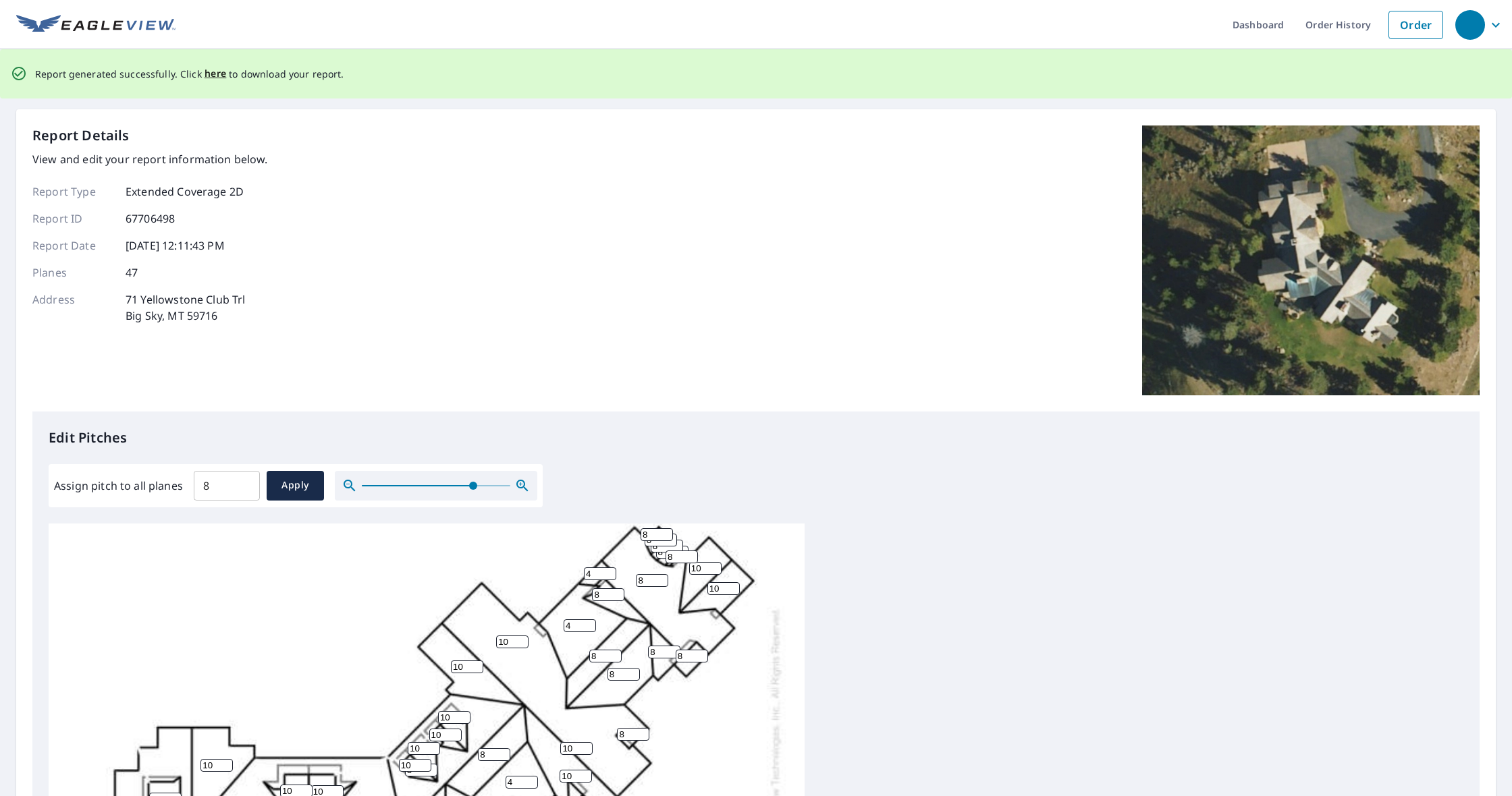
drag, startPoint x: 214, startPoint y: 77, endPoint x: 225, endPoint y: 102, distance: 27.3
click at [214, 77] on span "here" at bounding box center [215, 73] width 22 height 16
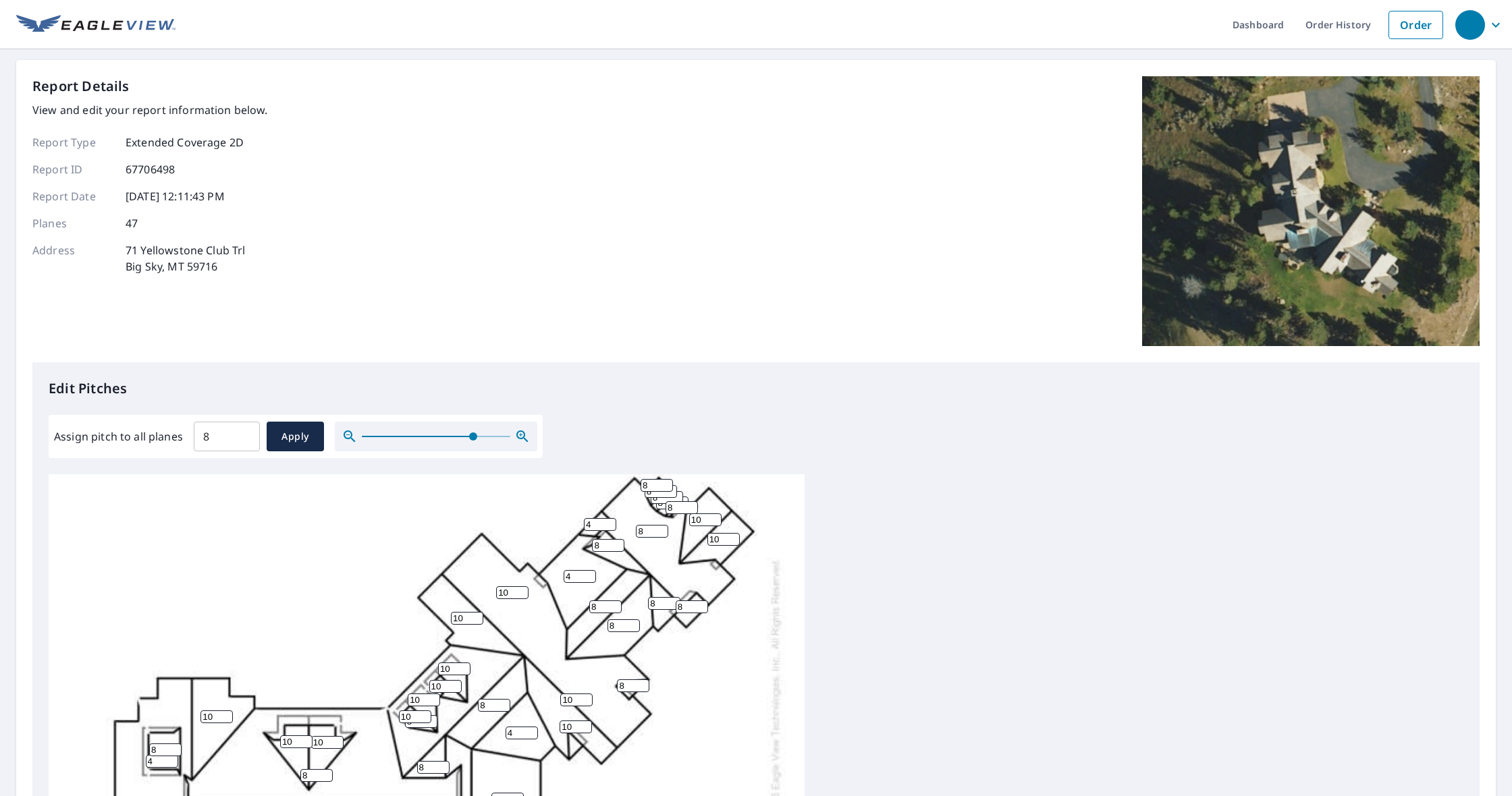
click at [540, 283] on div "Report Details View and edit your report information below. Report Type Extende…" at bounding box center [756, 219] width 1447 height 286
